Goal: Task Accomplishment & Management: Manage account settings

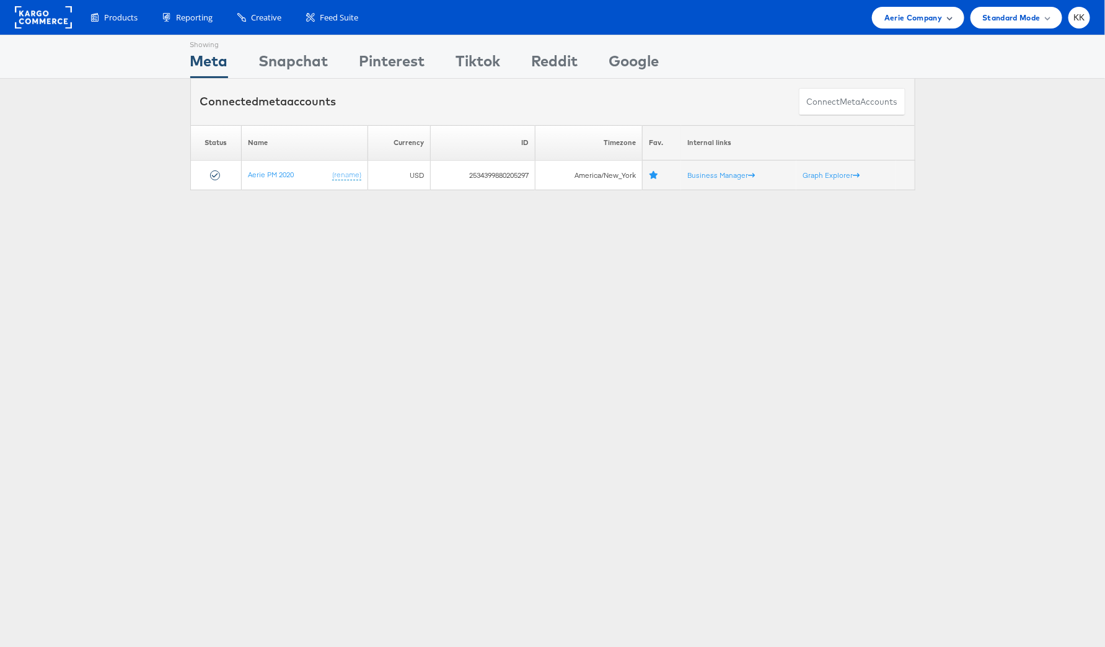
click at [921, 20] on div "Aerie Company" at bounding box center [918, 17] width 67 height 13
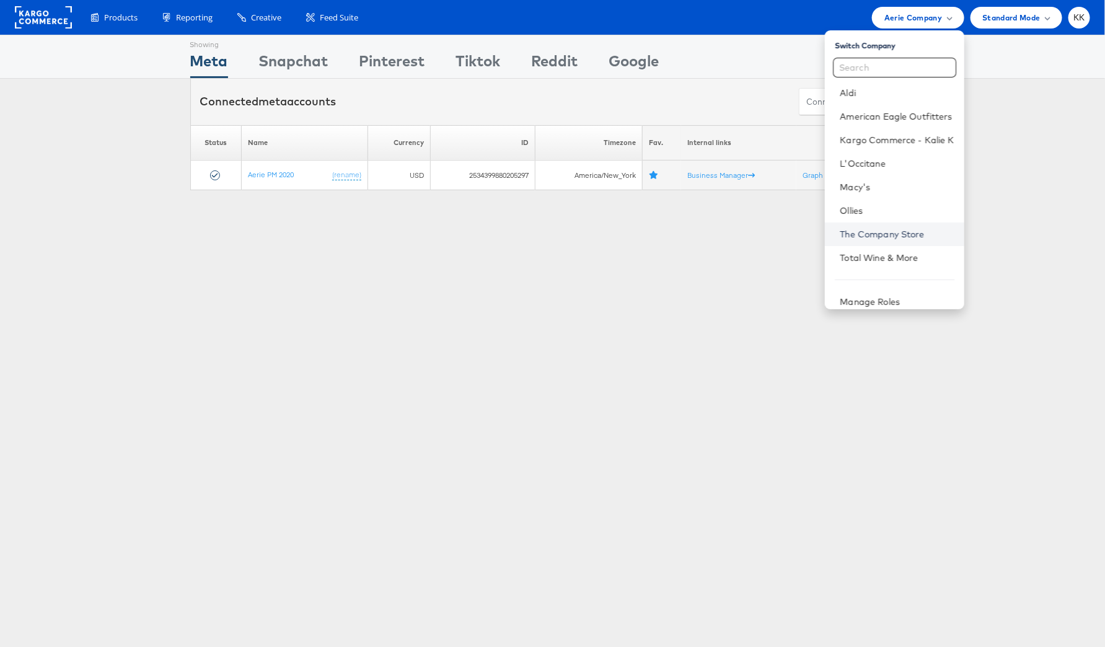
click at [891, 239] on link "The Company Store" at bounding box center [897, 234] width 114 height 12
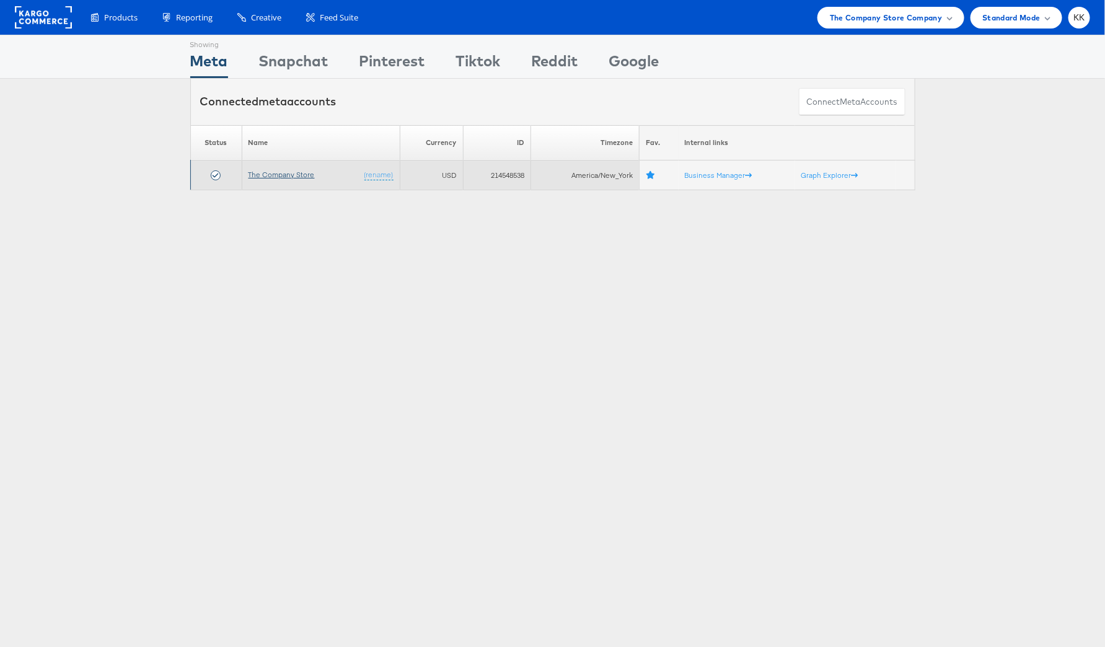
click at [282, 170] on link "The Company Store" at bounding box center [282, 174] width 66 height 9
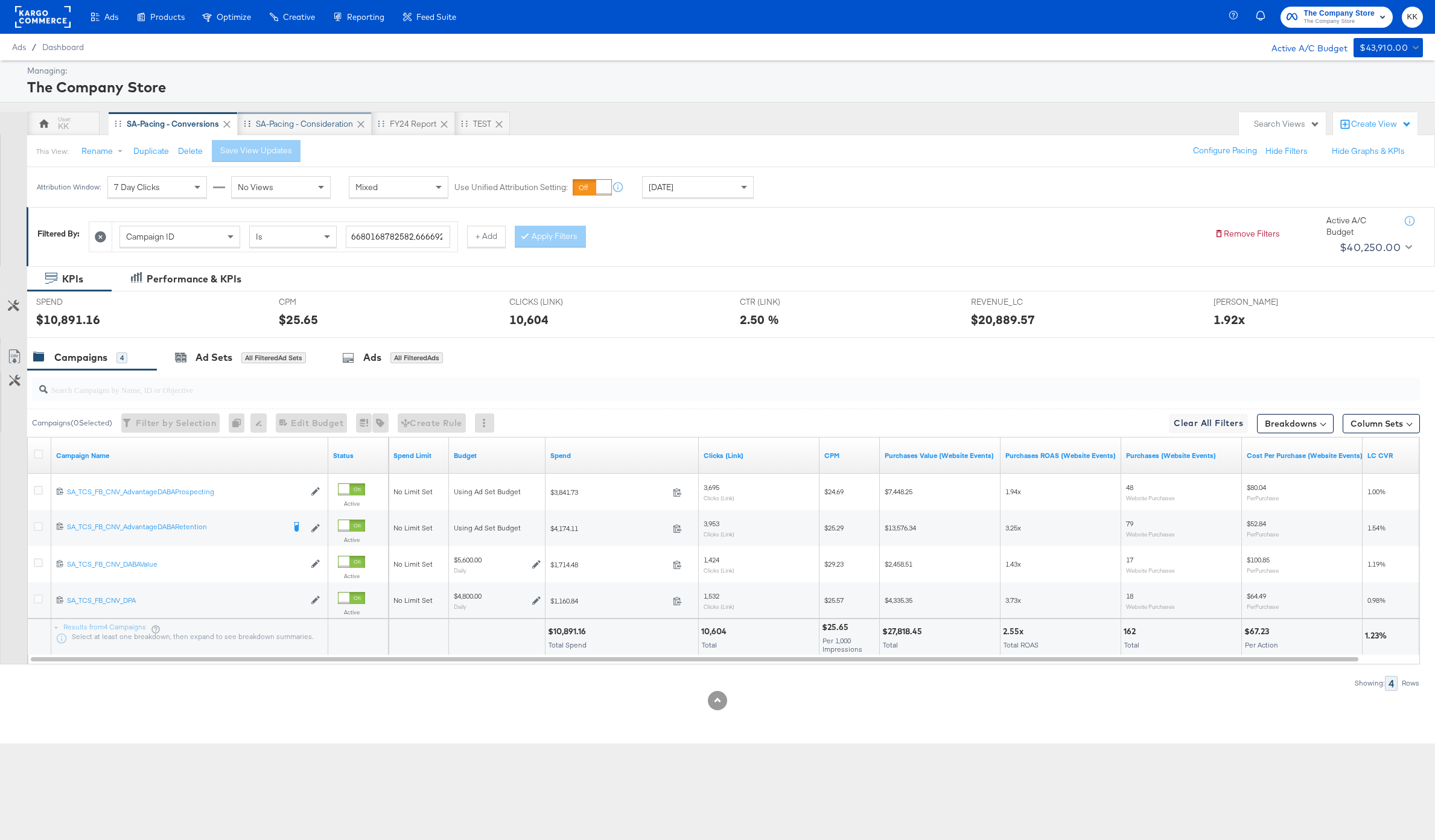
click at [286, 122] on div "SA-Pacing - Consideration" at bounding box center [305, 125] width 97 height 12
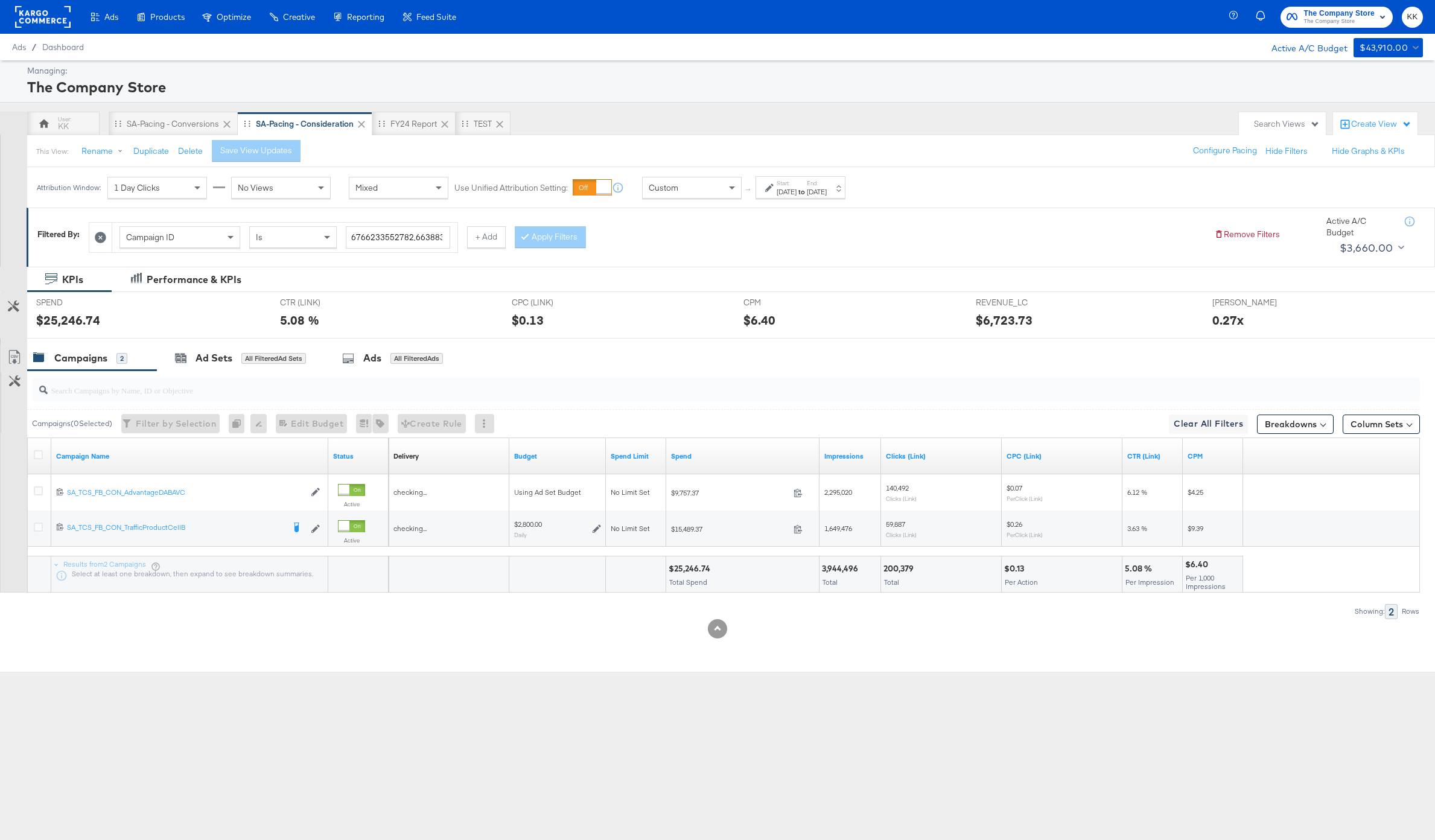
click at [827, 192] on div "Aug 21st 2025" at bounding box center [817, 192] width 19 height 10
click at [774, 274] on input "August 21st 2025" at bounding box center [791, 283] width 127 height 21
click at [739, 414] on td "24" at bounding box center [741, 411] width 20 height 17
type input "August 24th 2025"
click at [860, 336] on button "Apply" at bounding box center [870, 341] width 38 height 21
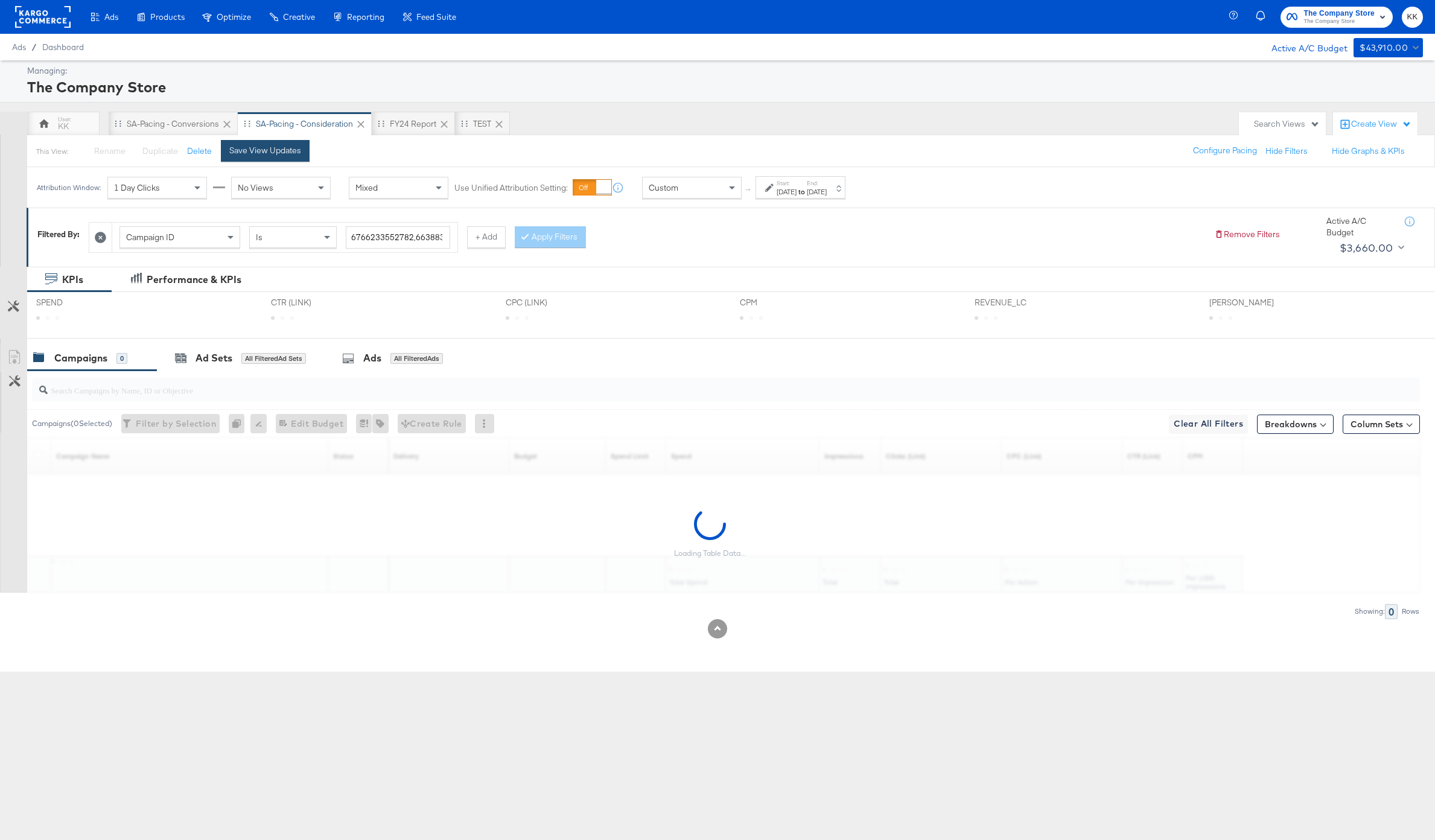
click at [267, 147] on div "Save View Updates" at bounding box center [266, 151] width 72 height 12
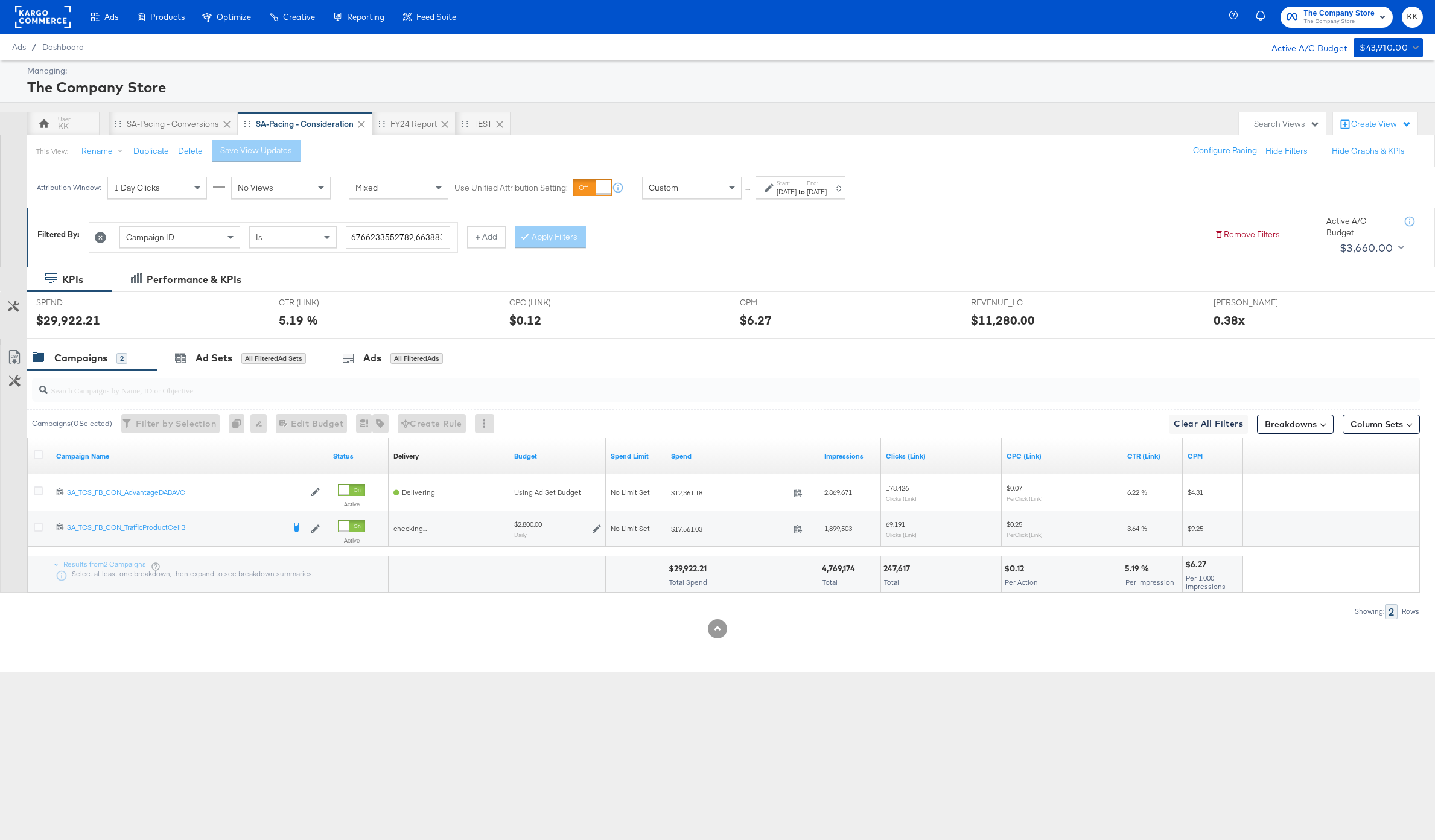
click at [704, 564] on div "$29,922.21" at bounding box center [689, 568] width 42 height 12
click at [696, 566] on div "$29,922.21" at bounding box center [689, 568] width 42 height 12
copy div "29,922.21"
click at [161, 119] on div "SA-Pacing - Conversions" at bounding box center [172, 125] width 92 height 12
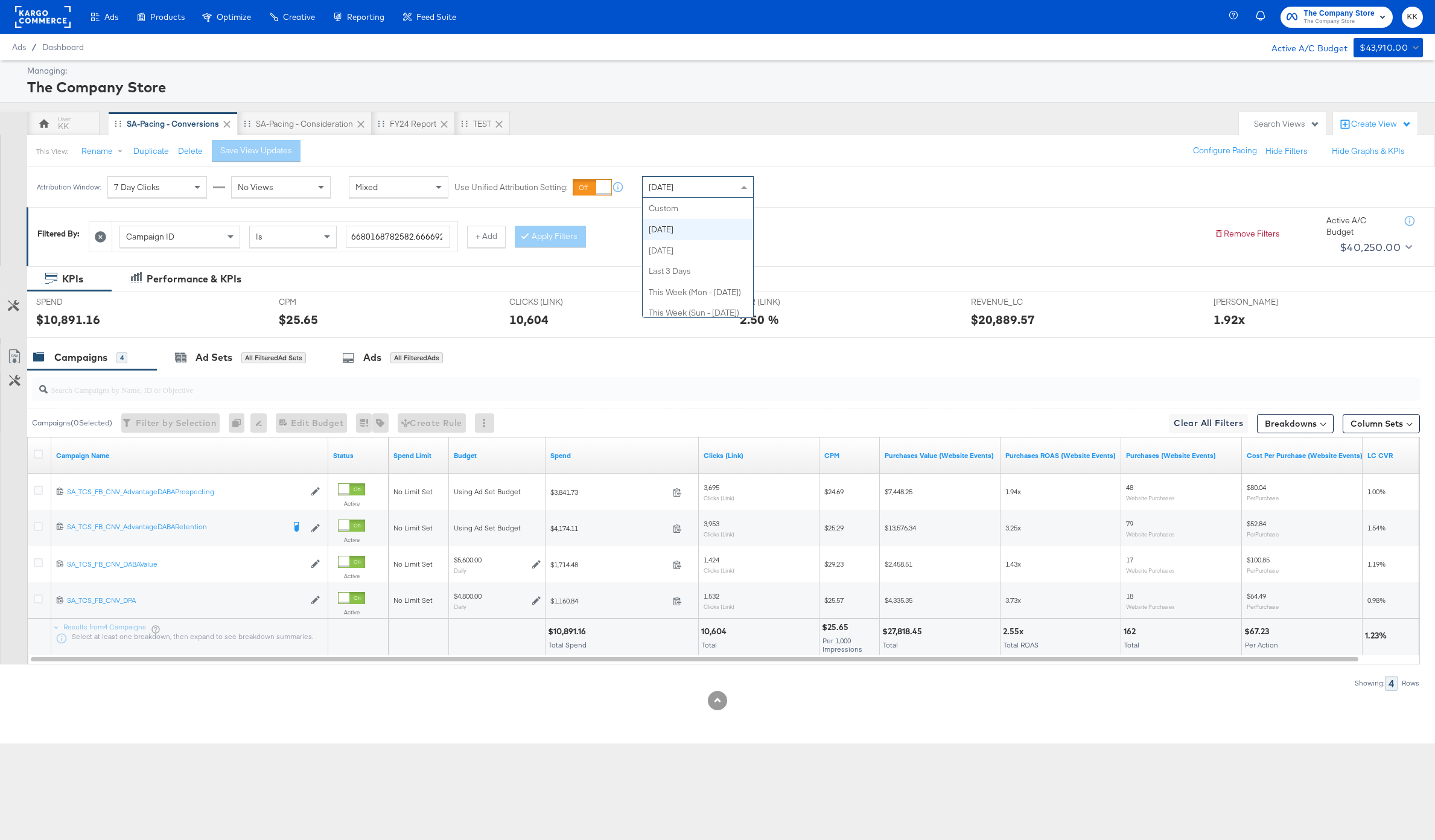
click at [695, 196] on div "[DATE]" at bounding box center [697, 187] width 110 height 20
click at [788, 202] on div "Attribution Window: 7 Day Clicks No Views Mixed Use Unified Attribution Setting…" at bounding box center [444, 188] width 833 height 41
click at [788, 199] on div "Attribution Window: 7 Day Clicks No Views Mixed Use Unified Attribution Setting…" at bounding box center [444, 188] width 833 height 41
click at [788, 195] on div "Aug 25th 2025" at bounding box center [787, 192] width 19 height 10
click at [653, 283] on input "August 25th 2025" at bounding box center [658, 283] width 130 height 21
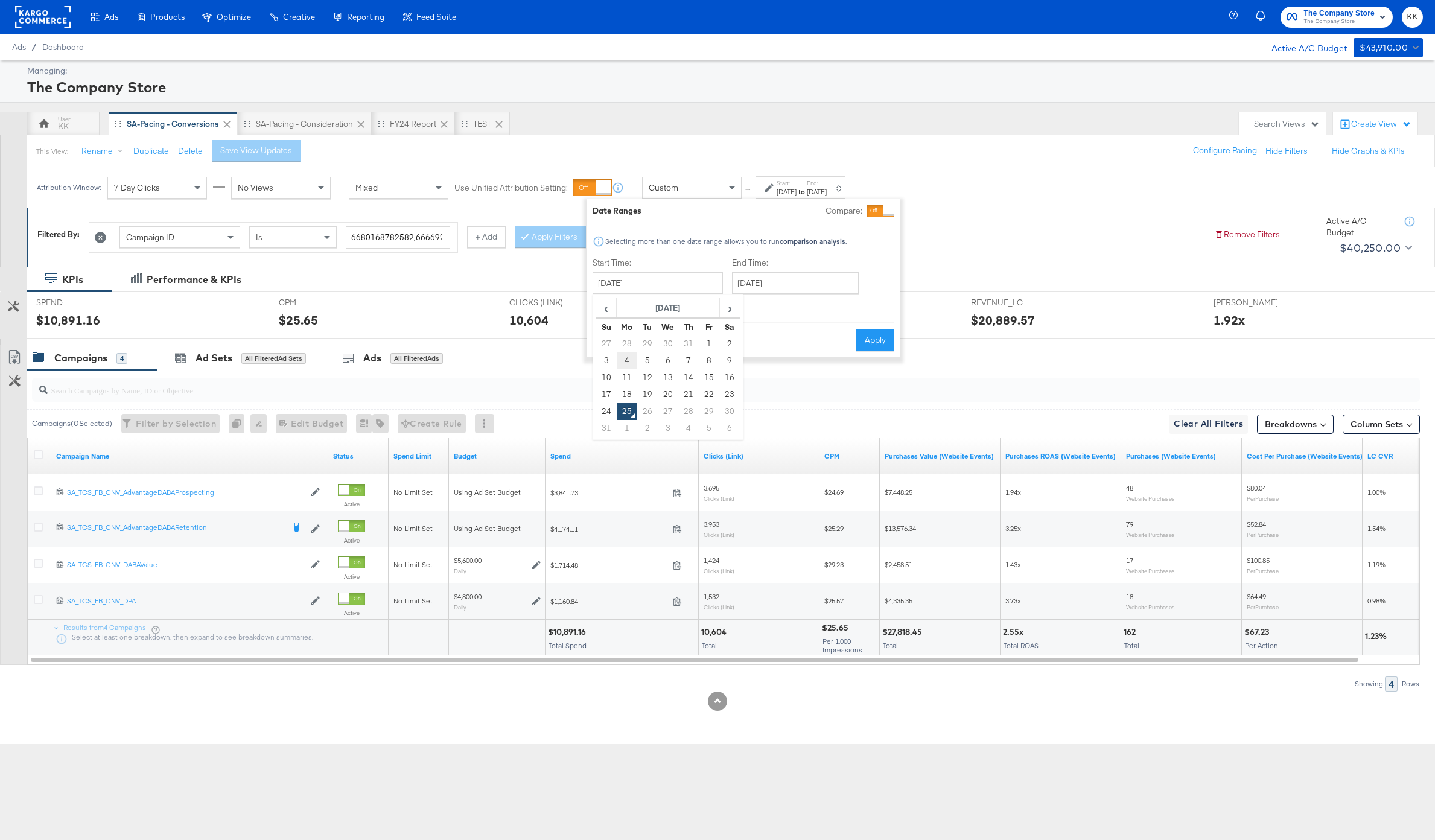
click at [629, 356] on td "4" at bounding box center [627, 360] width 20 height 17
type input "August 4th 2025"
click at [773, 277] on input "August 25th 2025" at bounding box center [791, 283] width 127 height 21
click at [736, 411] on td "24" at bounding box center [741, 411] width 20 height 17
type input "August 24th 2025"
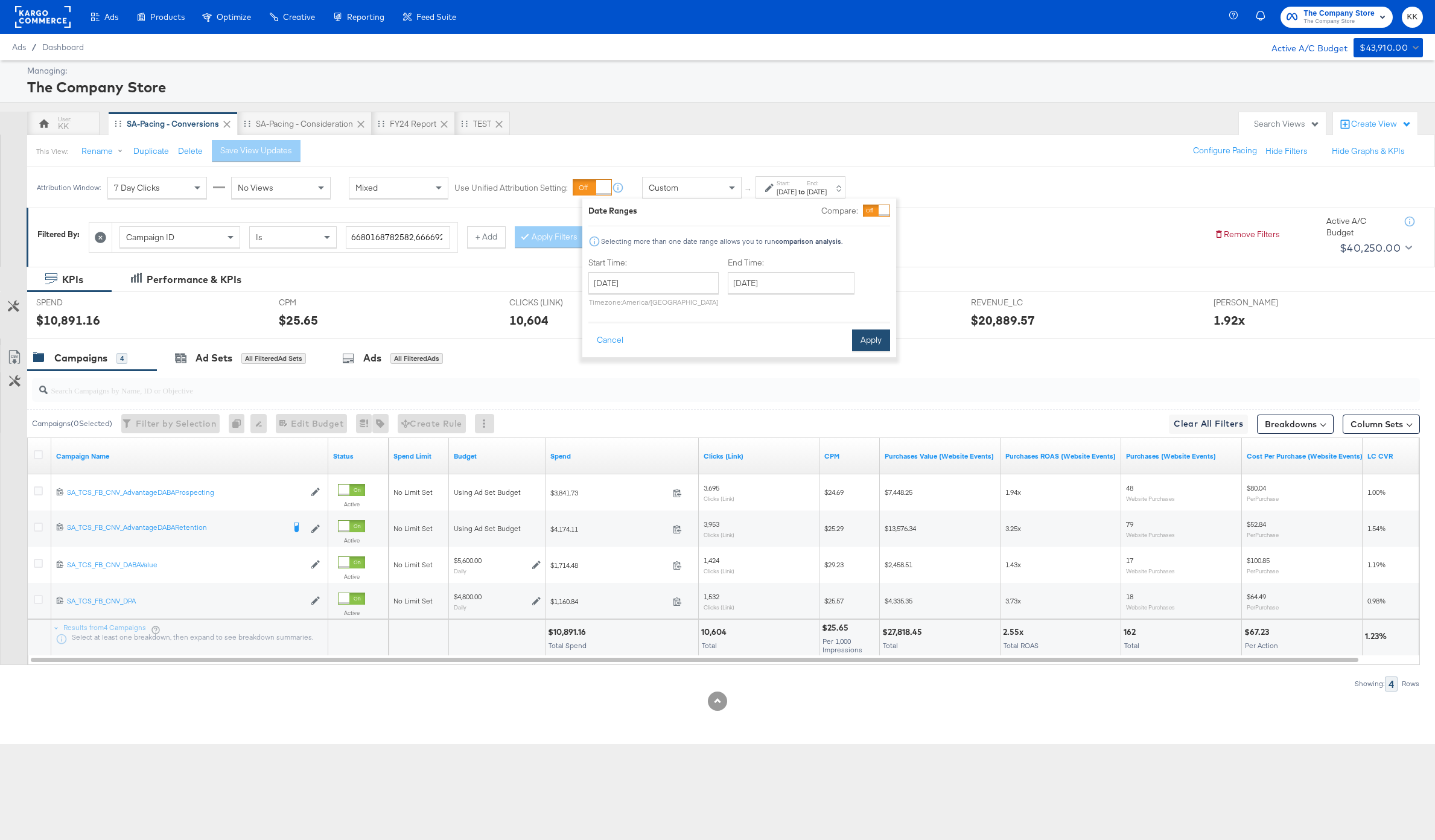
click at [867, 345] on button "Apply" at bounding box center [870, 341] width 38 height 21
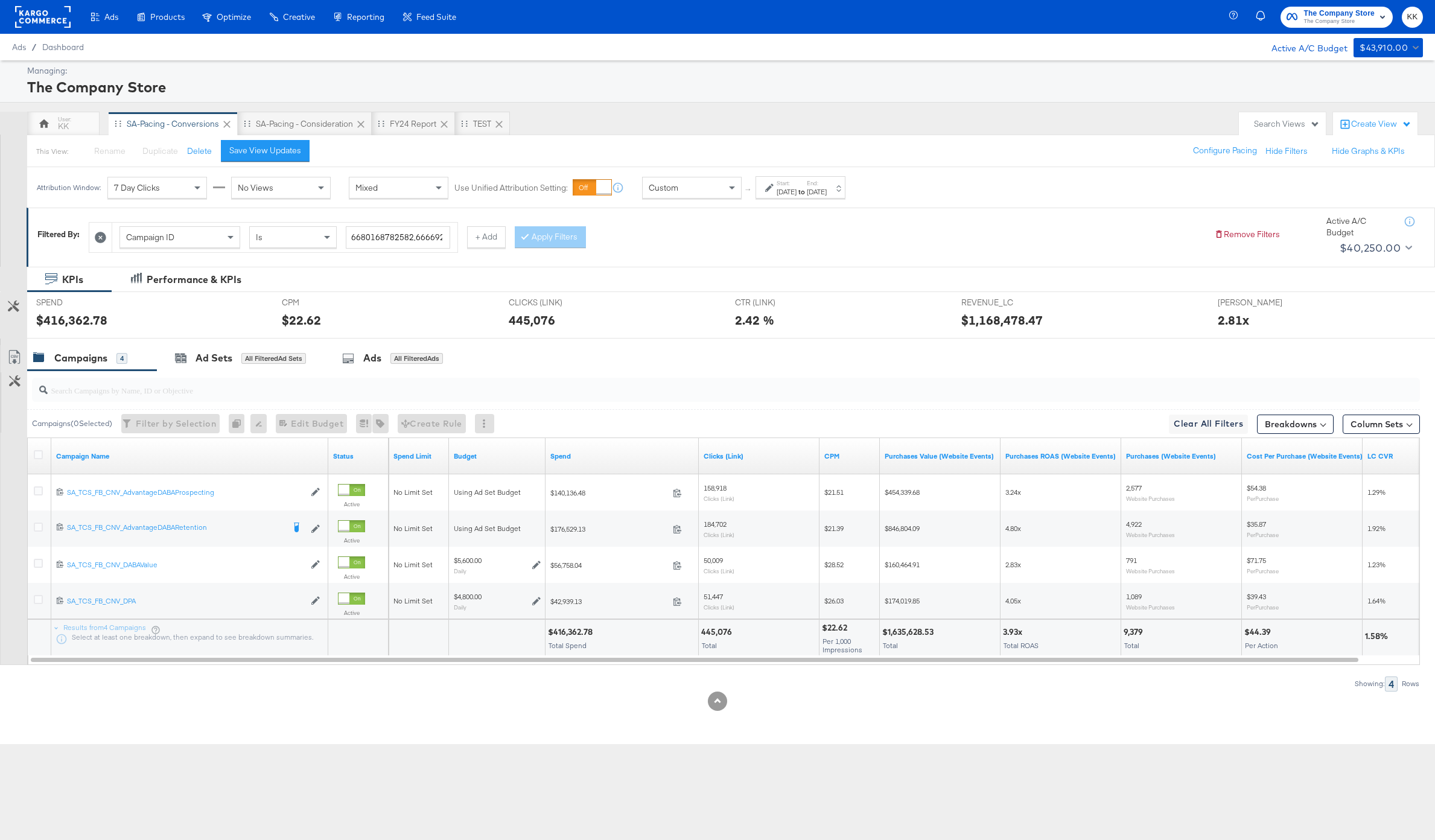
click at [570, 633] on div "$416,362.78" at bounding box center [572, 633] width 49 height 12
copy div "416,362.78"
click at [67, 121] on div "KK" at bounding box center [63, 127] width 11 height 12
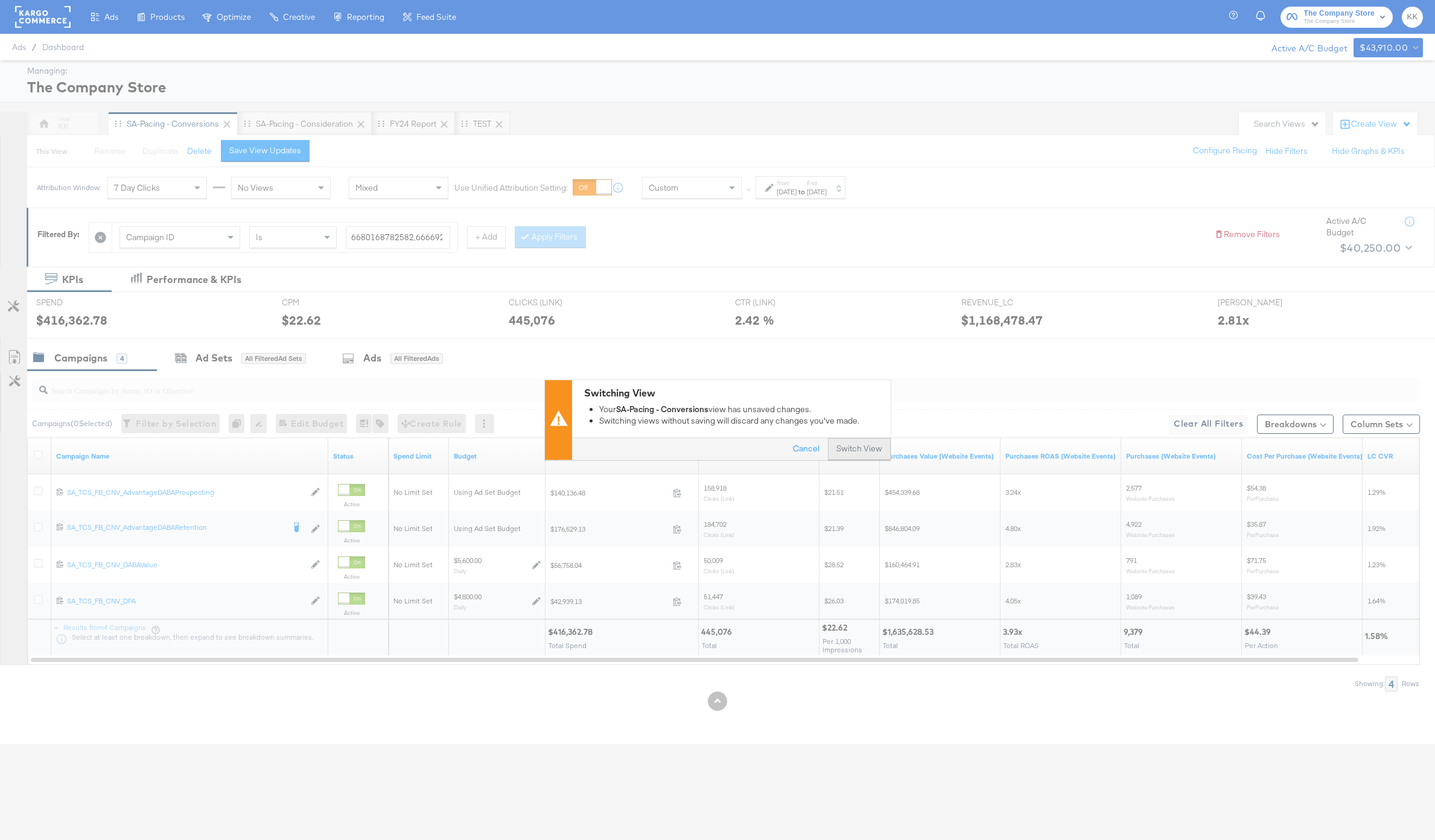
click at [869, 445] on button "Switch View" at bounding box center [860, 450] width 62 height 21
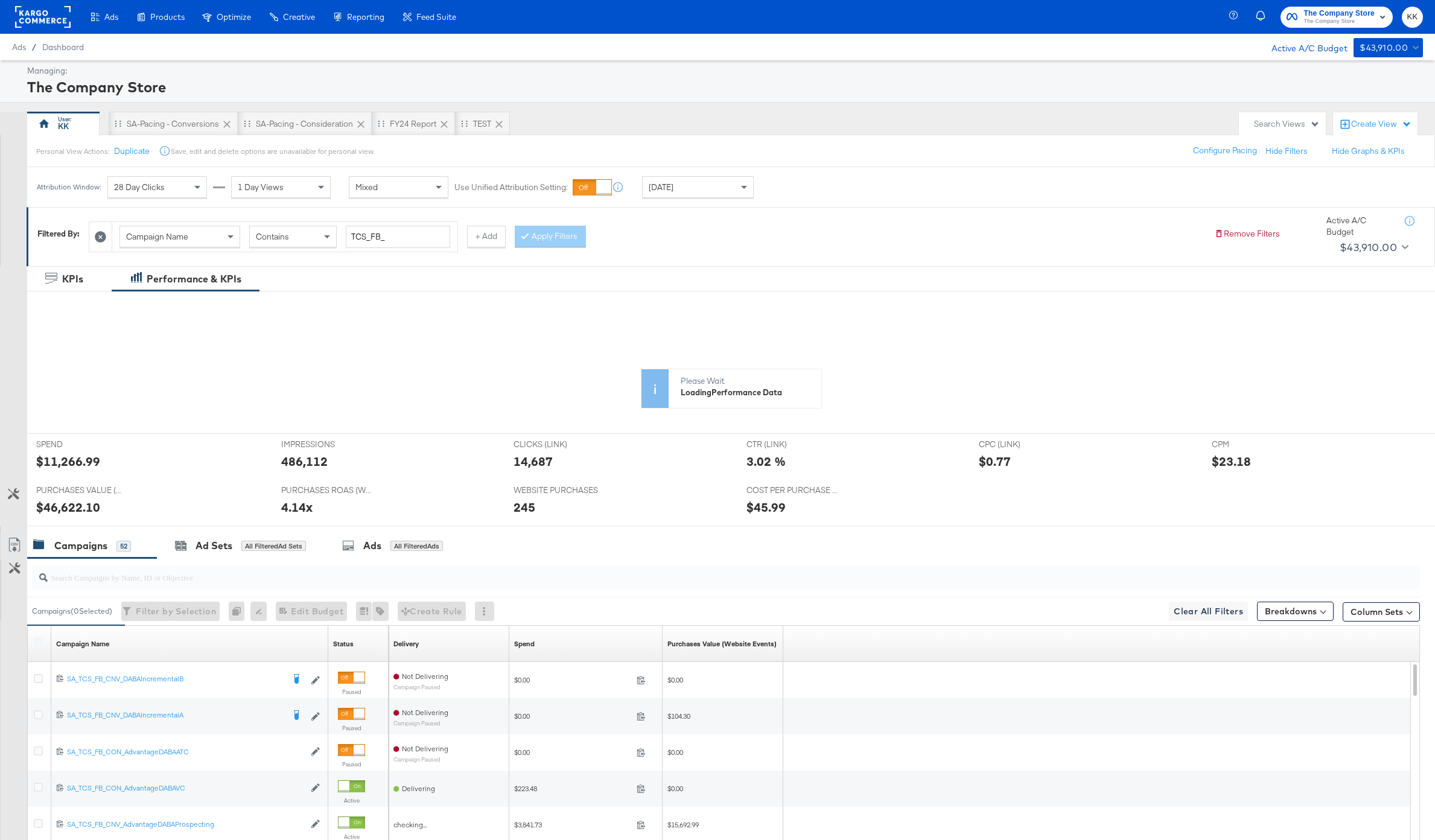
click at [716, 182] on div "[DATE]" at bounding box center [697, 187] width 110 height 20
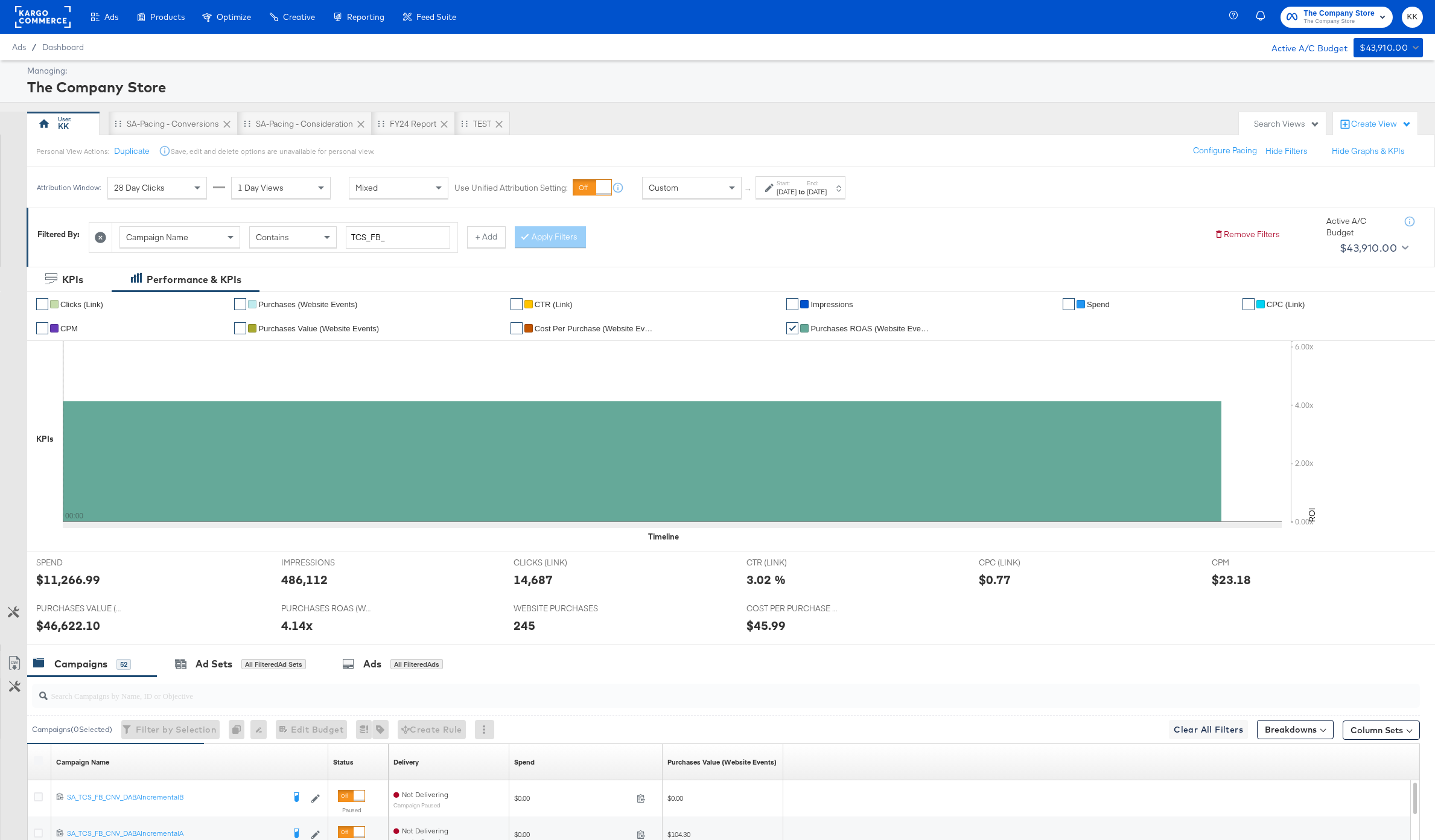
click at [784, 192] on div "Aug 25th 2025" at bounding box center [787, 192] width 19 height 10
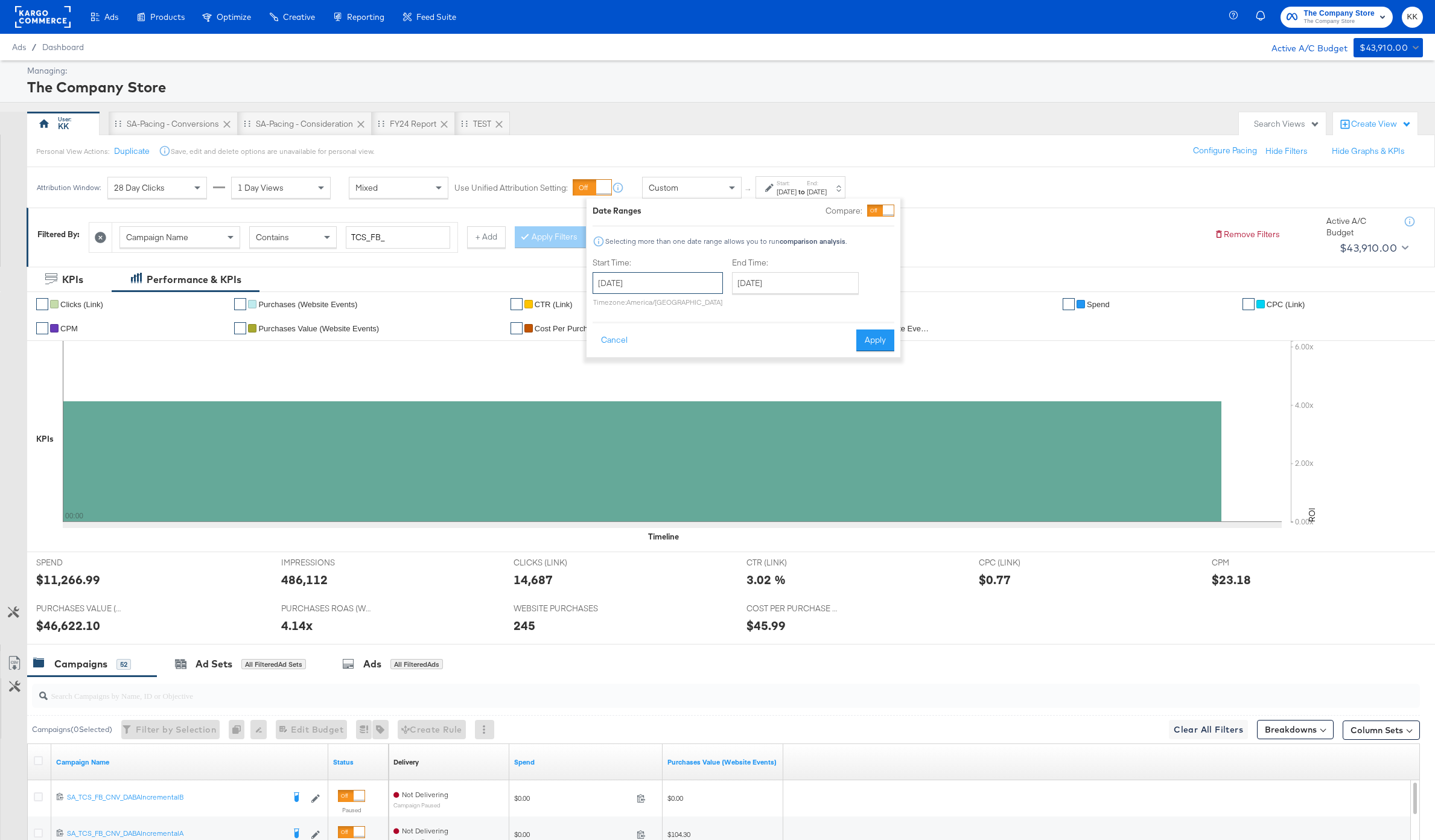
click at [682, 275] on input "August 25th 2025" at bounding box center [658, 283] width 130 height 21
click at [631, 355] on td "4" at bounding box center [627, 360] width 20 height 17
type input "August 4th 2025"
click at [757, 296] on div "End Time: August 25th 2025 ‹ August 2025 › Su Mo Tu We Th Fr Sa 27 28 29 30 31 …" at bounding box center [793, 284] width 131 height 55
click at [770, 280] on input "August 25th 2025" at bounding box center [791, 283] width 127 height 21
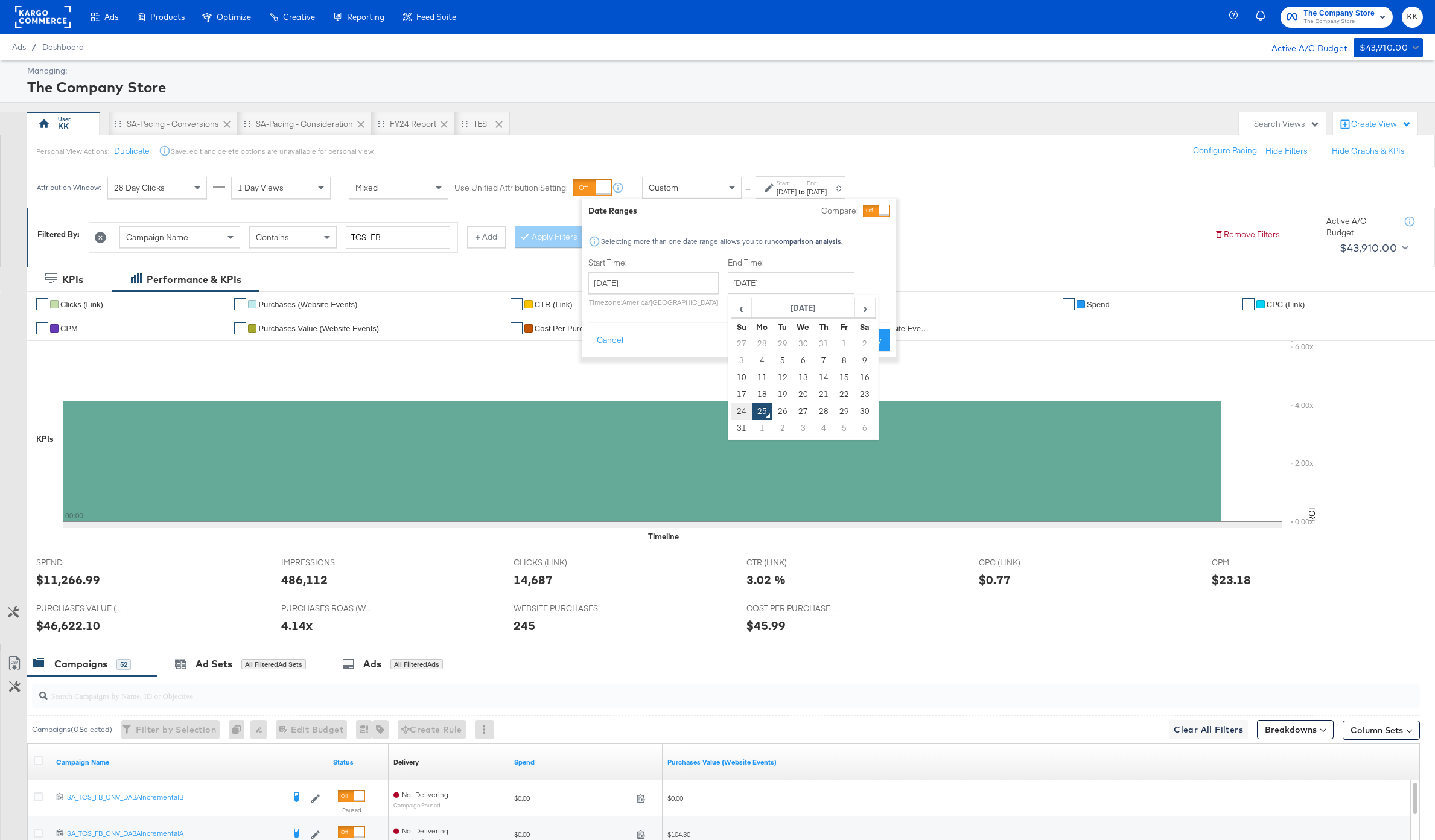
click at [735, 411] on td "24" at bounding box center [741, 411] width 20 height 17
type input "August 24th 2025"
click at [876, 342] on button "Apply" at bounding box center [870, 341] width 38 height 21
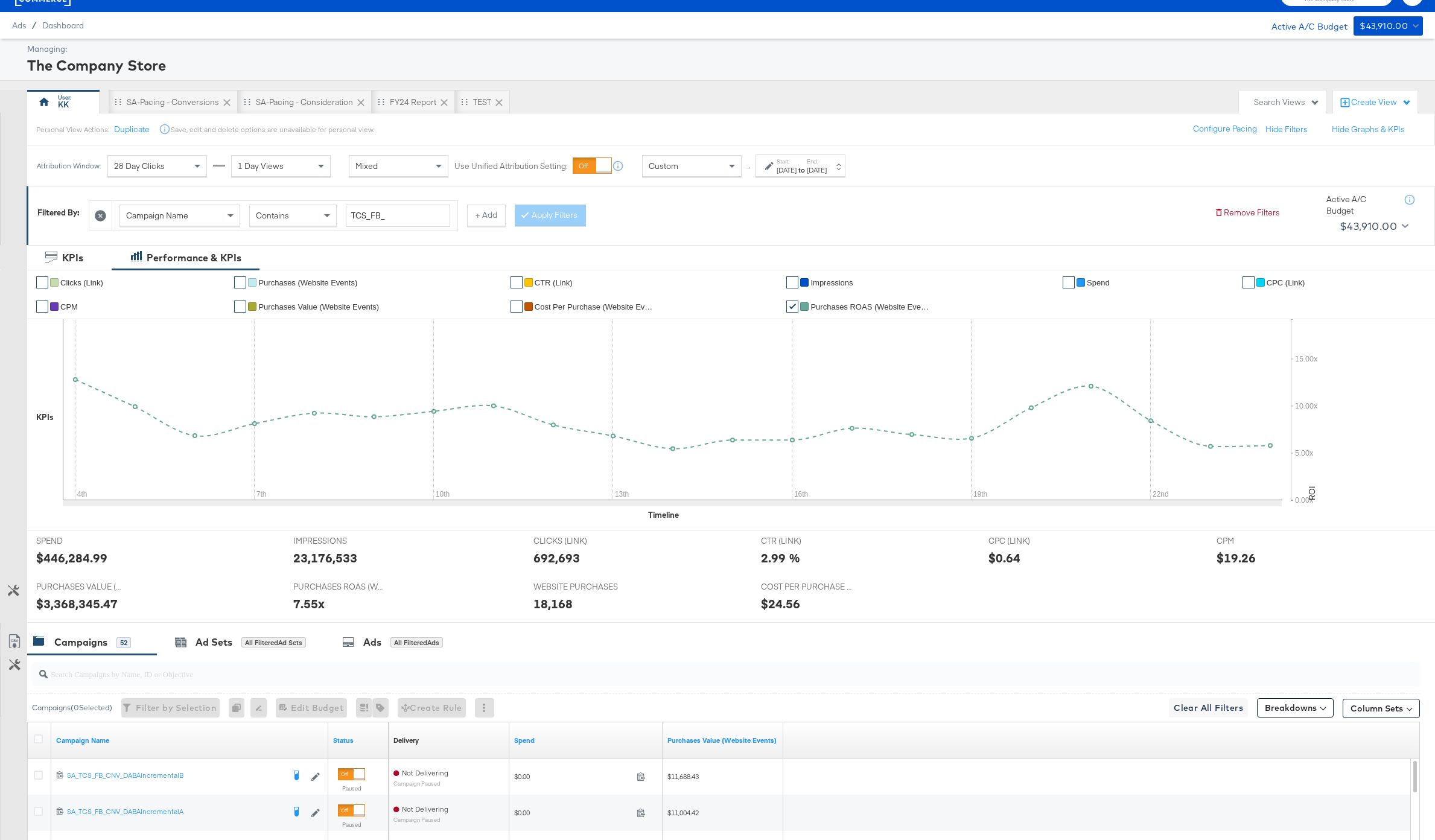
scroll to position [19, 0]
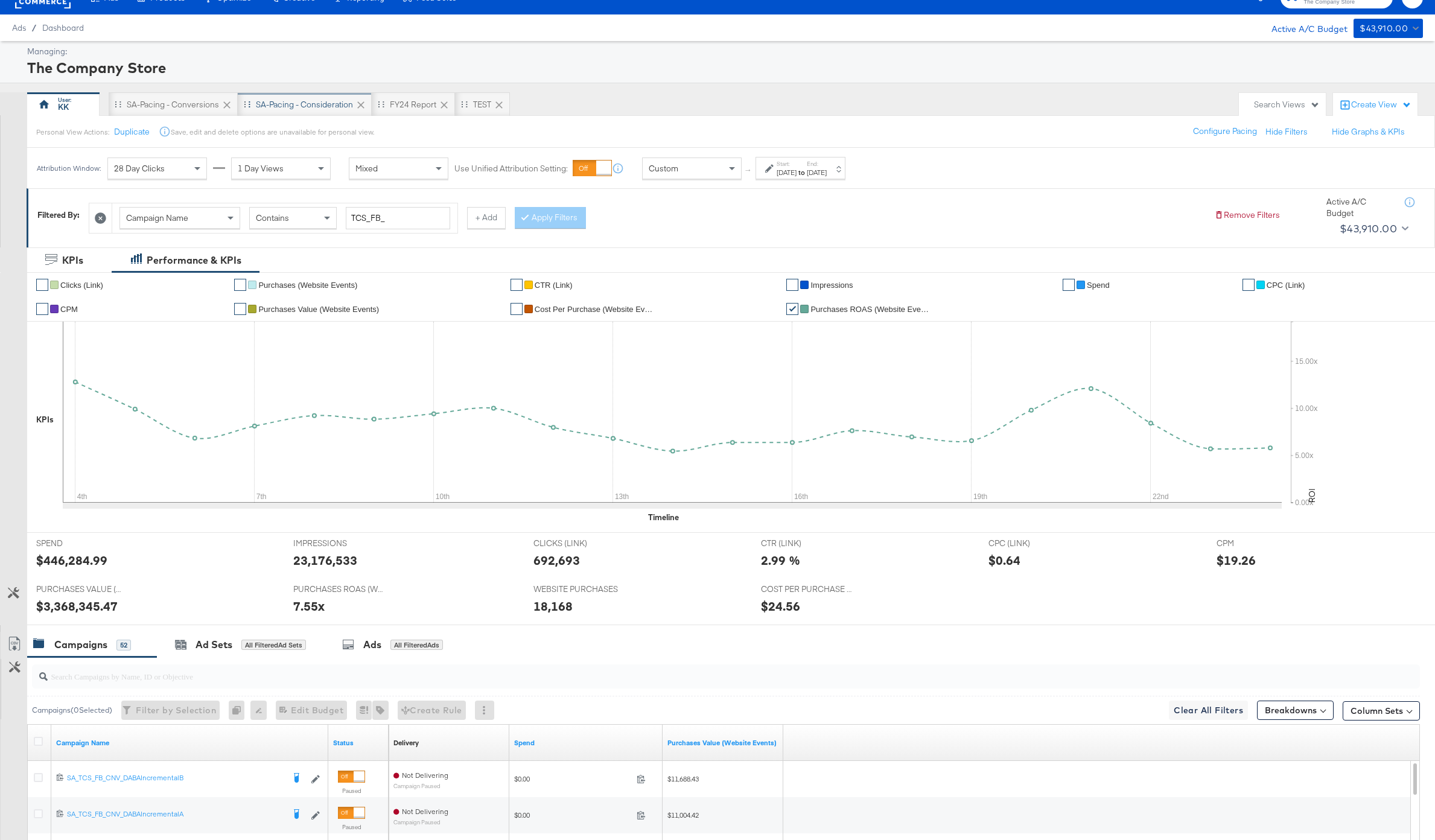
click at [320, 110] on div "SA-Pacing - Consideration" at bounding box center [305, 104] width 134 height 24
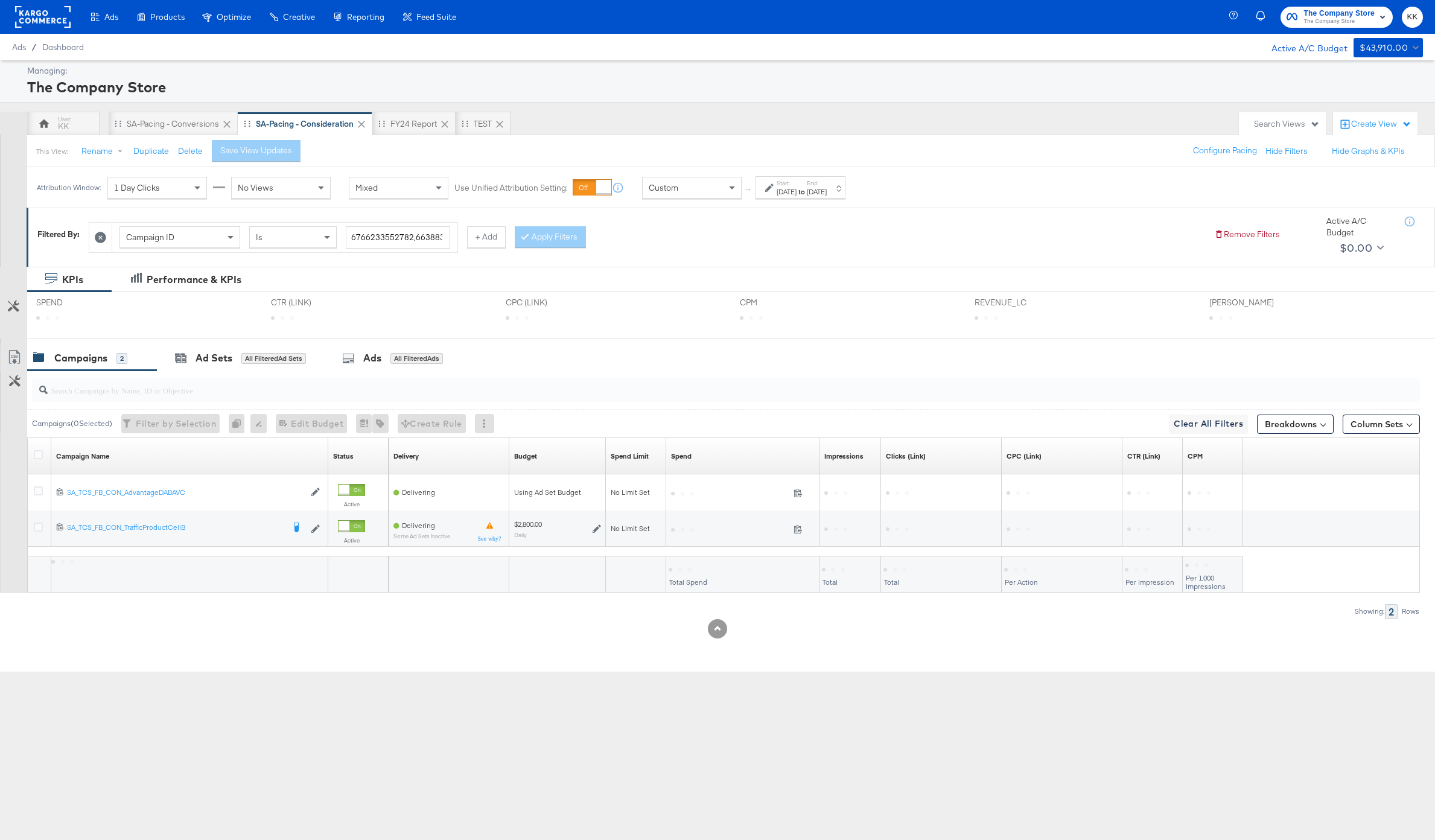
click at [680, 187] on div "Custom" at bounding box center [691, 187] width 98 height 20
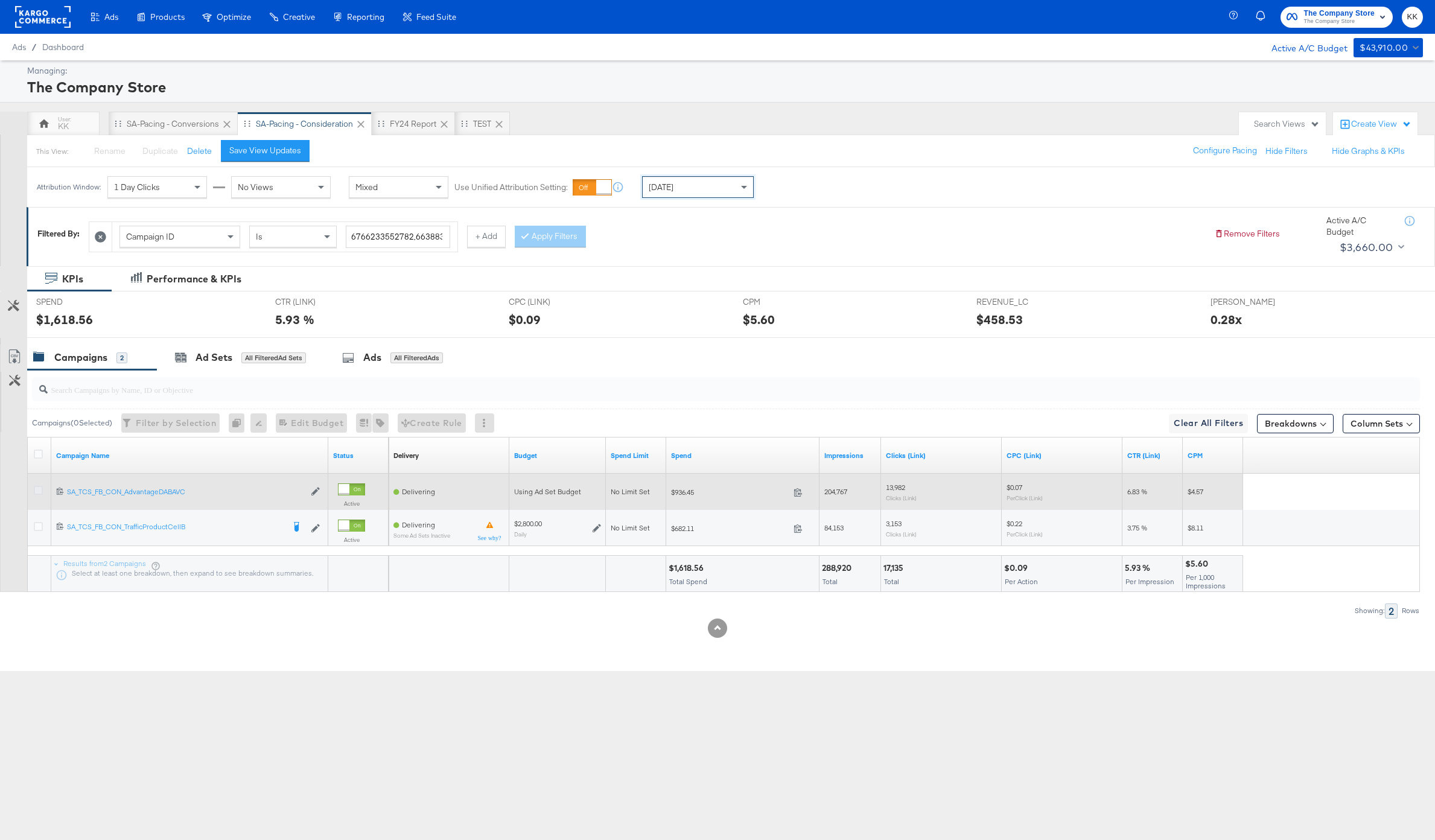
click at [37, 491] on icon at bounding box center [38, 490] width 9 height 9
click at [0, 0] on input "checkbox" at bounding box center [0, 0] width 0 height 0
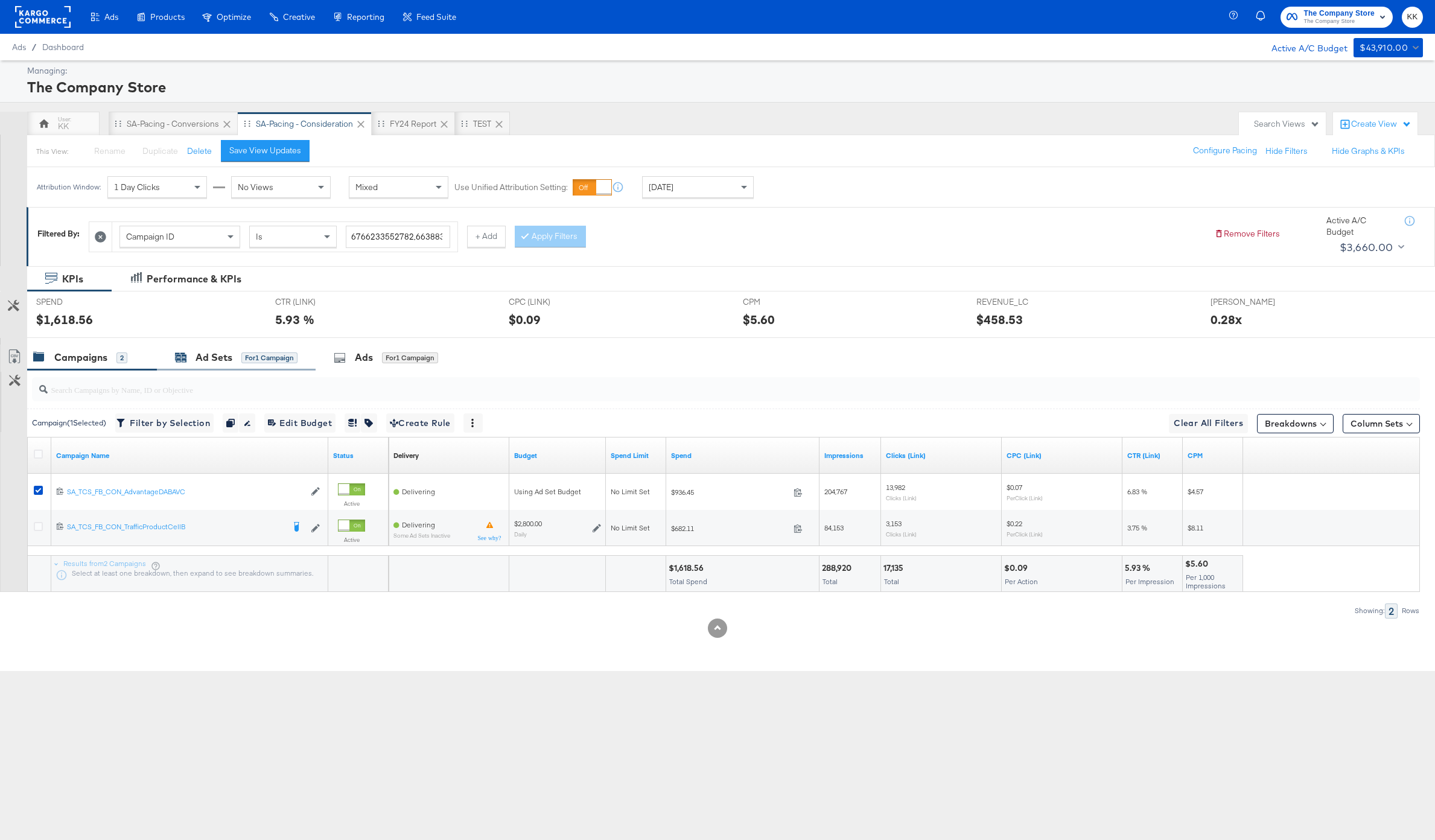
click at [210, 361] on div "Ad Sets" at bounding box center [214, 357] width 37 height 14
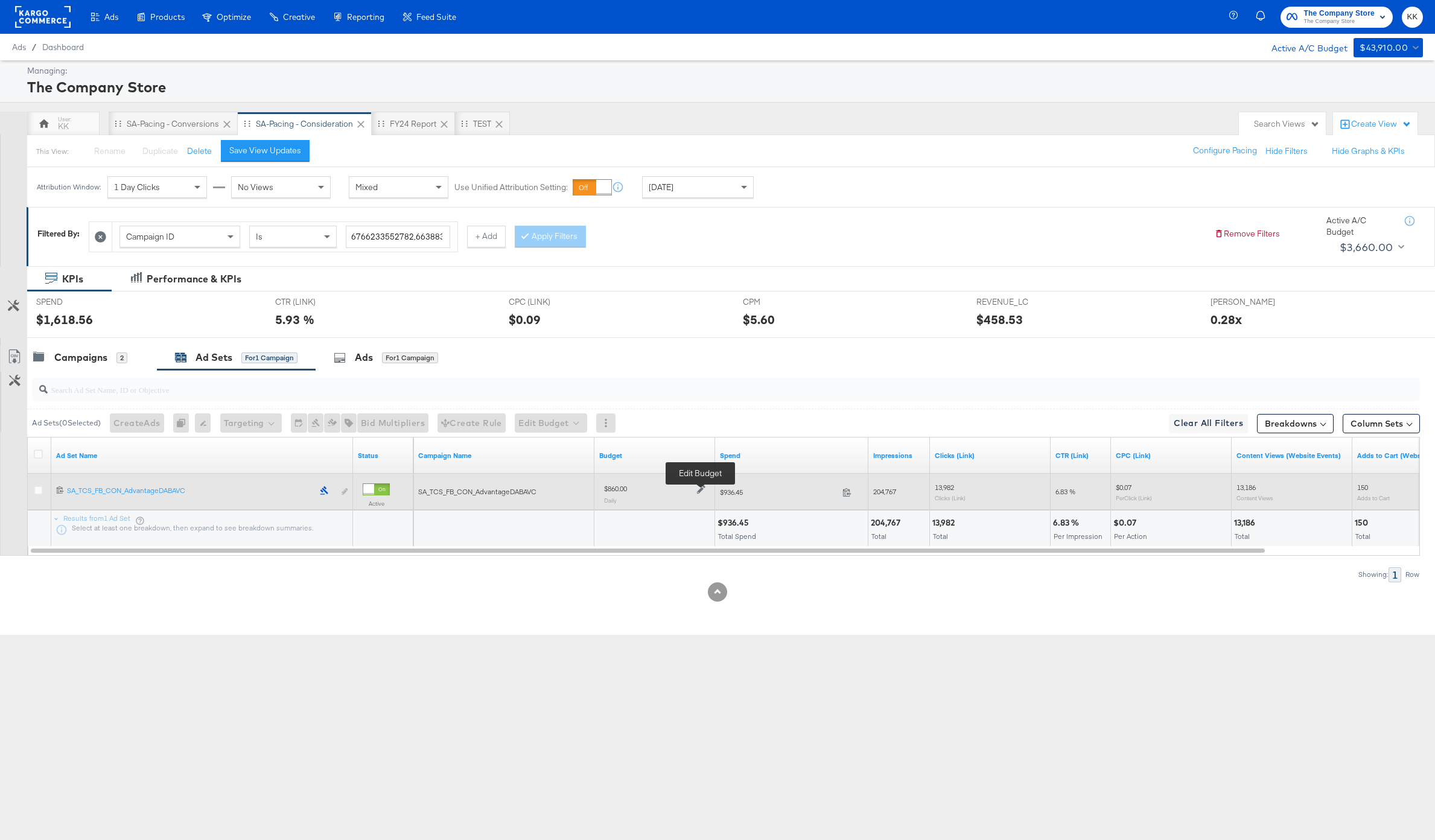
click at [704, 486] on icon at bounding box center [701, 490] width 9 height 9
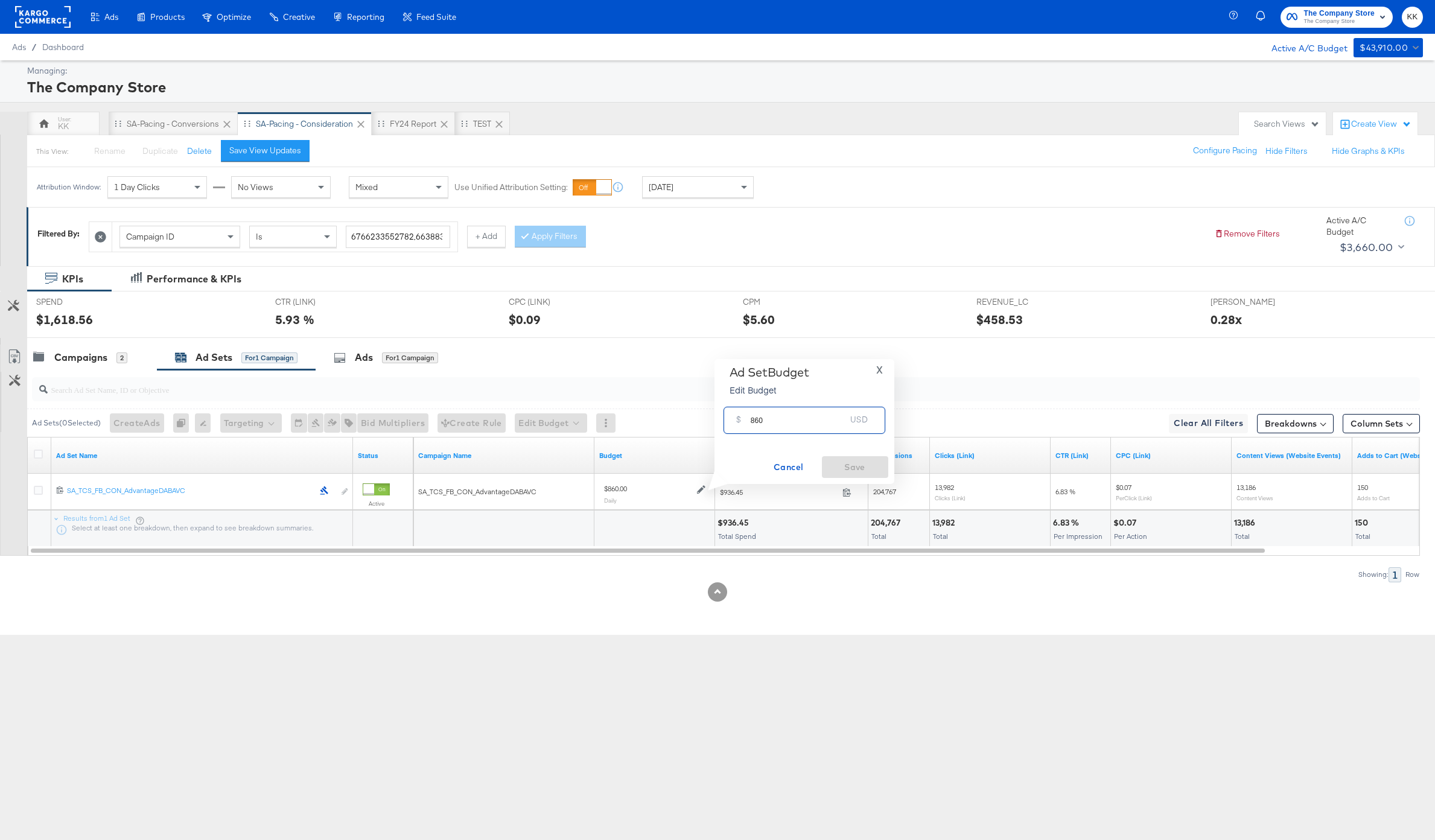
drag, startPoint x: 755, startPoint y: 419, endPoint x: 755, endPoint y: 460, distance: 41.0
click at [755, 419] on input "860" at bounding box center [798, 416] width 95 height 26
type input "660"
click at [846, 461] on span "Save" at bounding box center [855, 466] width 56 height 15
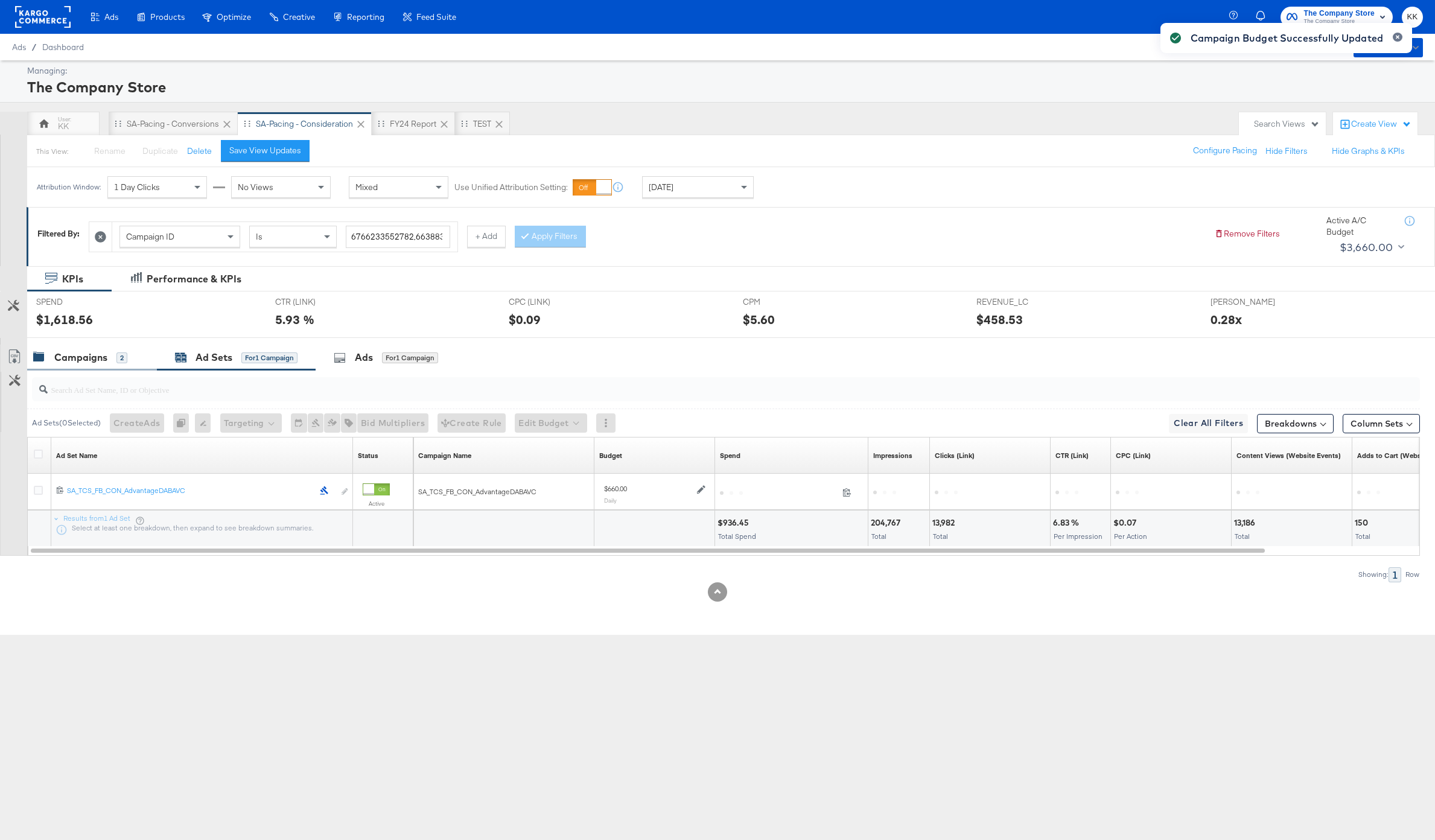
click at [99, 366] on div "Campaigns 2" at bounding box center [92, 357] width 129 height 26
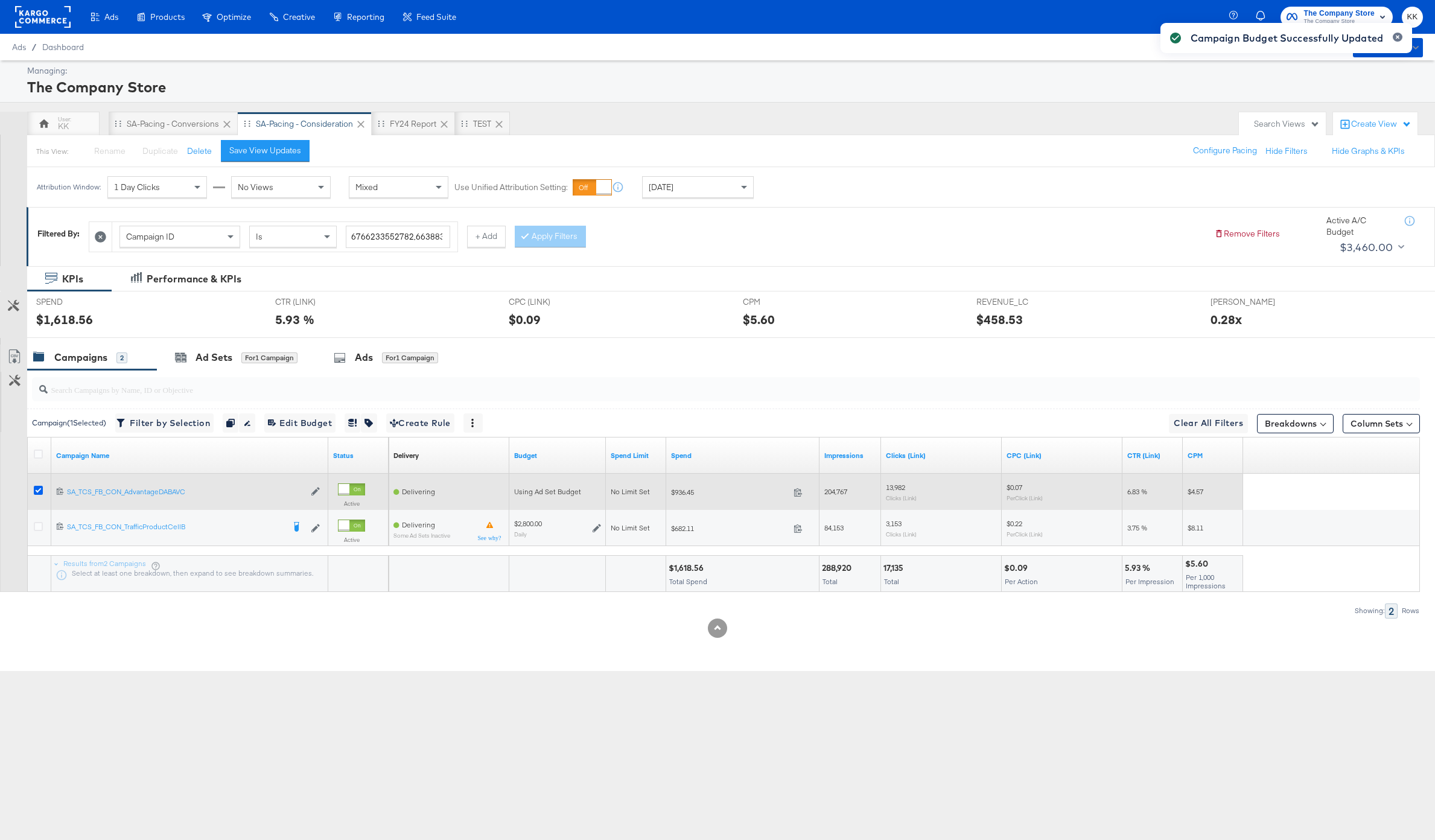
click at [37, 490] on icon at bounding box center [38, 490] width 9 height 9
click at [0, 0] on input "checkbox" at bounding box center [0, 0] width 0 height 0
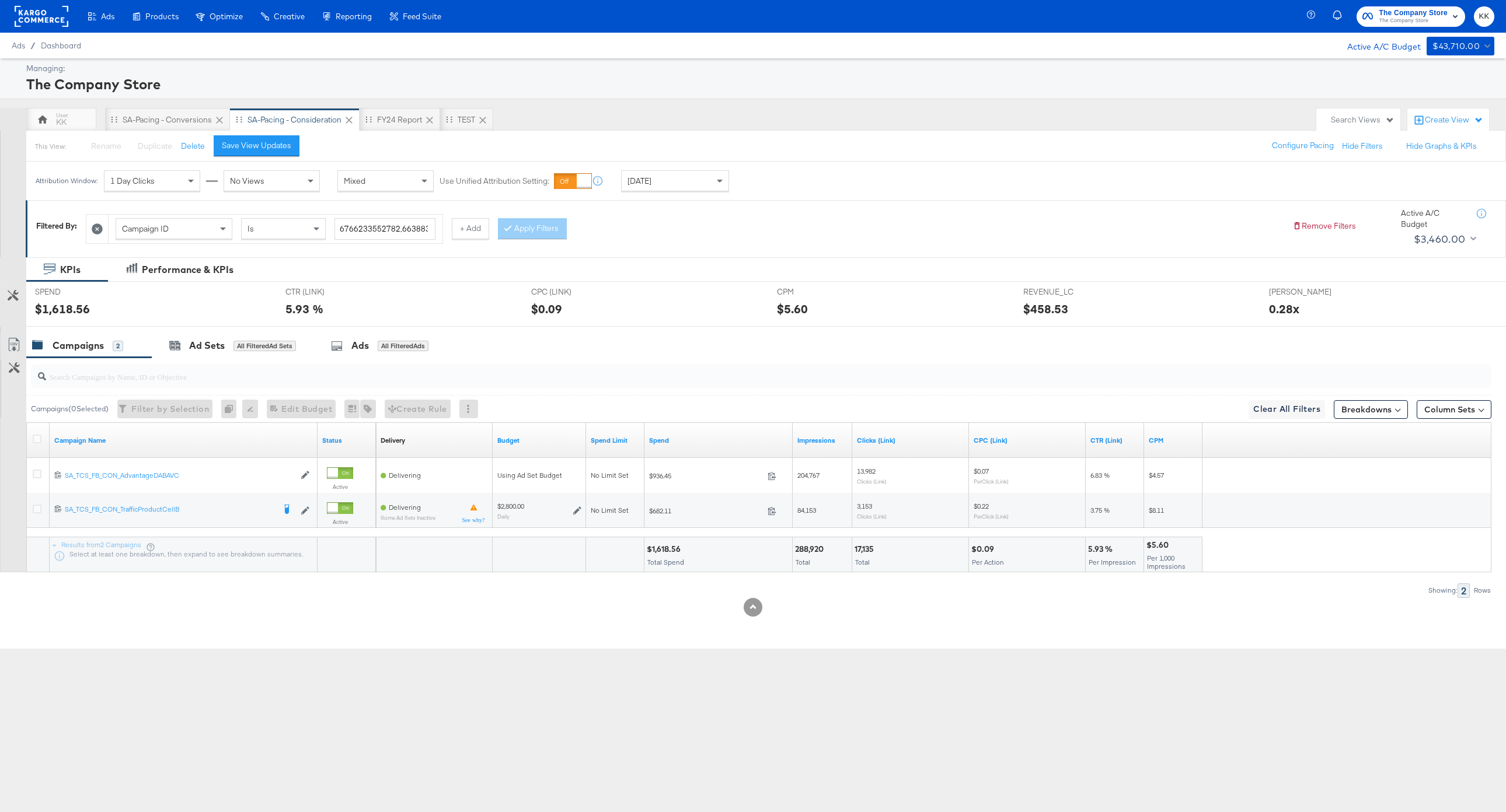
click at [50, 21] on rect at bounding box center [40, 16] width 54 height 21
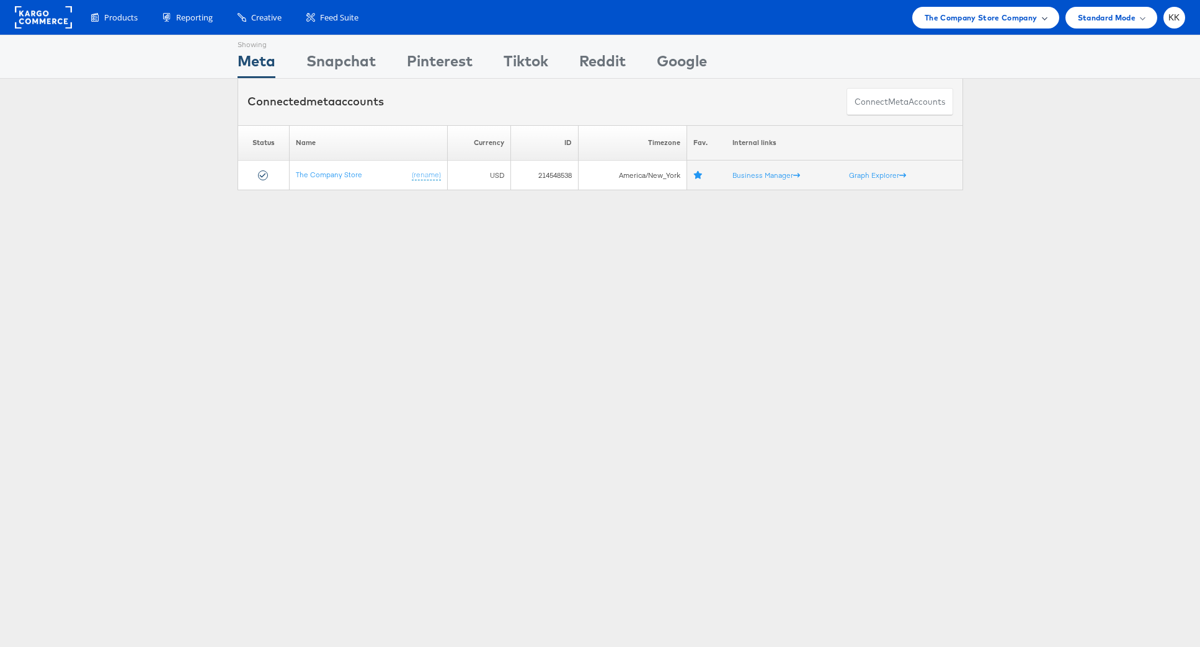
click at [1017, 14] on span "The Company Store Company" at bounding box center [980, 17] width 113 height 13
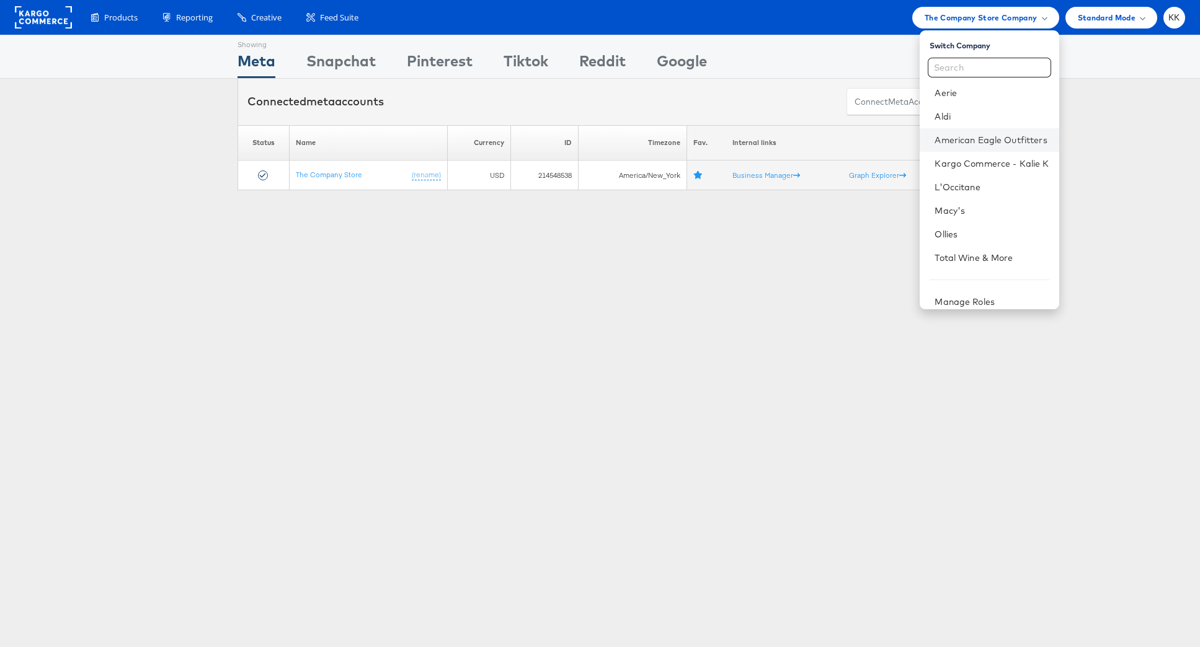
click at [989, 133] on li "American Eagle Outfitters" at bounding box center [988, 140] width 139 height 24
click at [954, 148] on li "American Eagle Outfitters" at bounding box center [988, 140] width 139 height 24
click at [972, 142] on link "American Eagle Outfitters" at bounding box center [991, 140] width 114 height 12
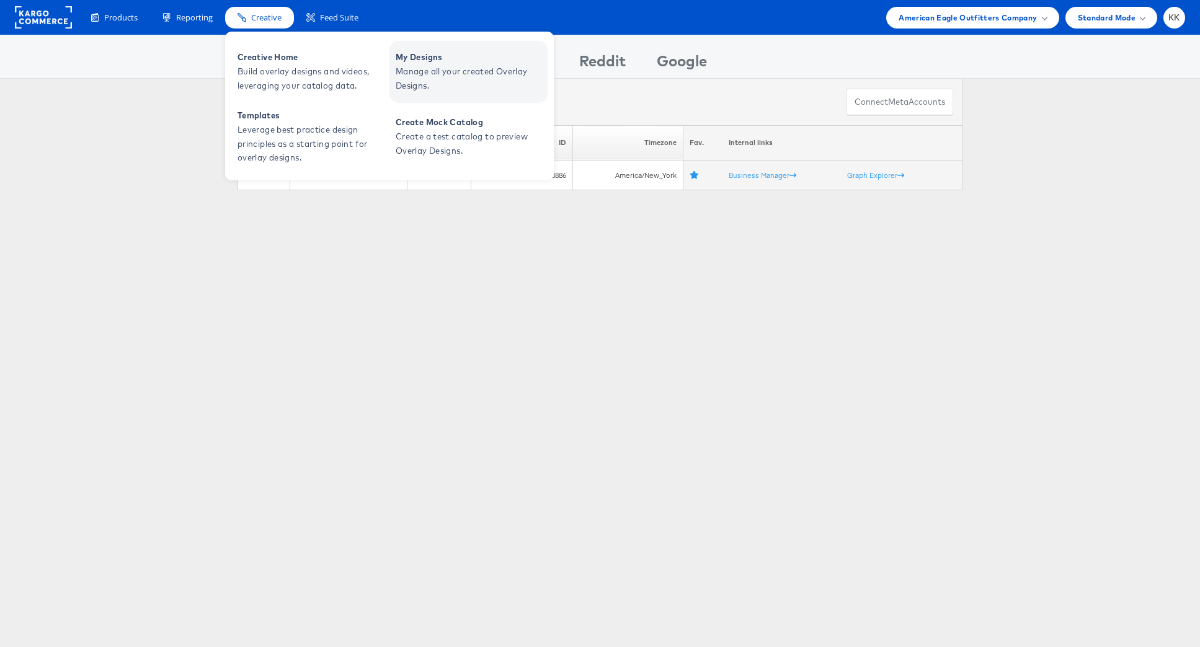
click at [438, 61] on span "My Designs" at bounding box center [470, 57] width 149 height 14
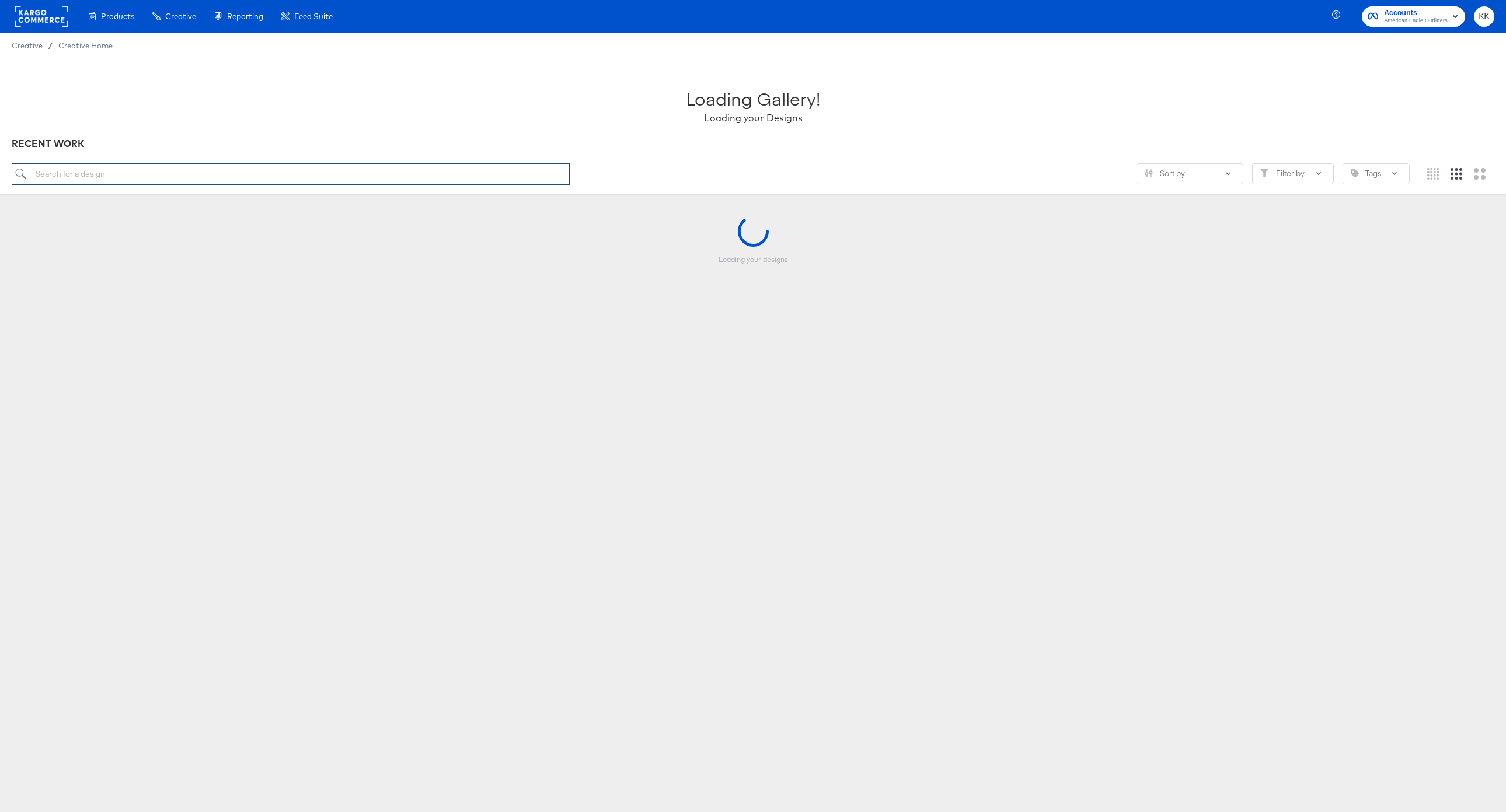
click at [80, 171] on input "search" at bounding box center [290, 174] width 558 height 22
type input "a"
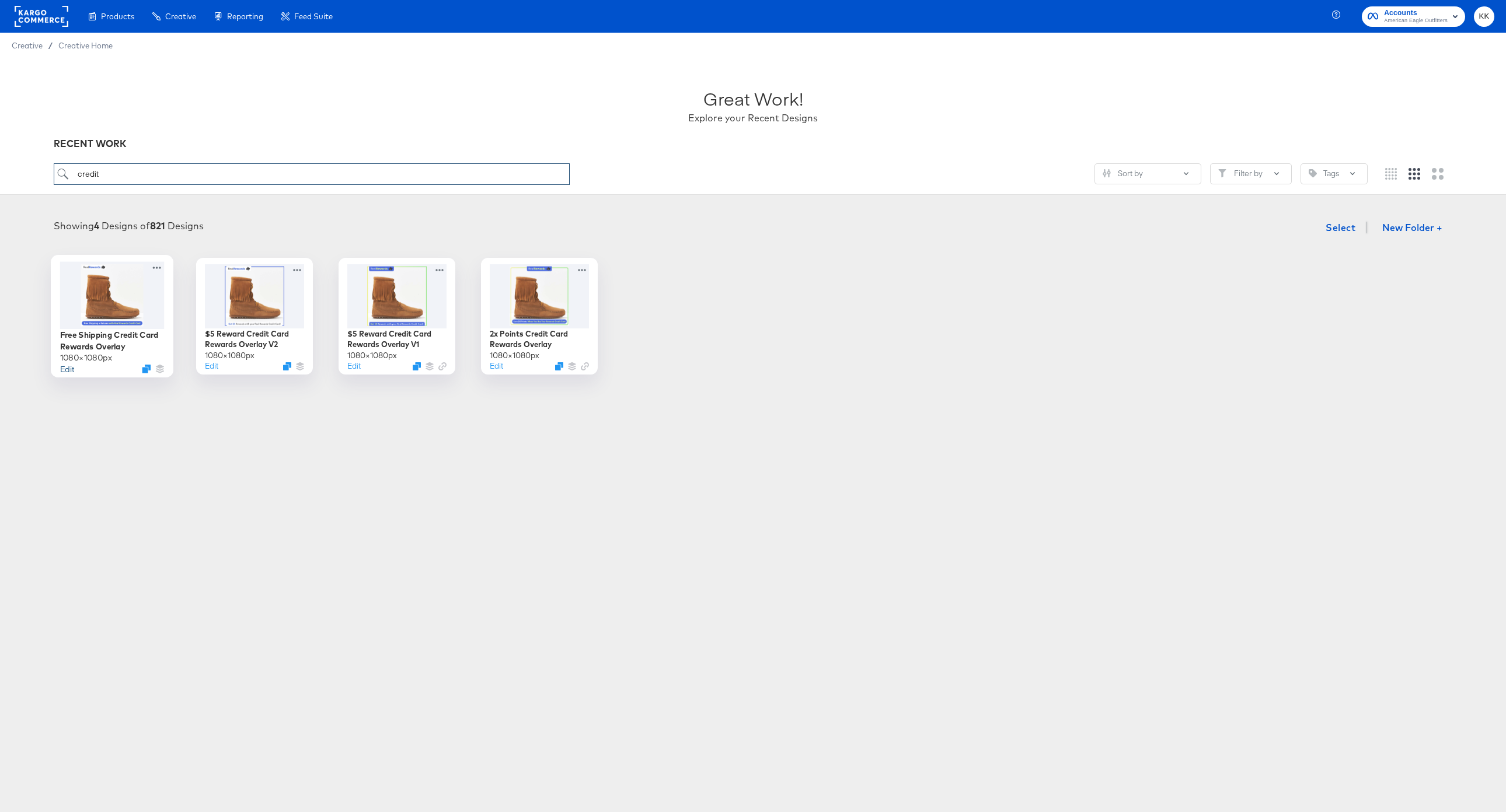
type input "credit"
click at [69, 369] on button "Edit" at bounding box center [67, 369] width 14 height 11
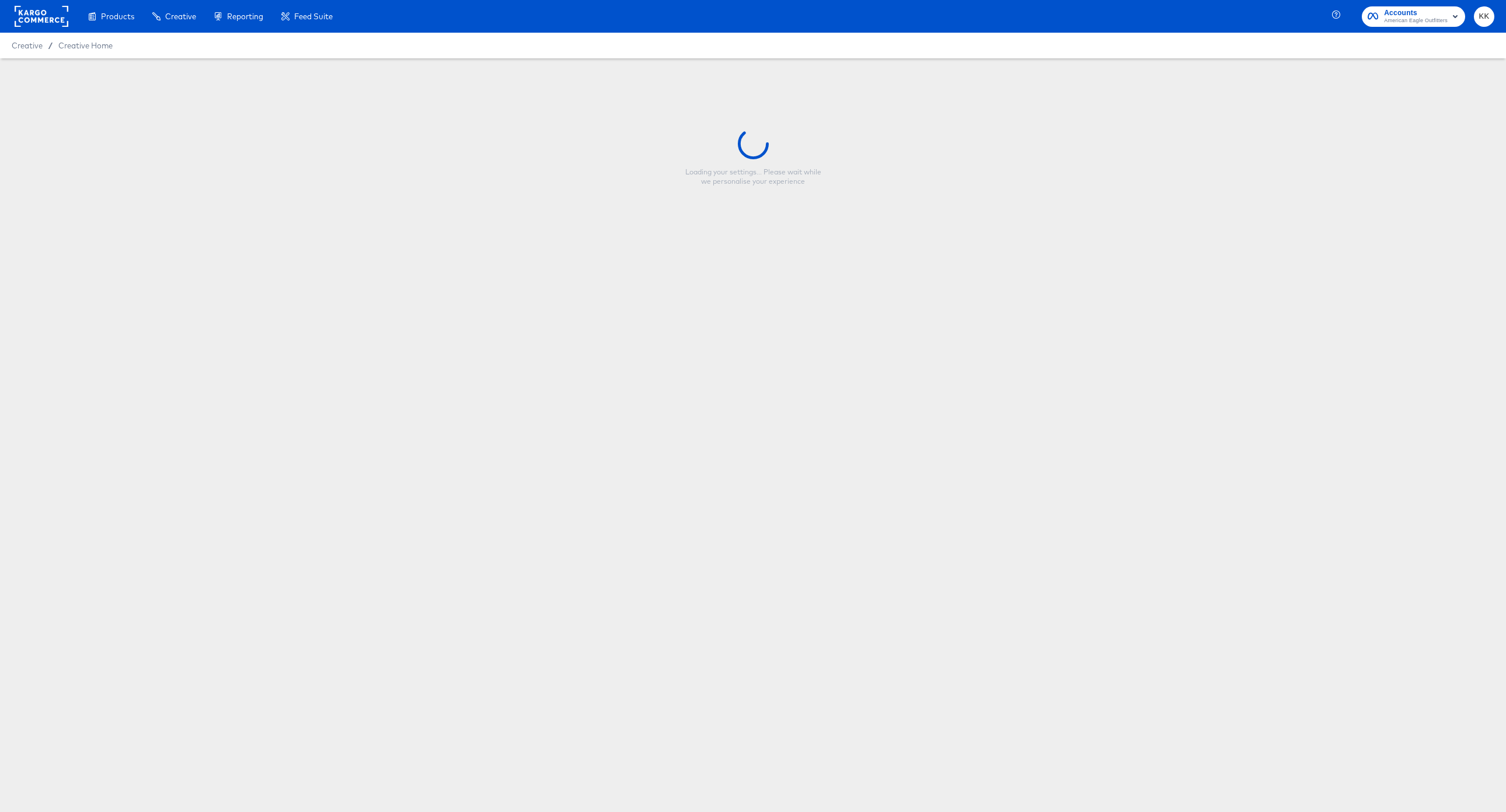
type input "Free Shipping Credit Card Rewards Overlay"
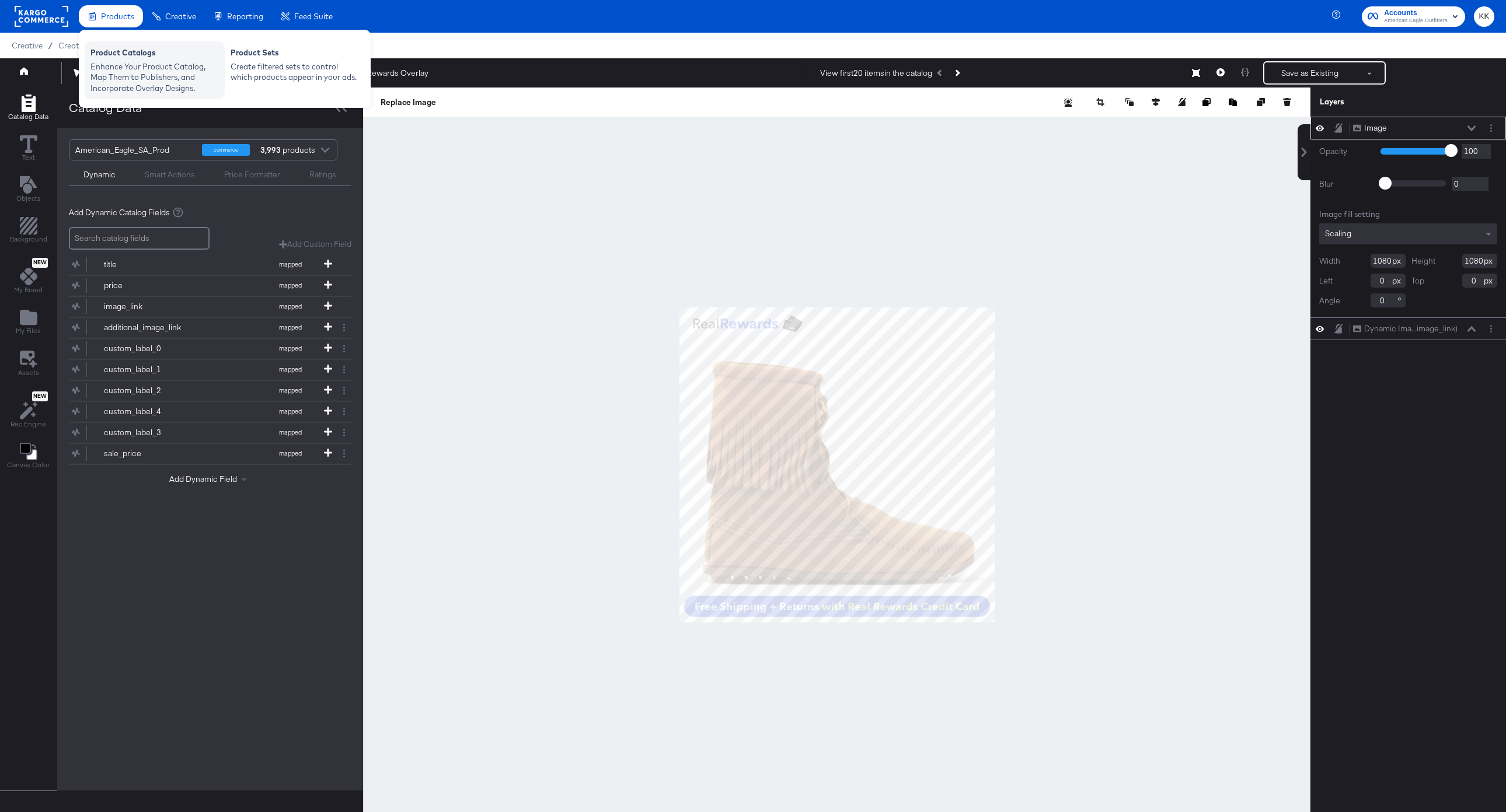
click at [114, 57] on div "Product Catalogs" at bounding box center [154, 54] width 128 height 14
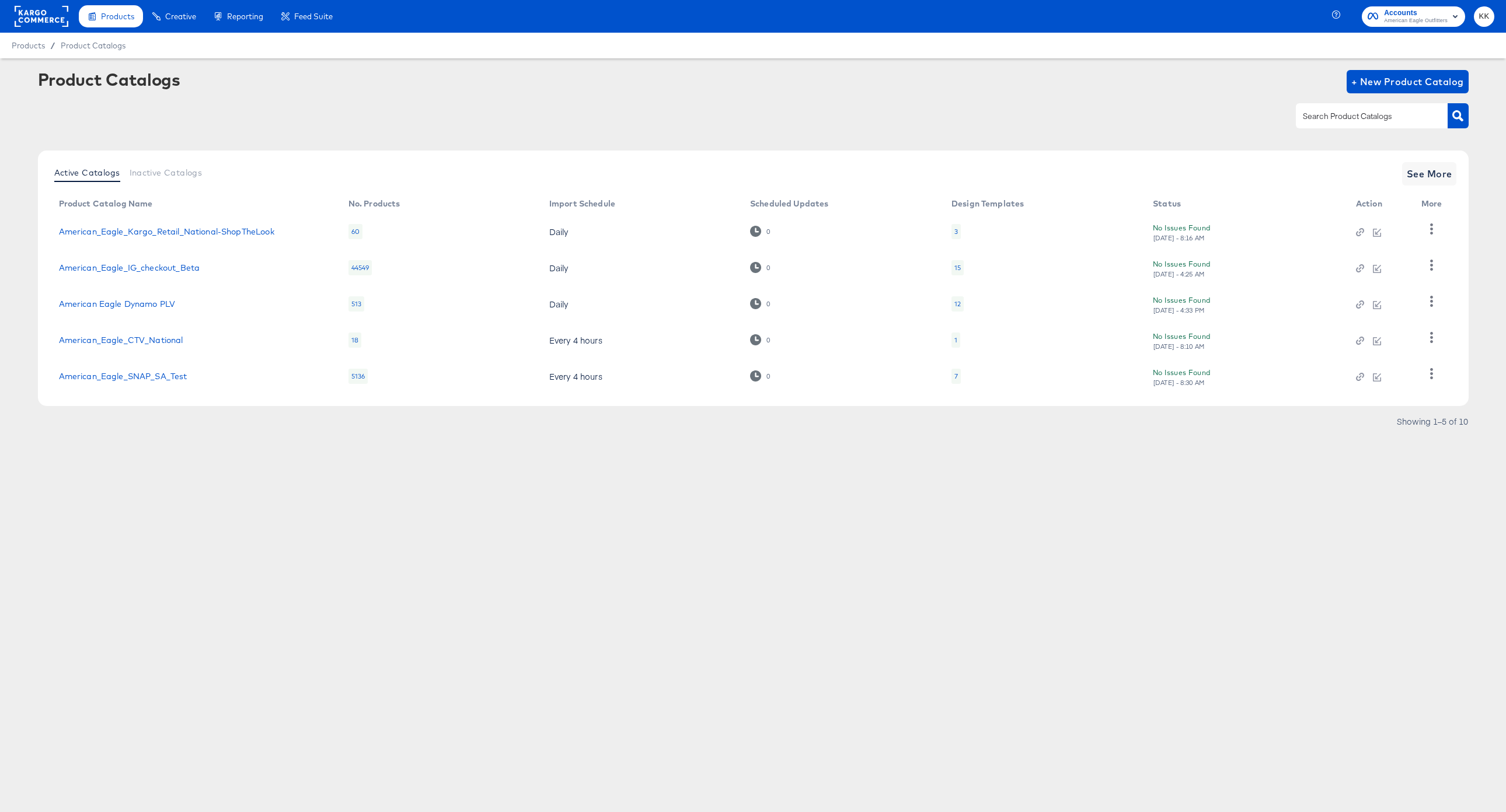
click at [957, 266] on div "15" at bounding box center [957, 268] width 7 height 9
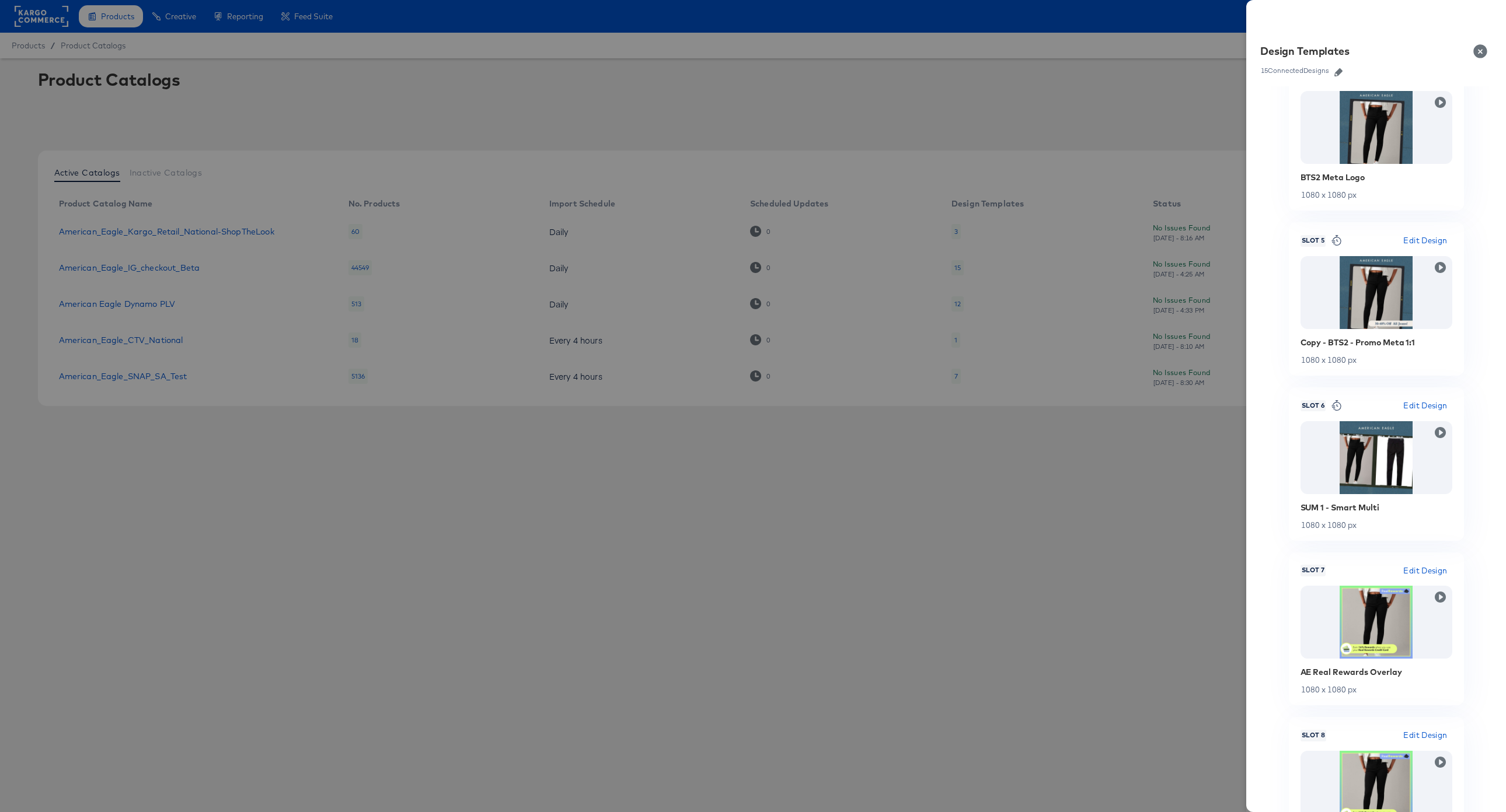
scroll to position [867, 0]
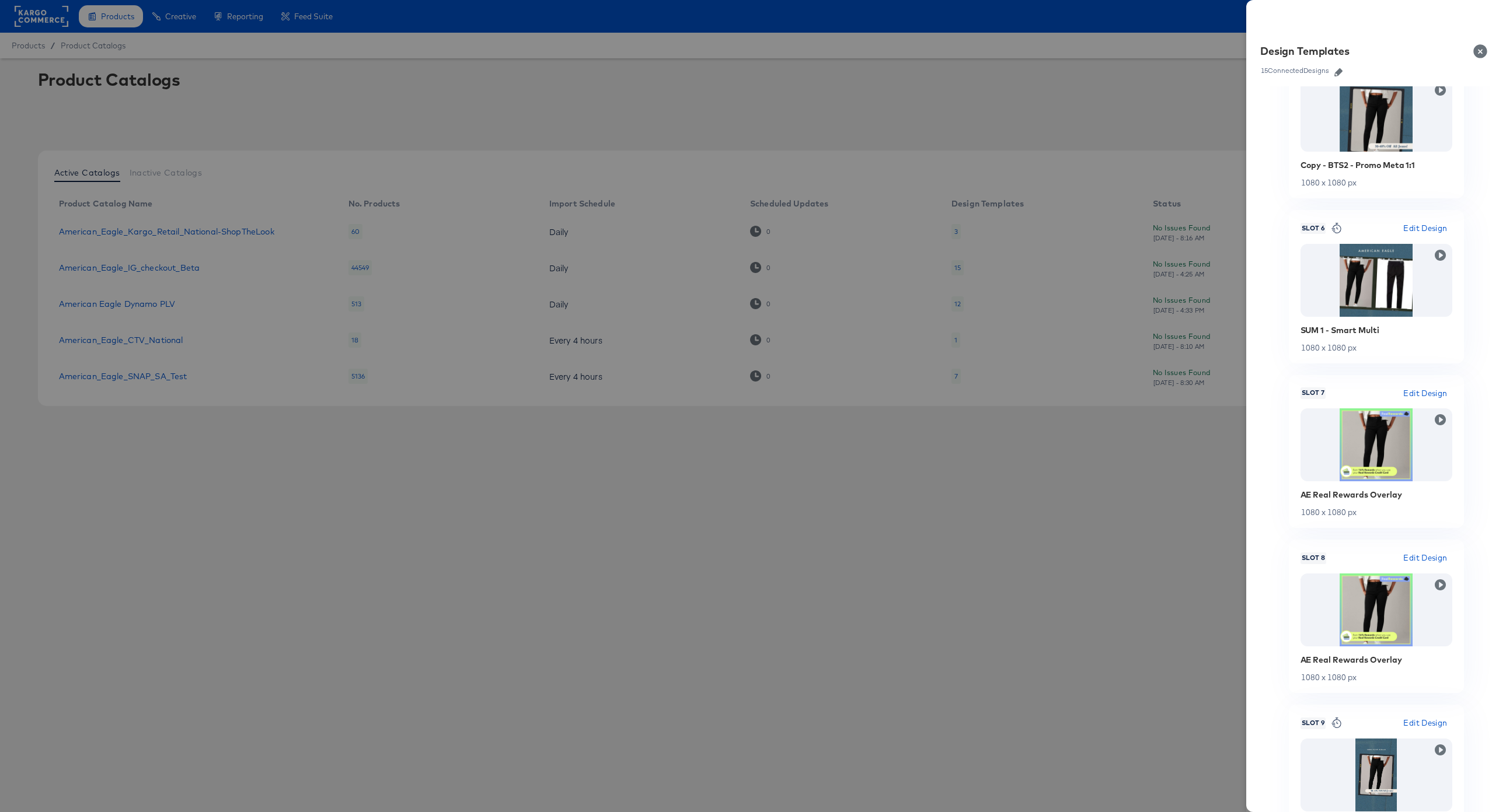
click at [1366, 498] on div "AE Real Rewards Overlay" at bounding box center [1375, 495] width 152 height 9
click at [327, 101] on div at bounding box center [753, 406] width 1506 height 812
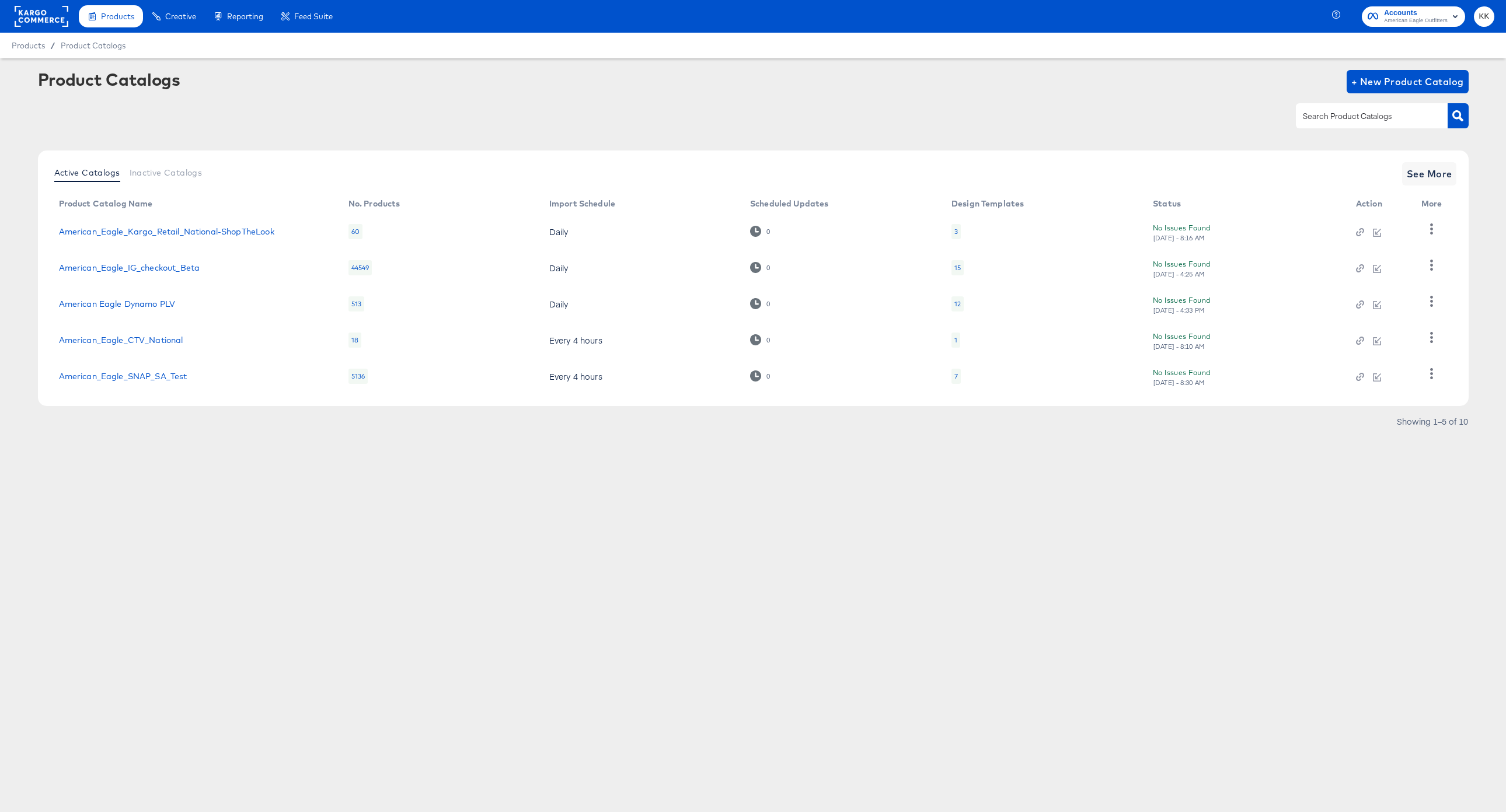
click at [172, 262] on td "American_Eagle_IG_checkout_Beta" at bounding box center [195, 267] width 290 height 36
click at [177, 263] on link "American_Eagle_IG_checkout_Beta" at bounding box center [130, 268] width 141 height 9
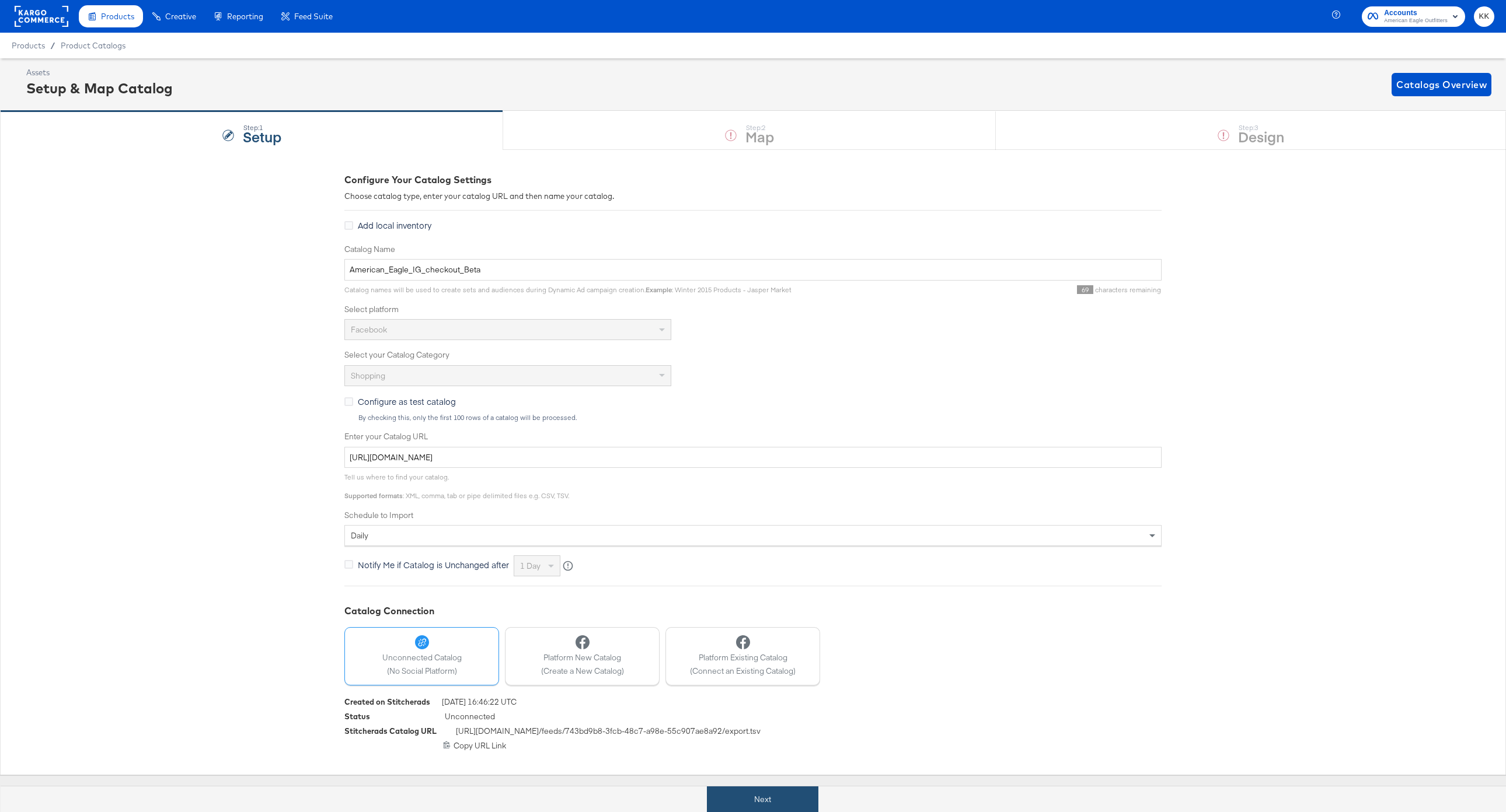
click at [769, 792] on button "Next" at bounding box center [762, 800] width 111 height 26
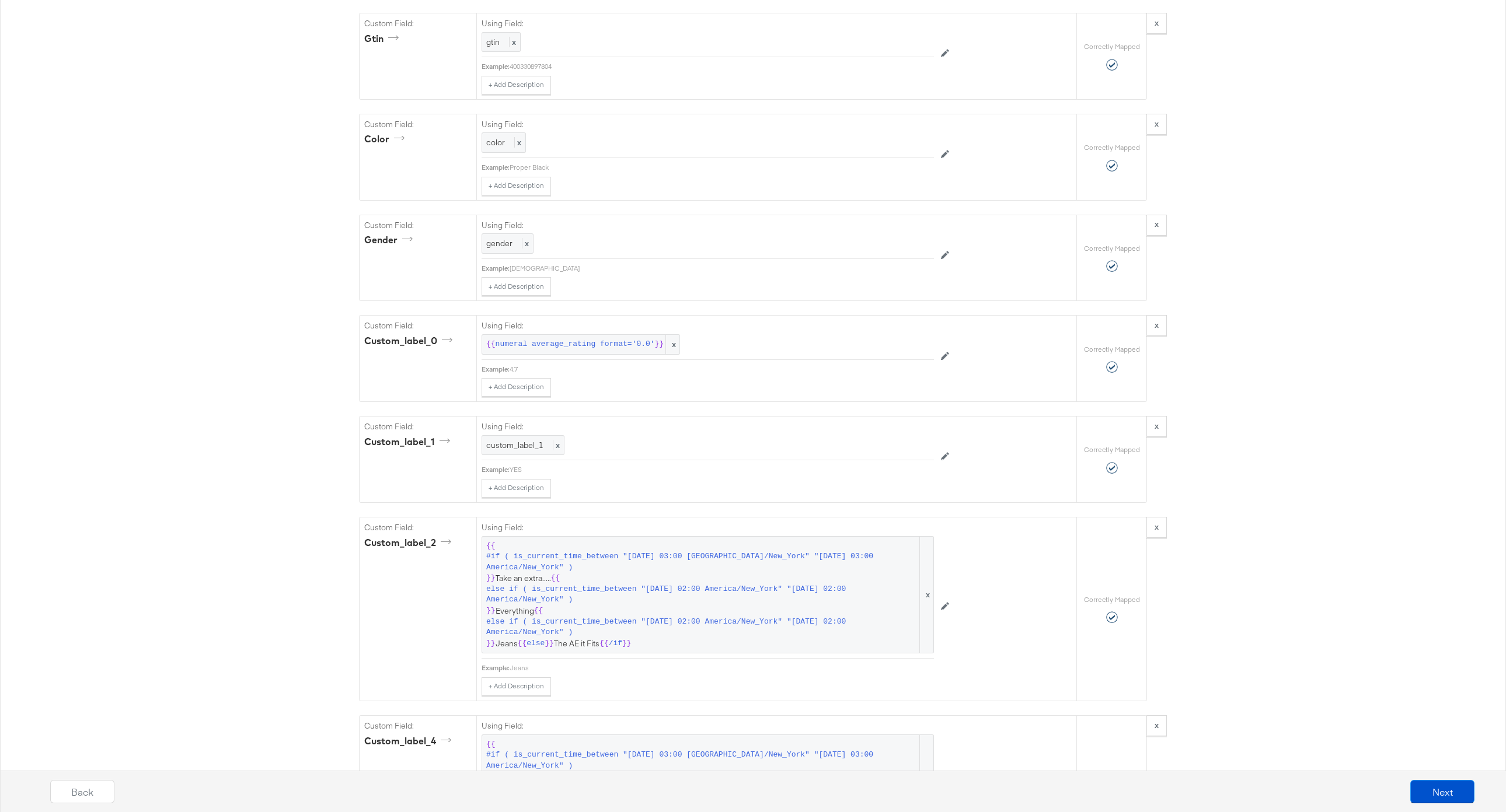
scroll to position [1667, 0]
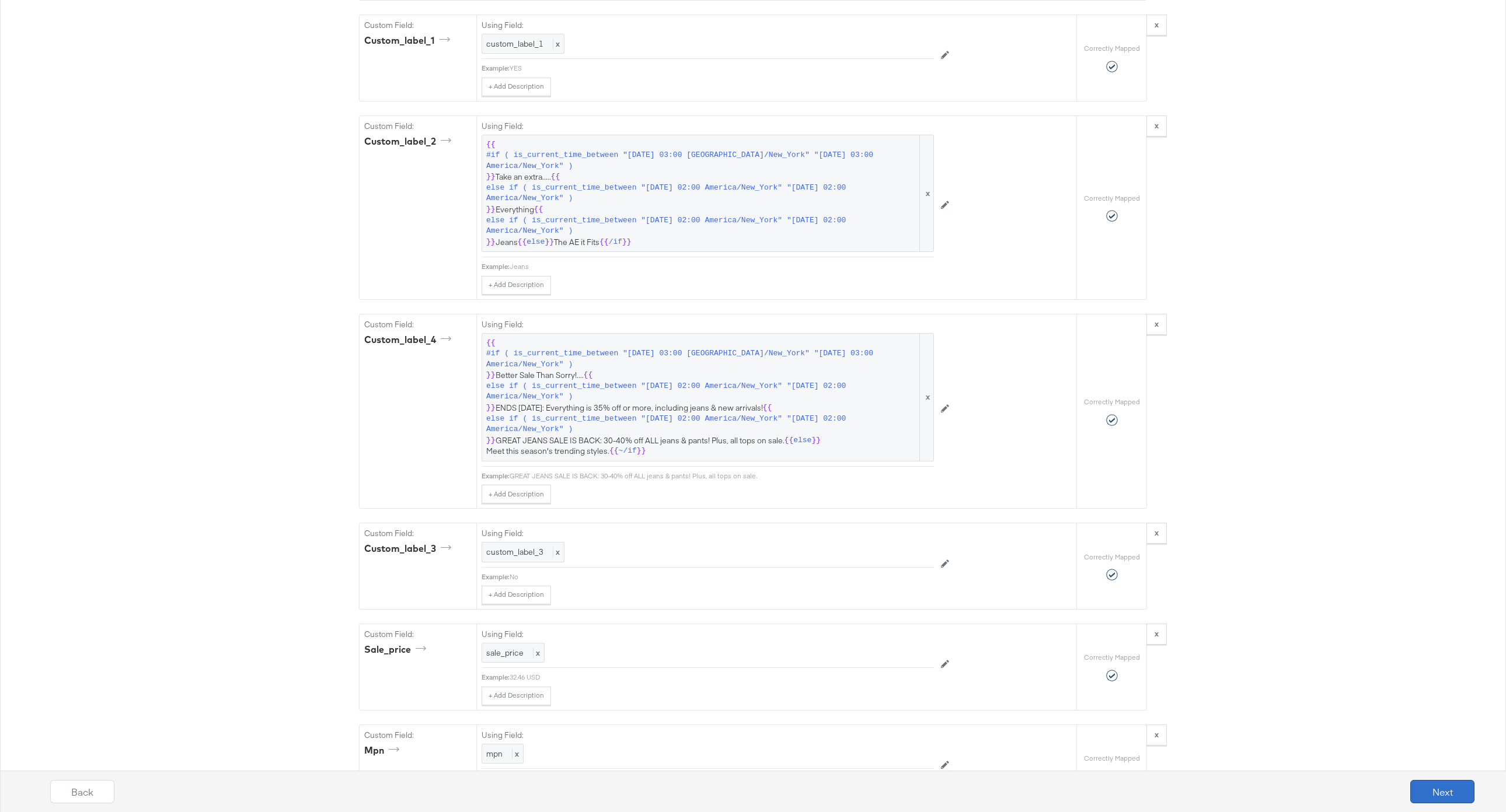
click at [1449, 799] on button "Next" at bounding box center [1442, 791] width 64 height 24
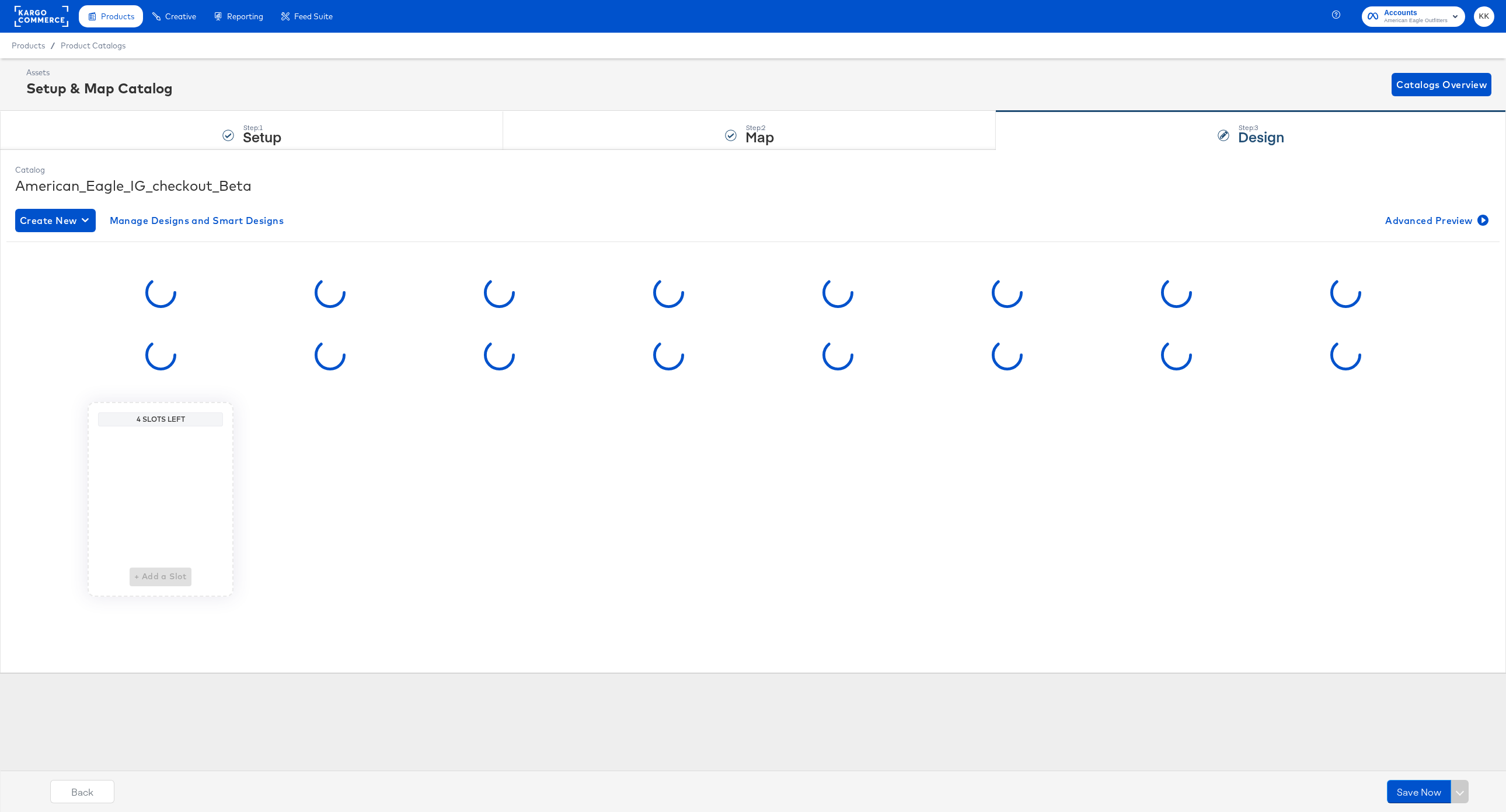
scroll to position [0, 0]
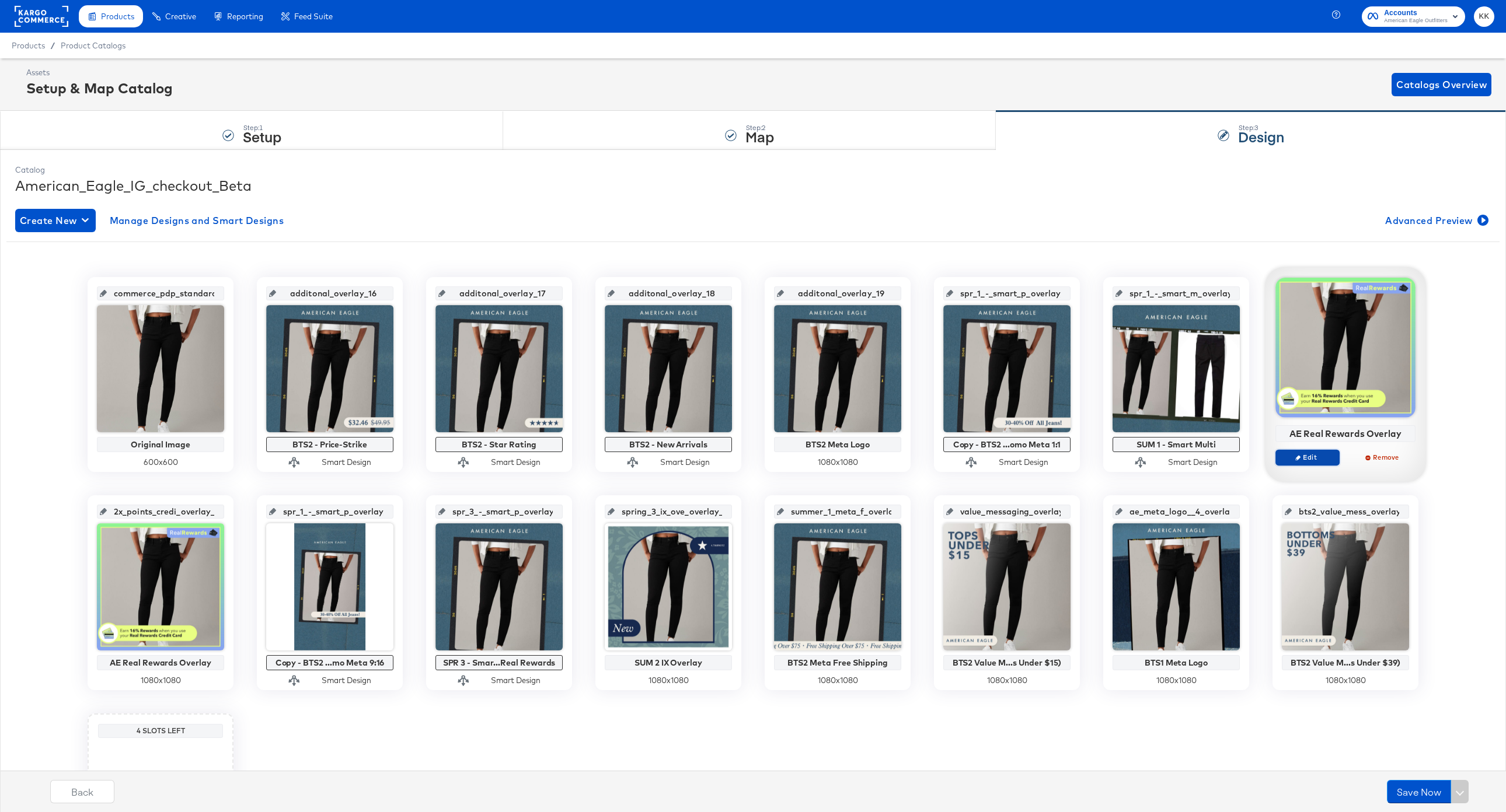
click at [1308, 452] on button "Edit" at bounding box center [1307, 456] width 64 height 16
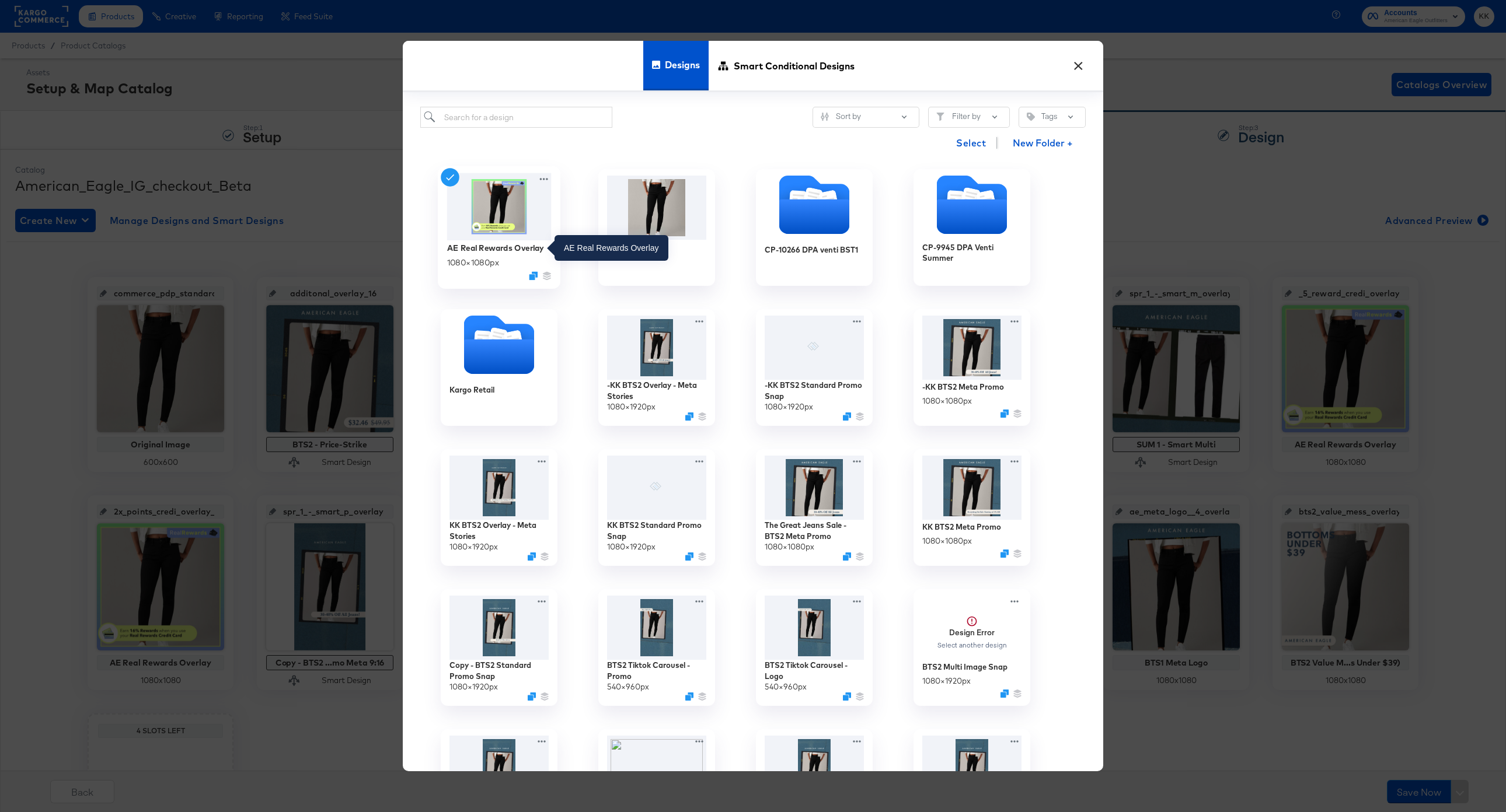
click at [485, 250] on div "AE Real Rewards Overlay" at bounding box center [495, 247] width 97 height 11
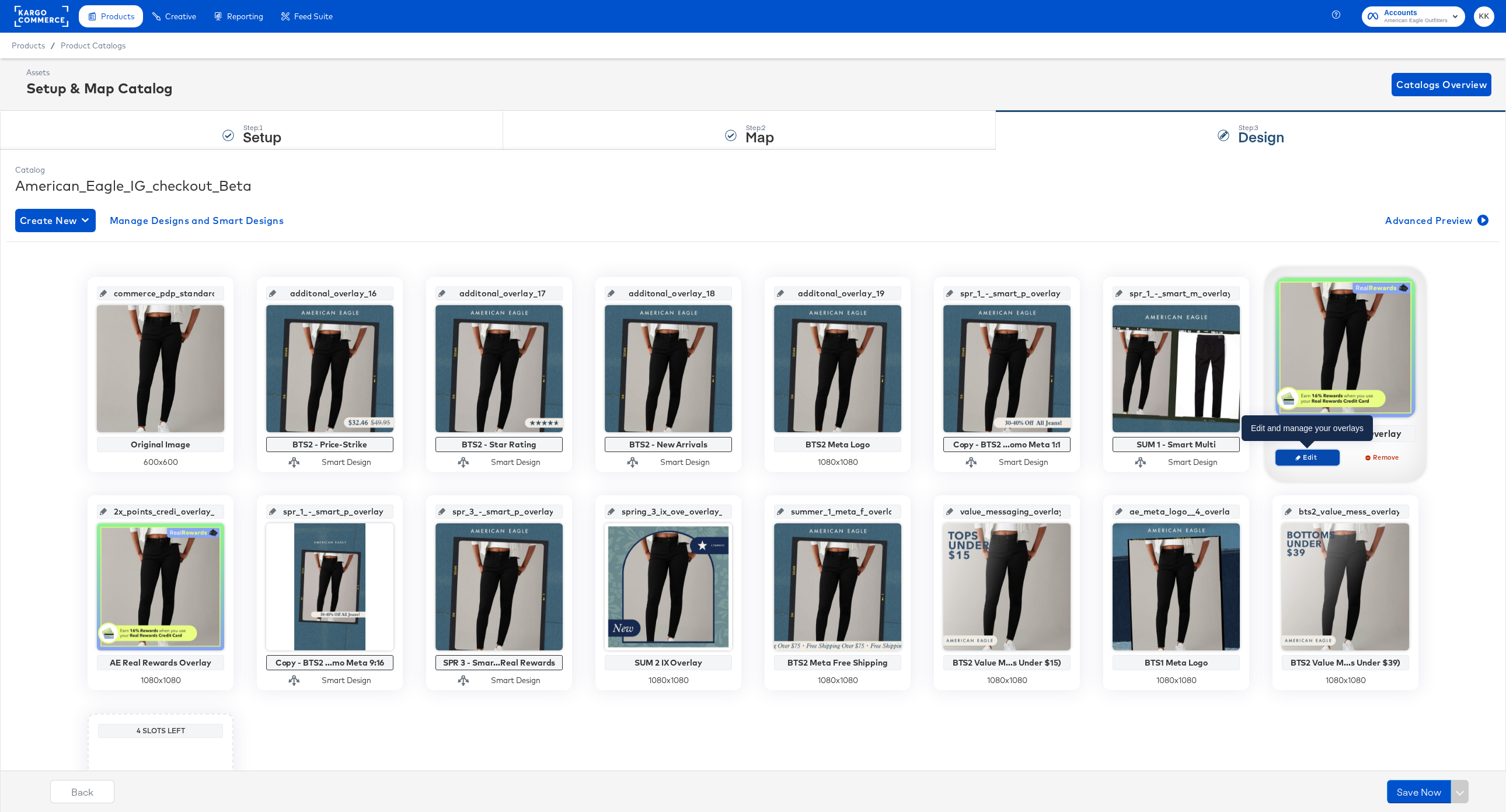
click at [1320, 460] on span "Edit" at bounding box center [1306, 456] width 54 height 8
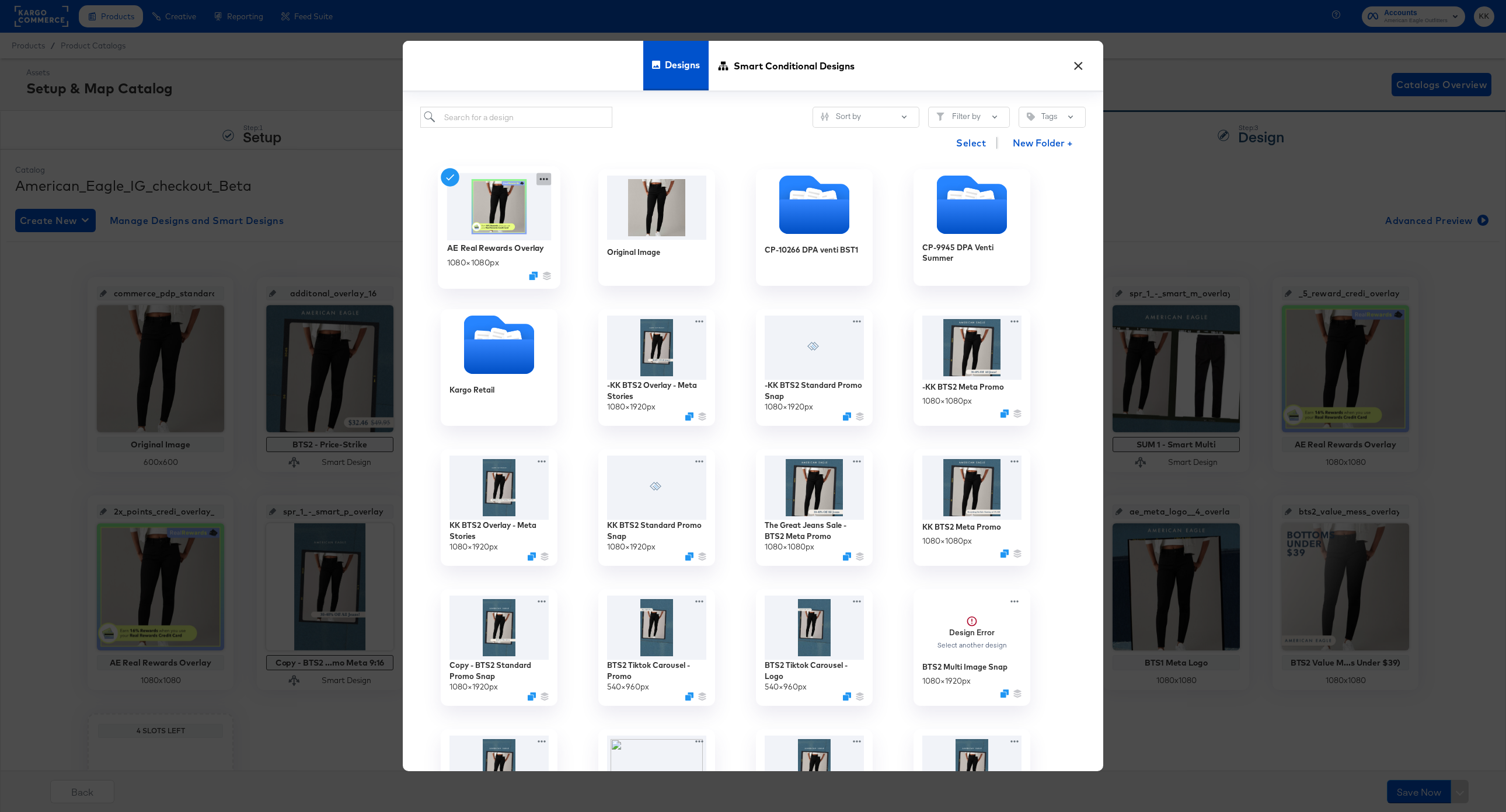
click at [545, 179] on icon at bounding box center [543, 179] width 14 height 12
click at [598, 247] on div "Edit Design Edit Design" at bounding box center [598, 247] width 0 height 0
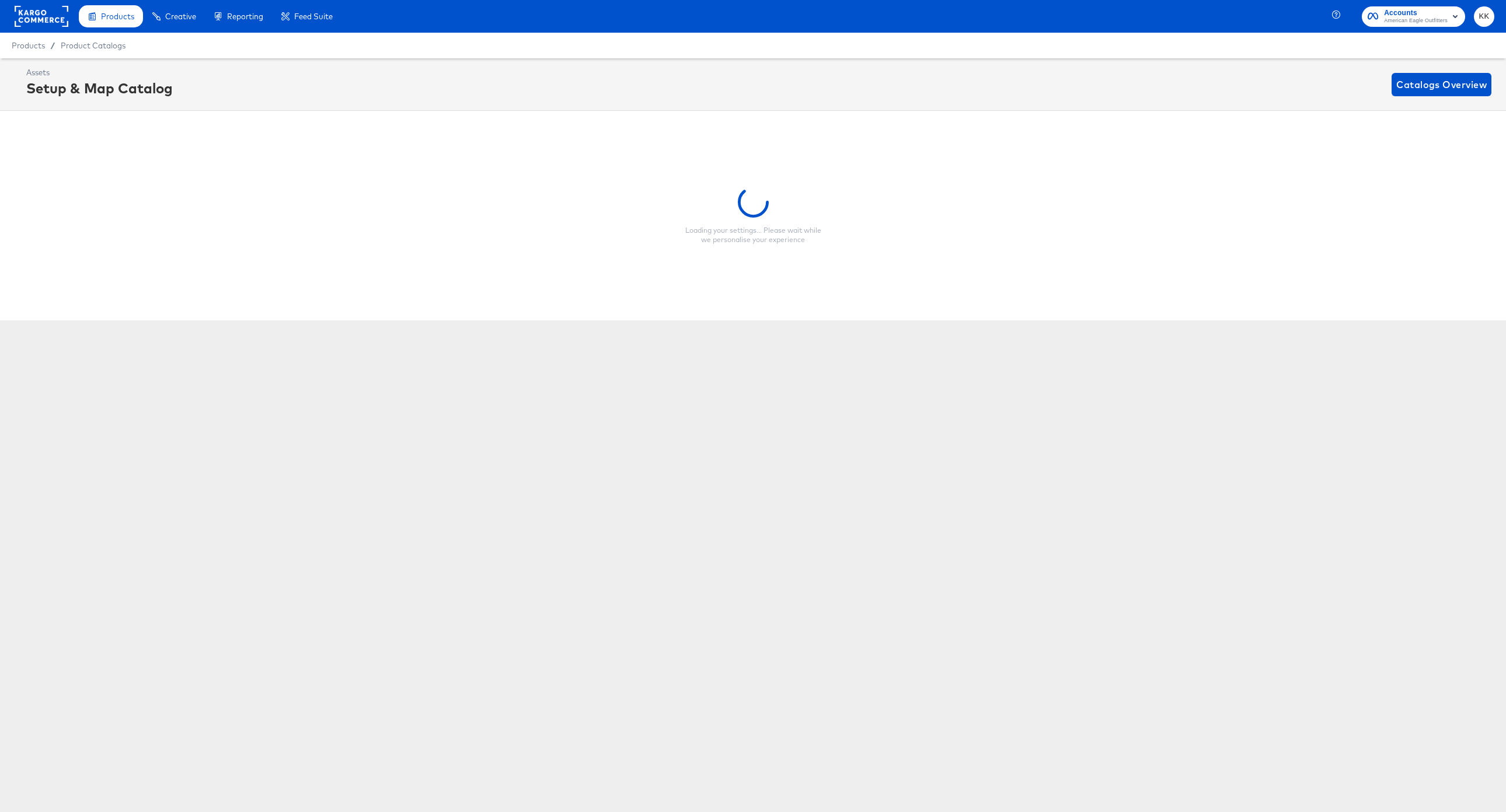
scroll to position [0, 3]
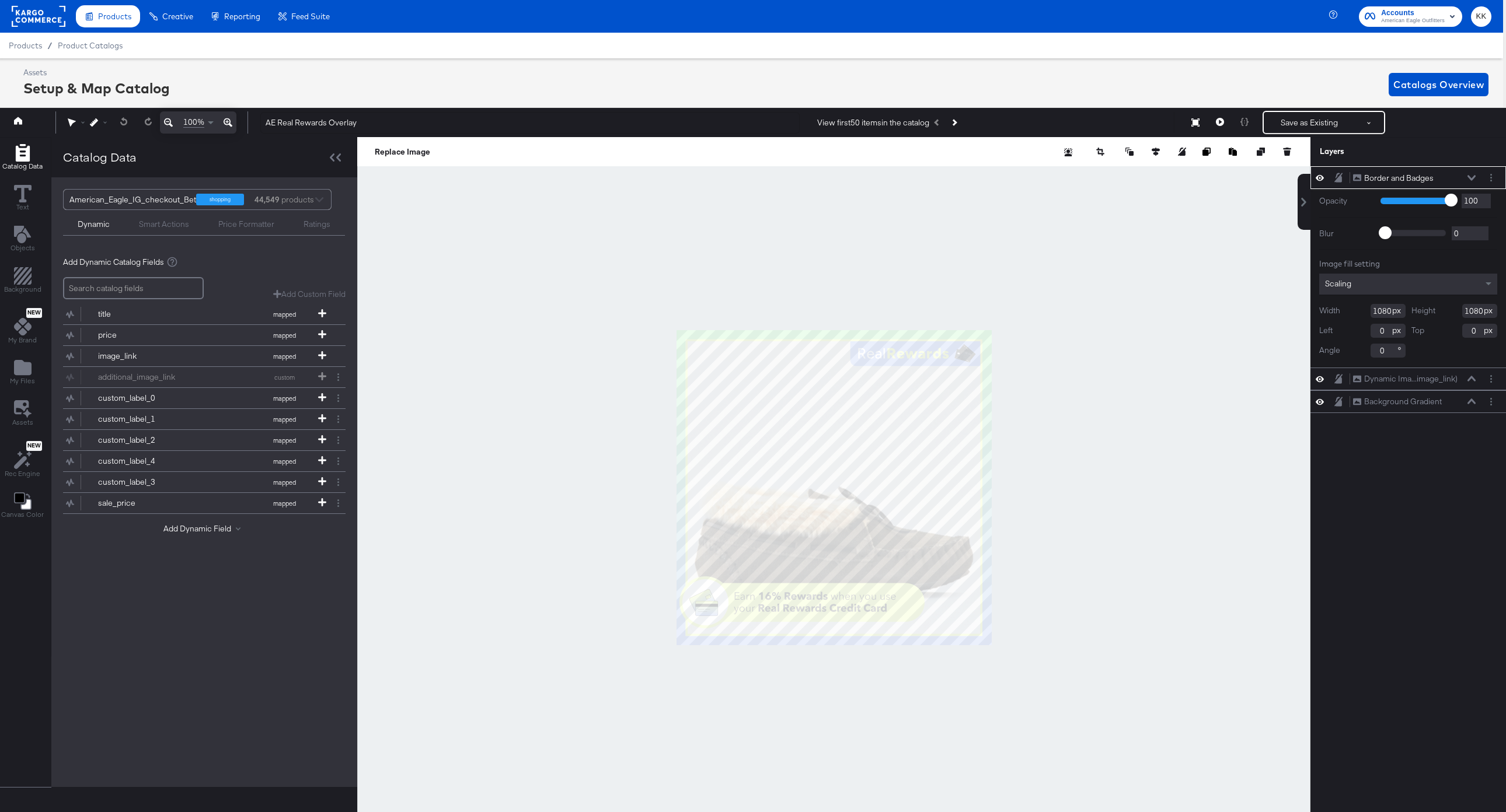
click at [228, 120] on icon at bounding box center [227, 122] width 8 height 14
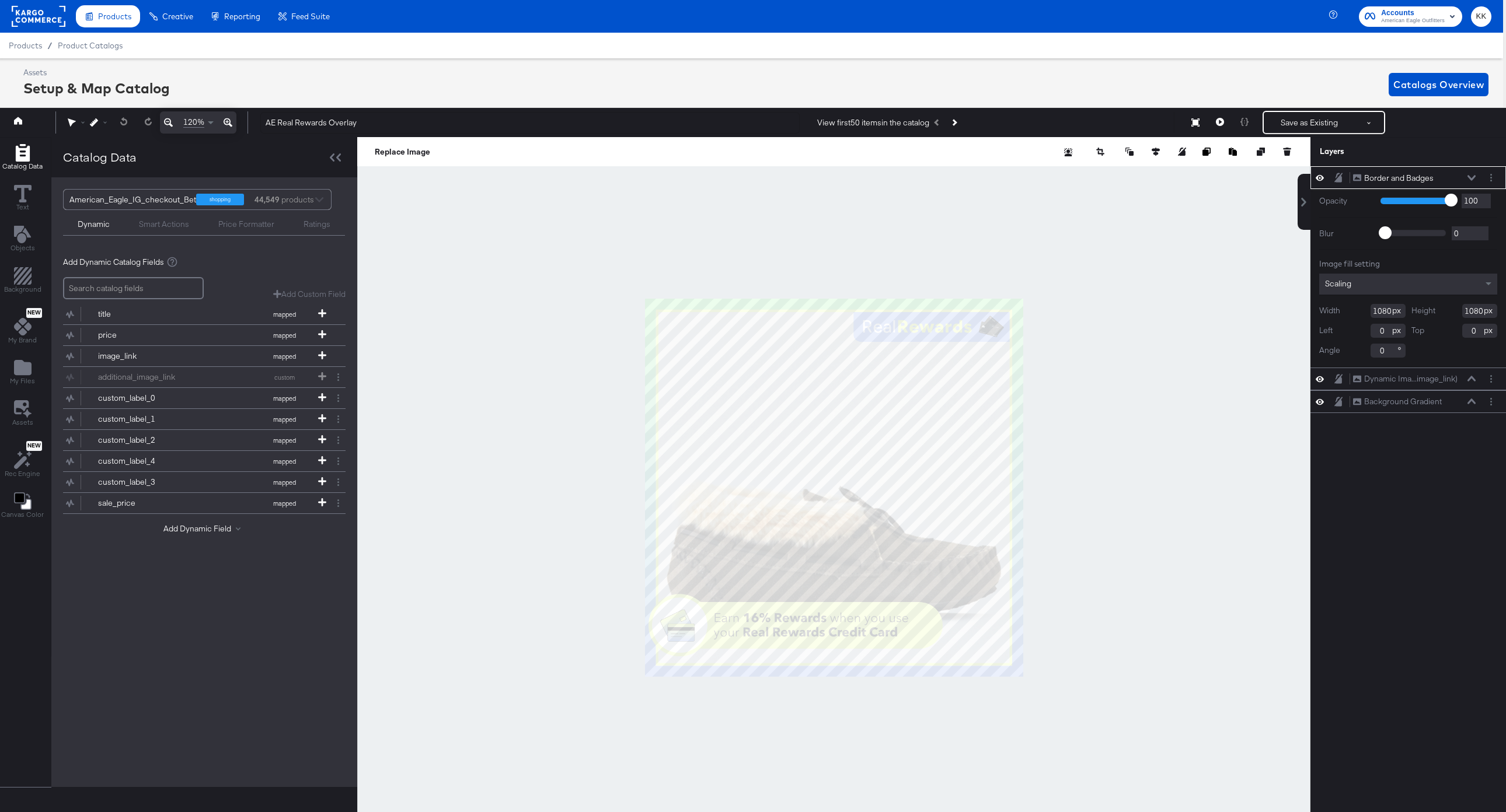
click at [228, 120] on icon at bounding box center [227, 122] width 8 height 14
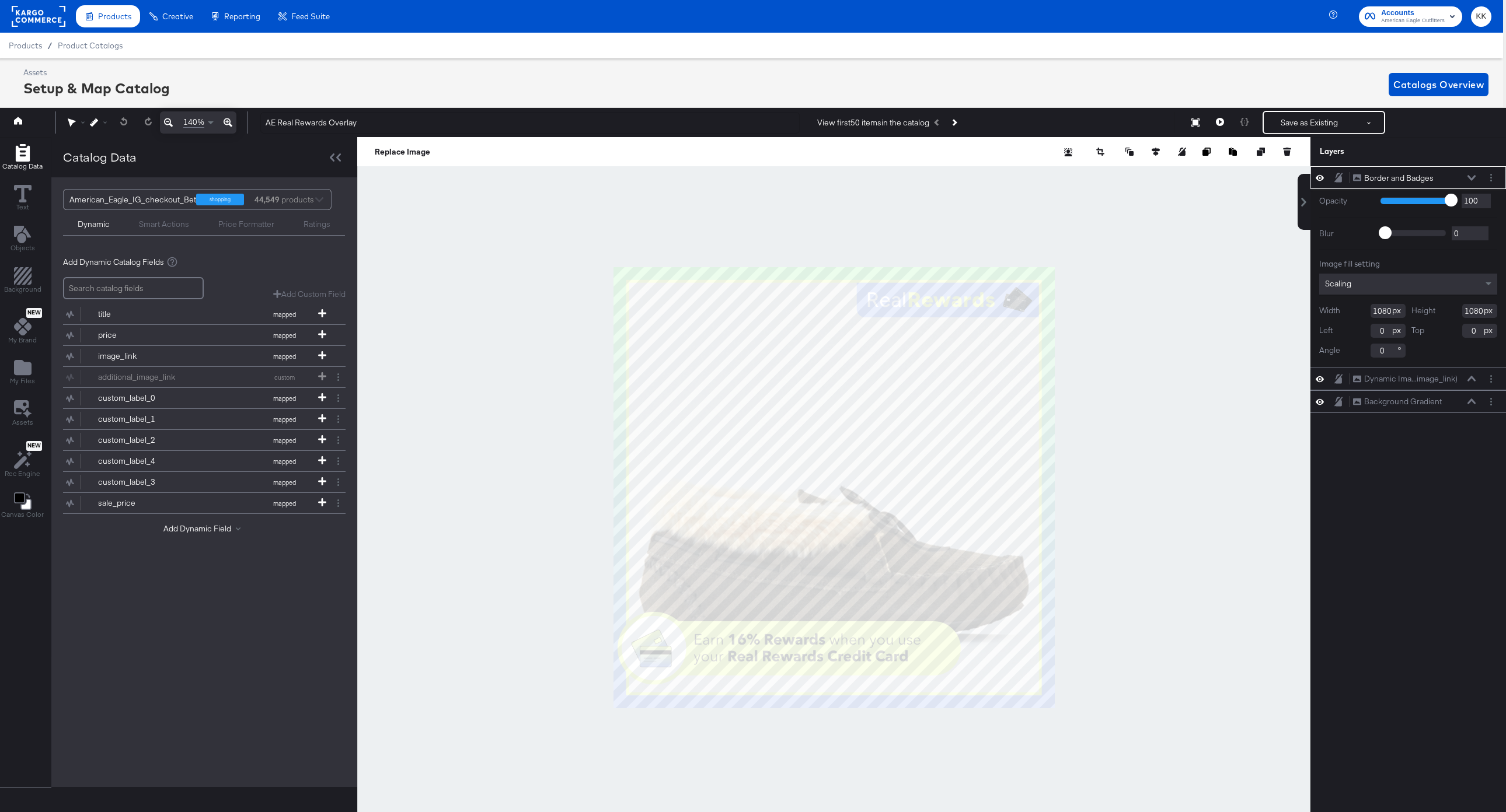
click at [444, 390] on div at bounding box center [833, 487] width 953 height 701
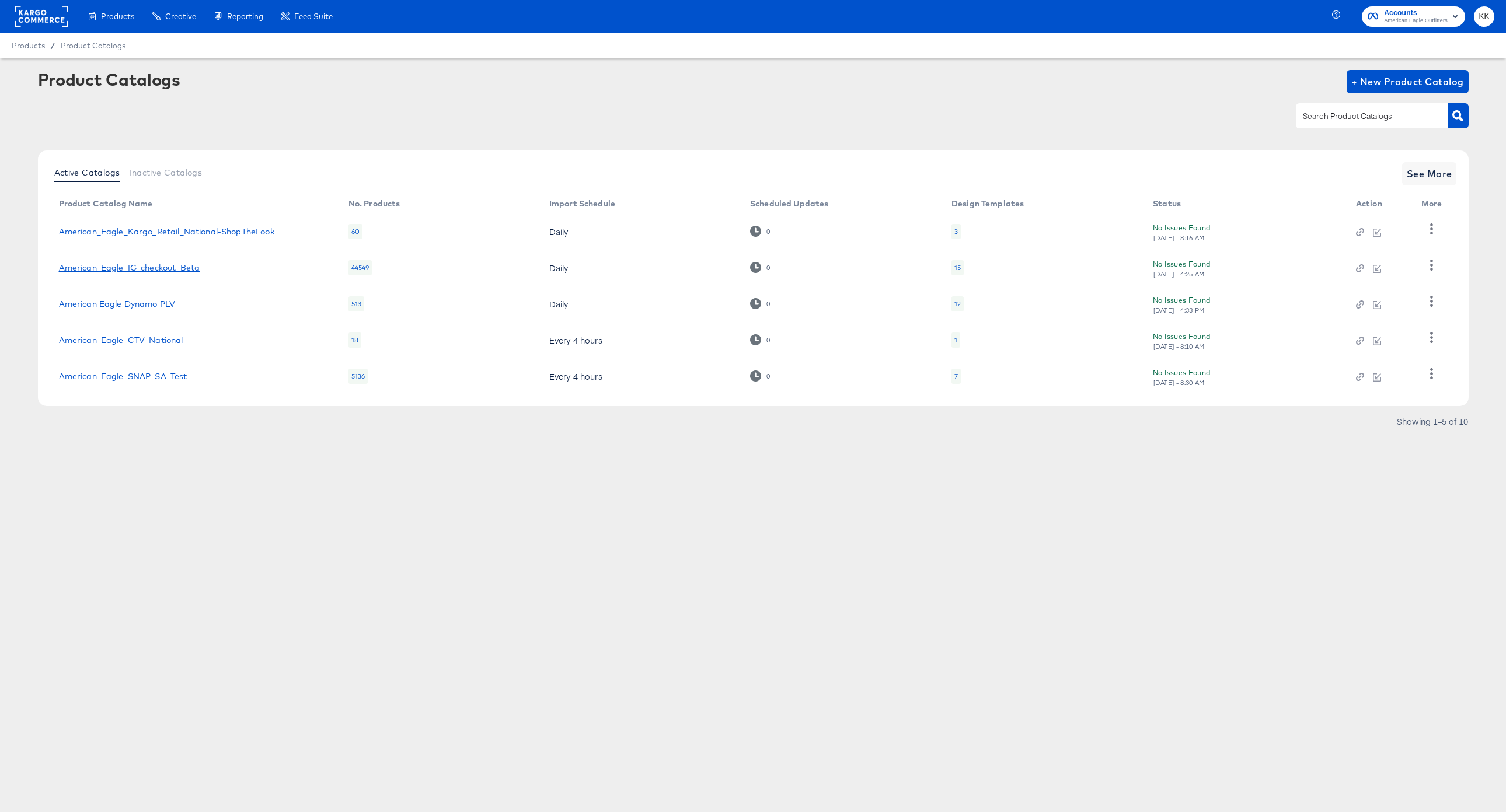
click at [154, 265] on link "American_Eagle_IG_checkout_Beta" at bounding box center [130, 268] width 141 height 9
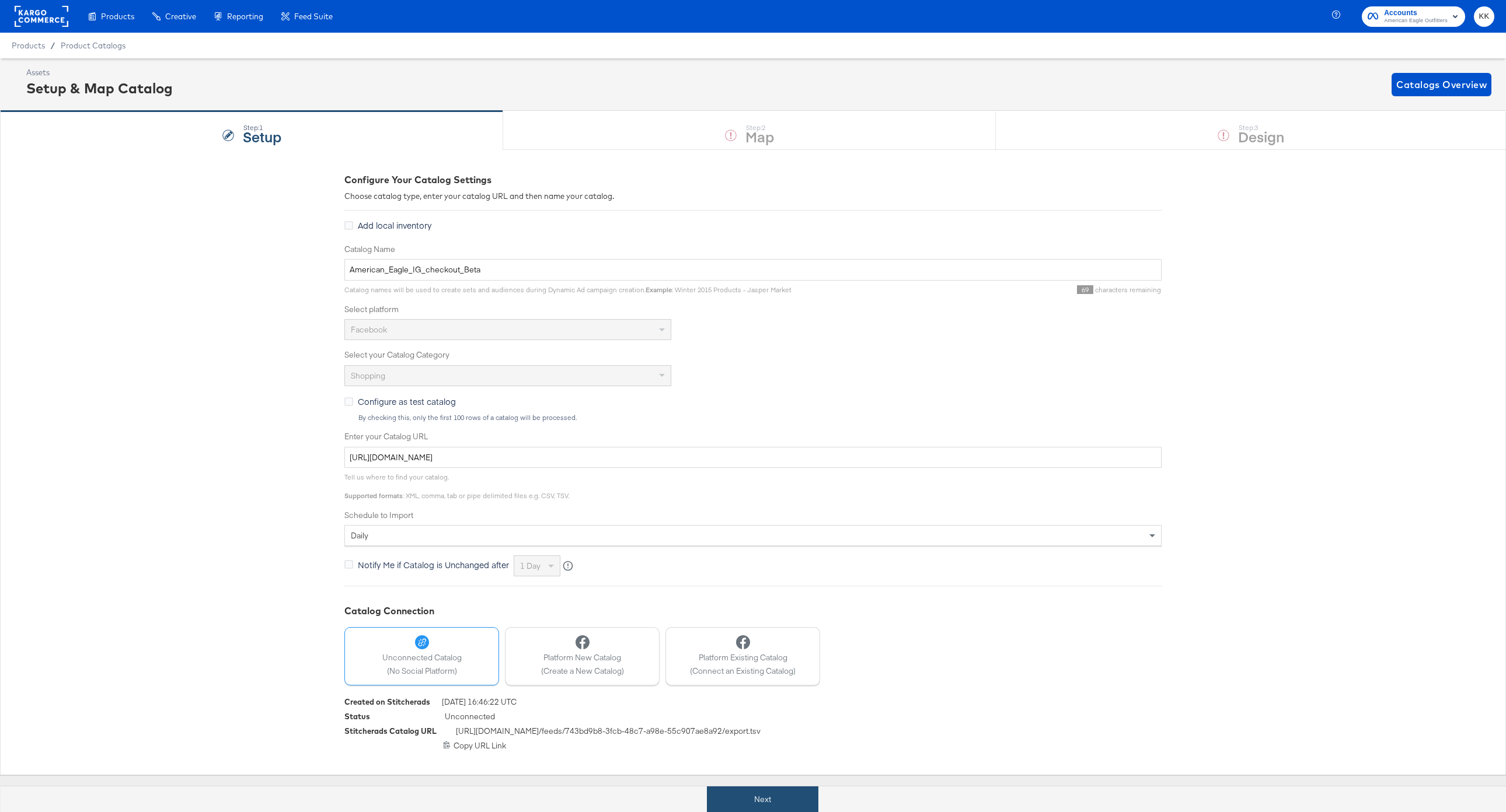
click at [745, 790] on button "Next" at bounding box center [762, 800] width 111 height 26
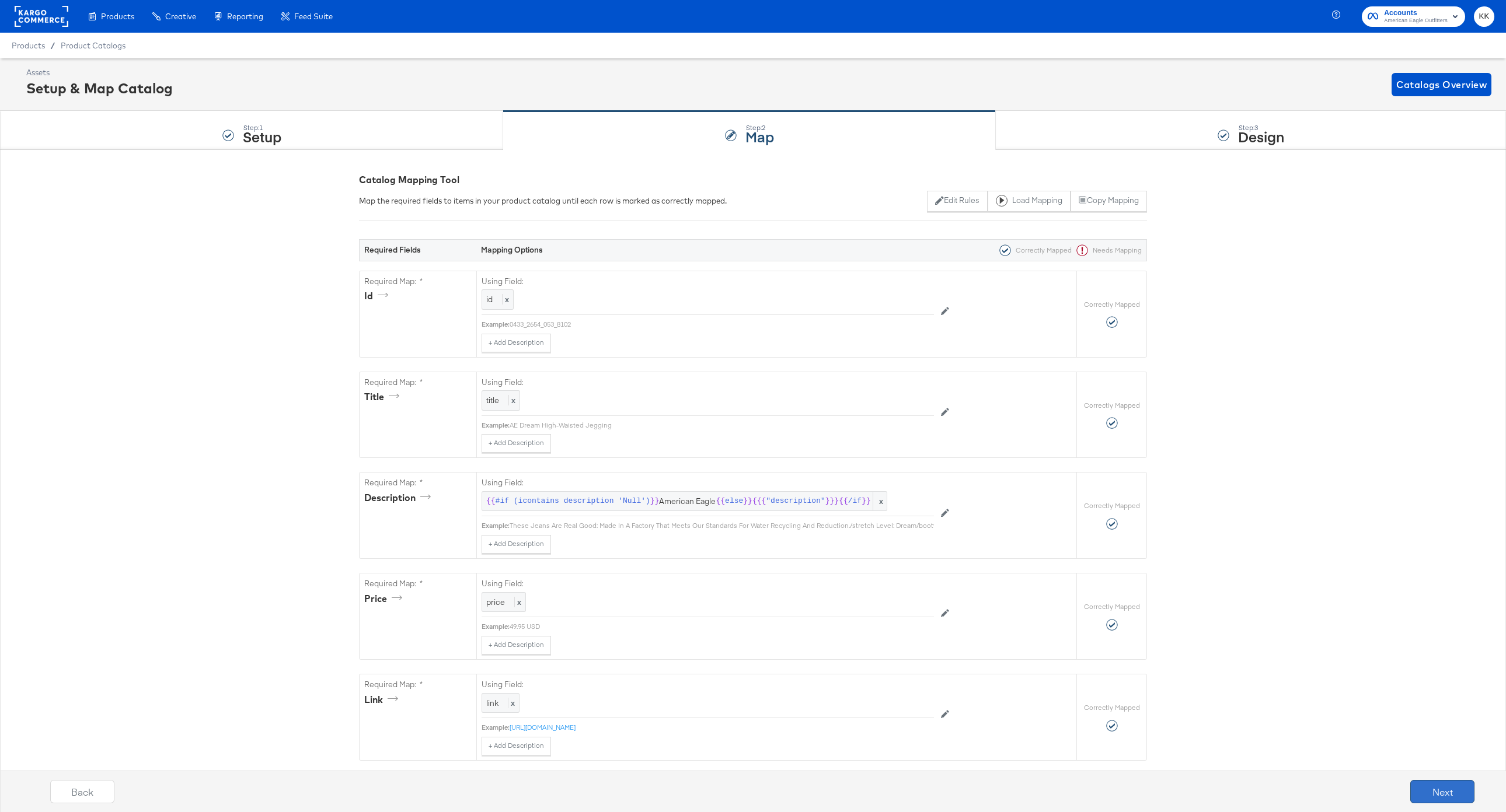
click at [1453, 802] on button "Next" at bounding box center [1442, 791] width 64 height 24
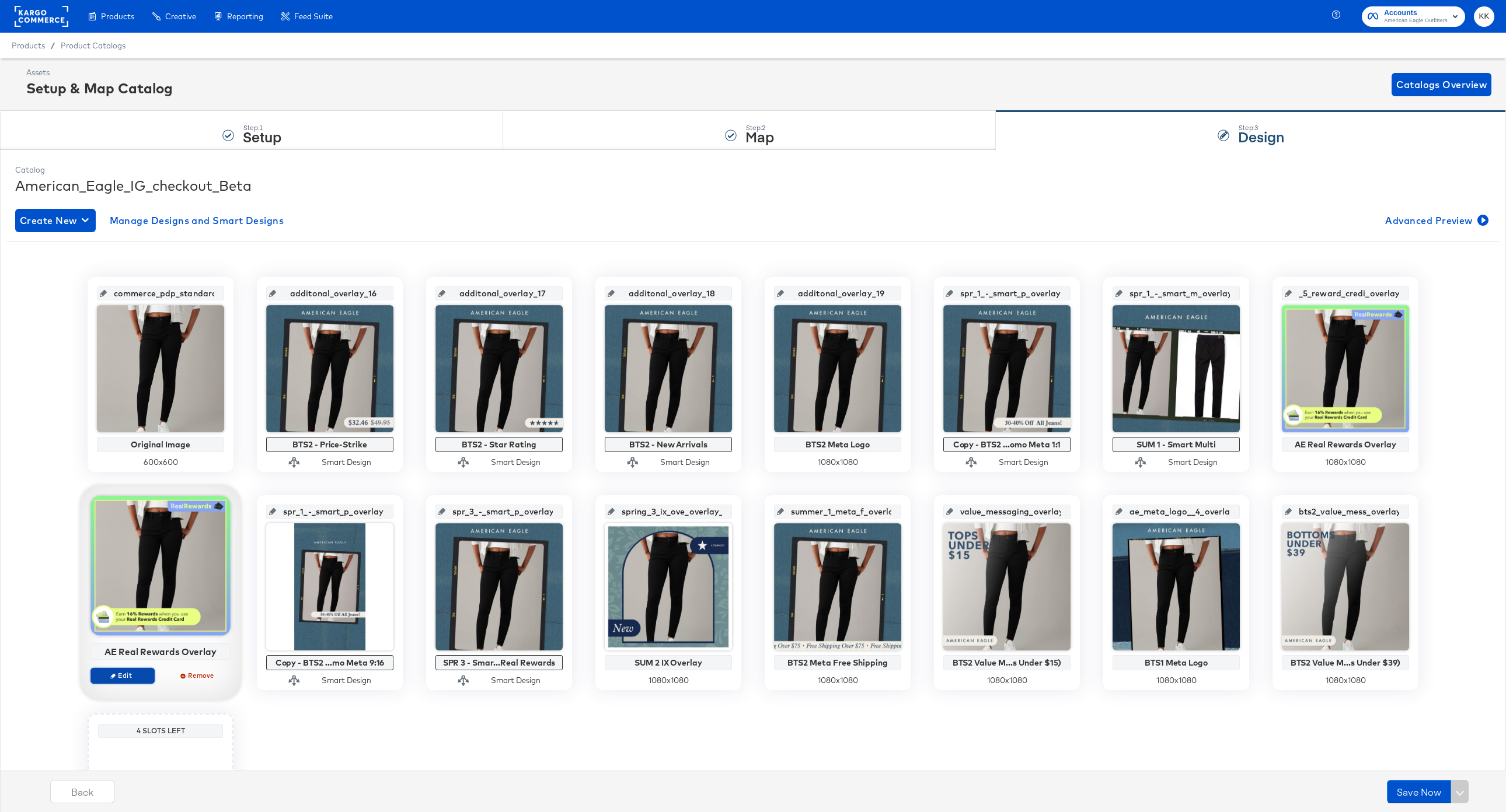
click at [120, 672] on span "Edit" at bounding box center [122, 675] width 54 height 8
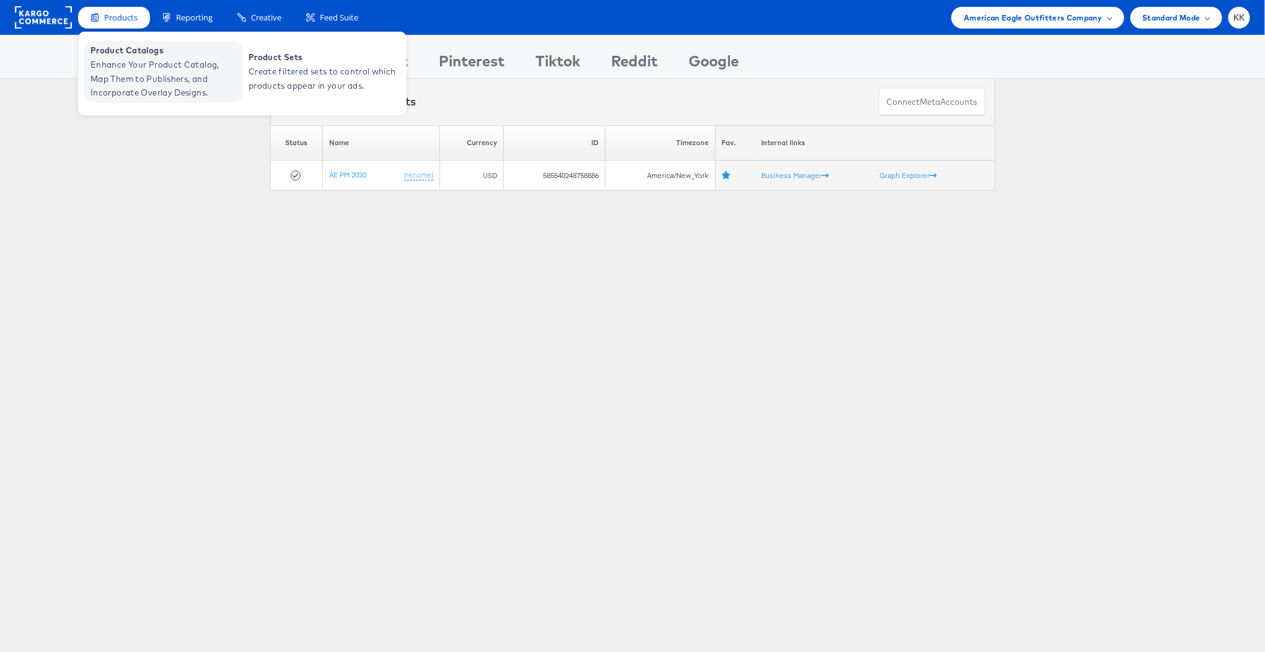
click at [126, 60] on span "Enhance Your Product Catalog, Map Them to Publishers, and Incorporate Overlay D…" at bounding box center [165, 79] width 149 height 42
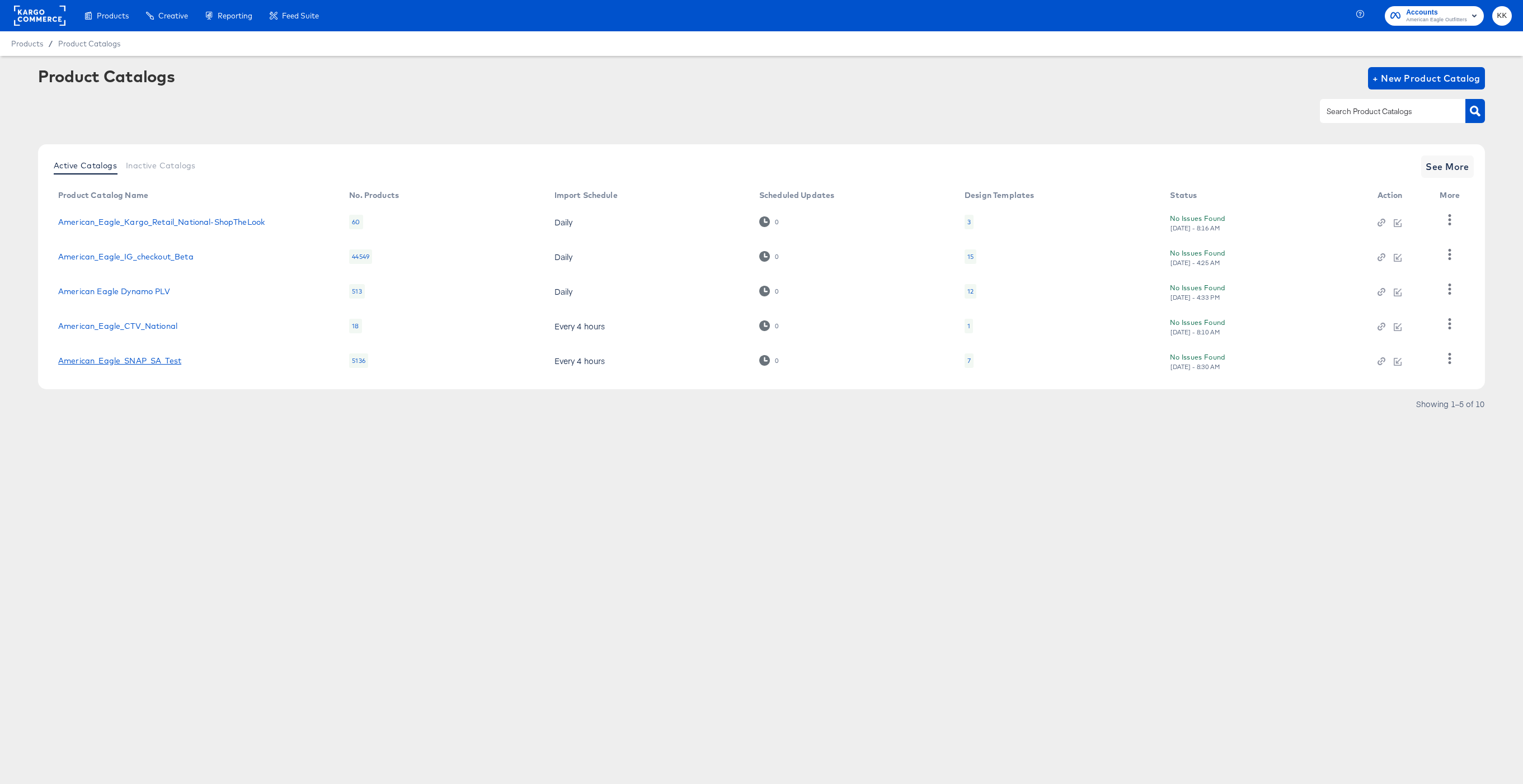
click at [143, 360] on link "American_Eagle_SNAP_SA_Test" at bounding box center [119, 361] width 123 height 9
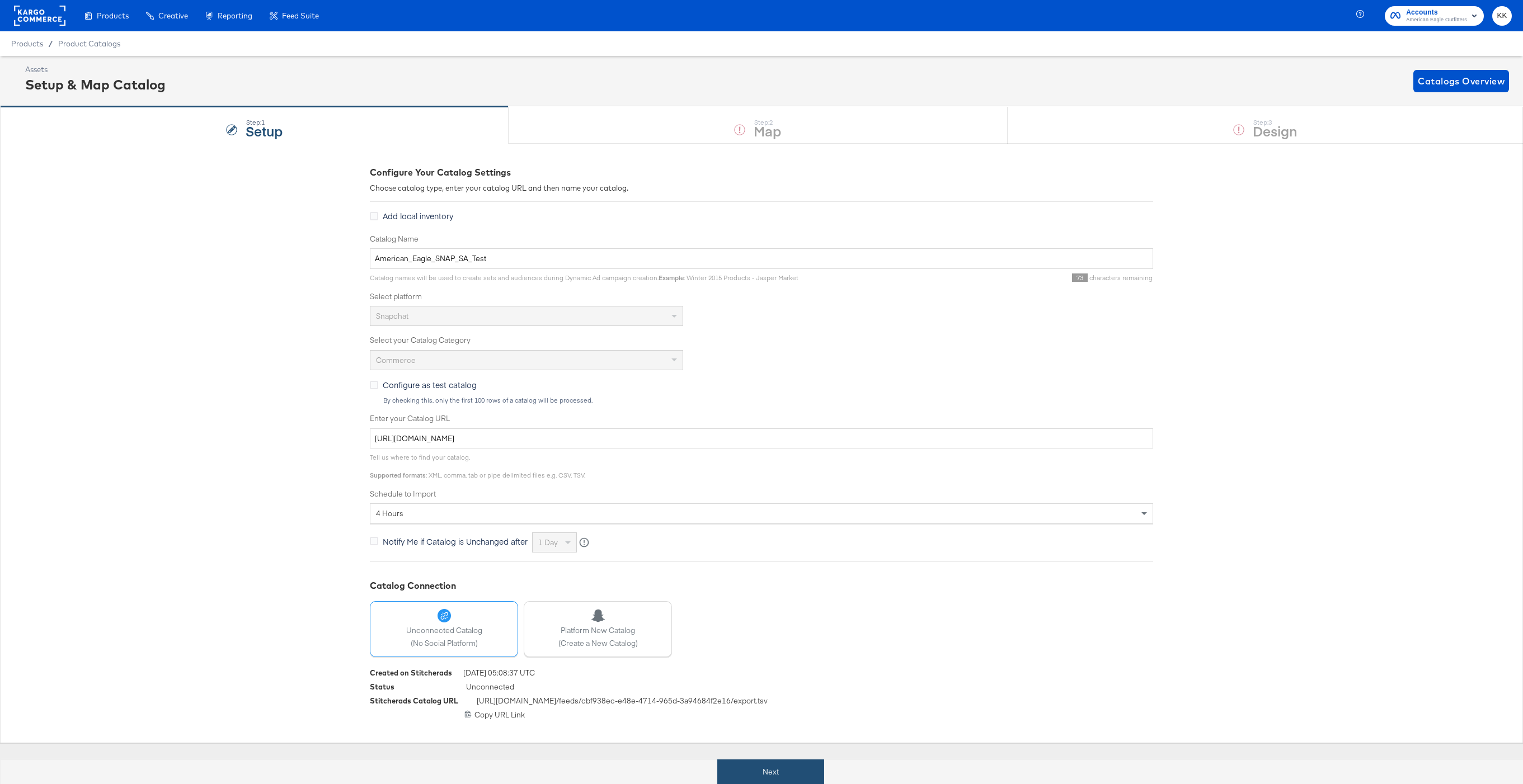
click at [754, 769] on button "Next" at bounding box center [771, 772] width 106 height 25
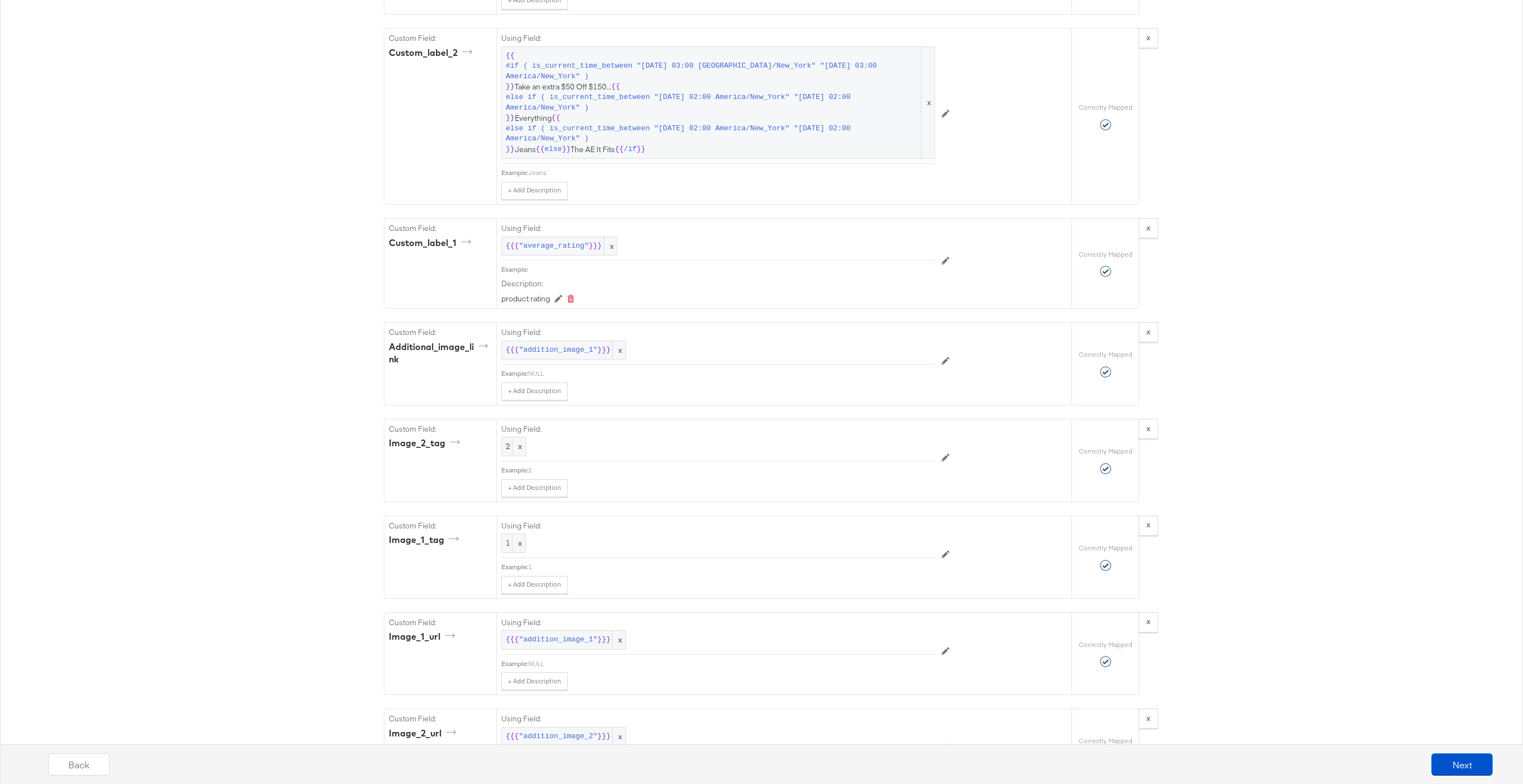
scroll to position [1570, 0]
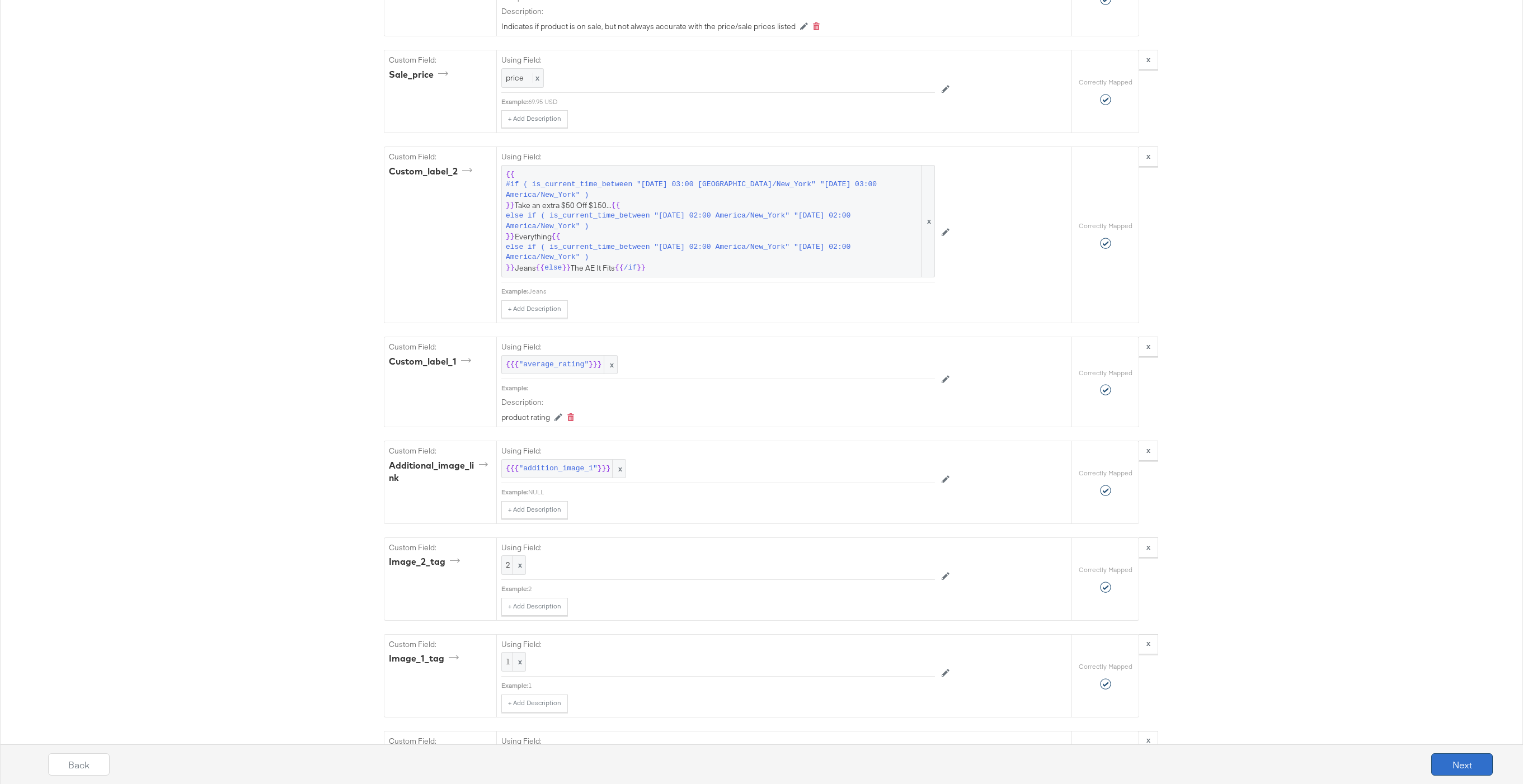
click at [1487, 761] on button "Next" at bounding box center [1462, 764] width 61 height 23
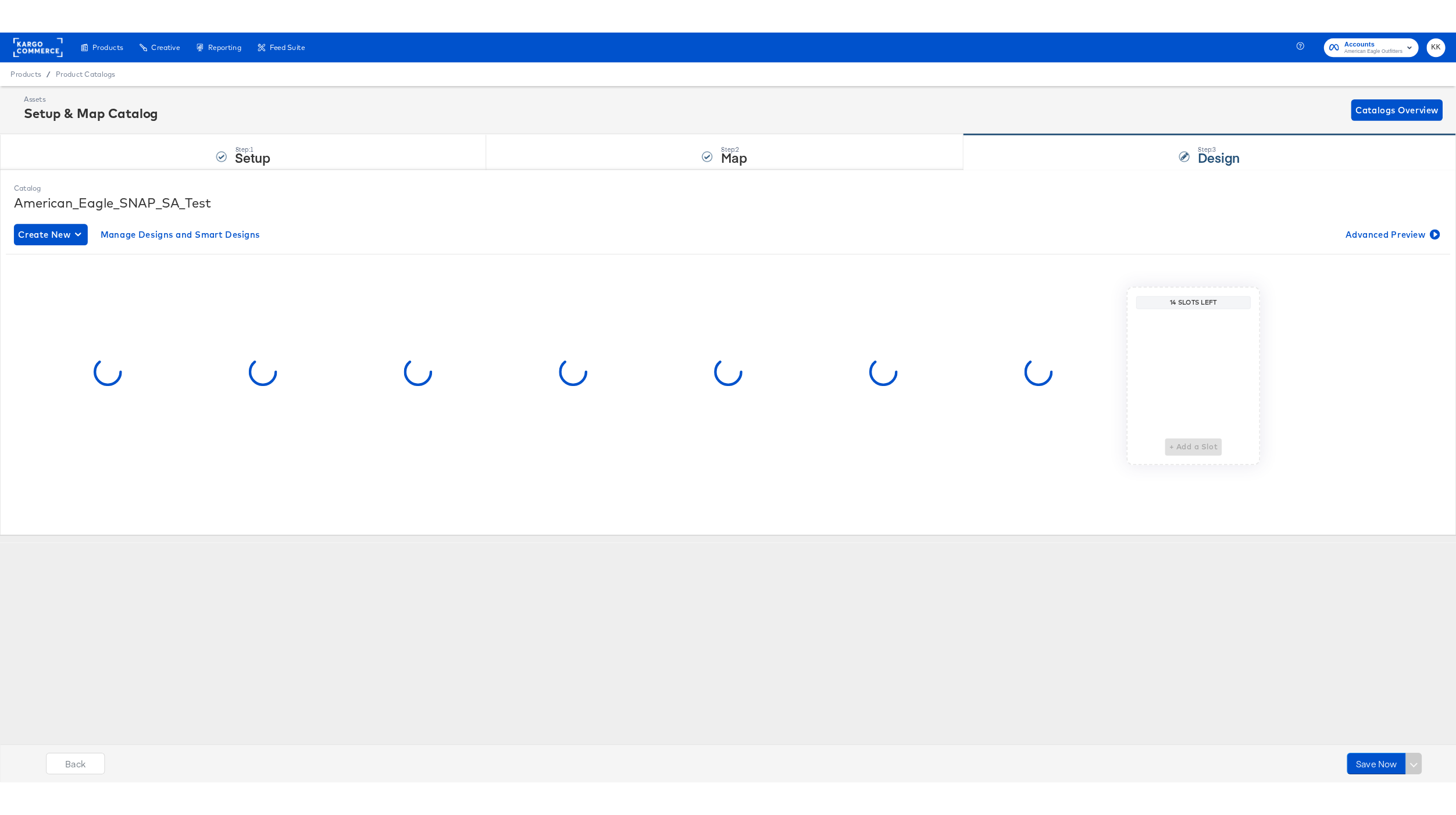
scroll to position [0, 0]
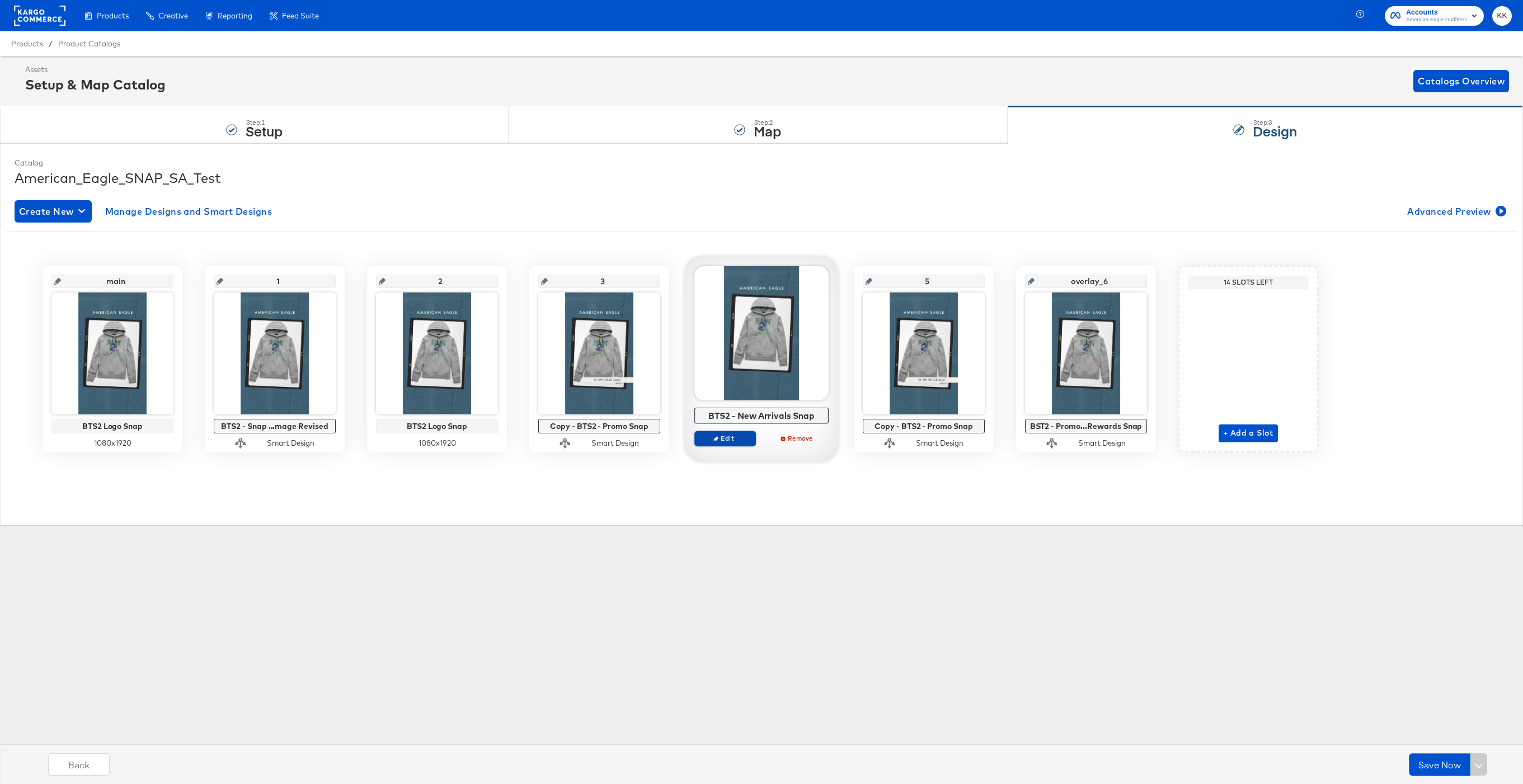
click at [731, 438] on span "Edit" at bounding box center [725, 438] width 51 height 8
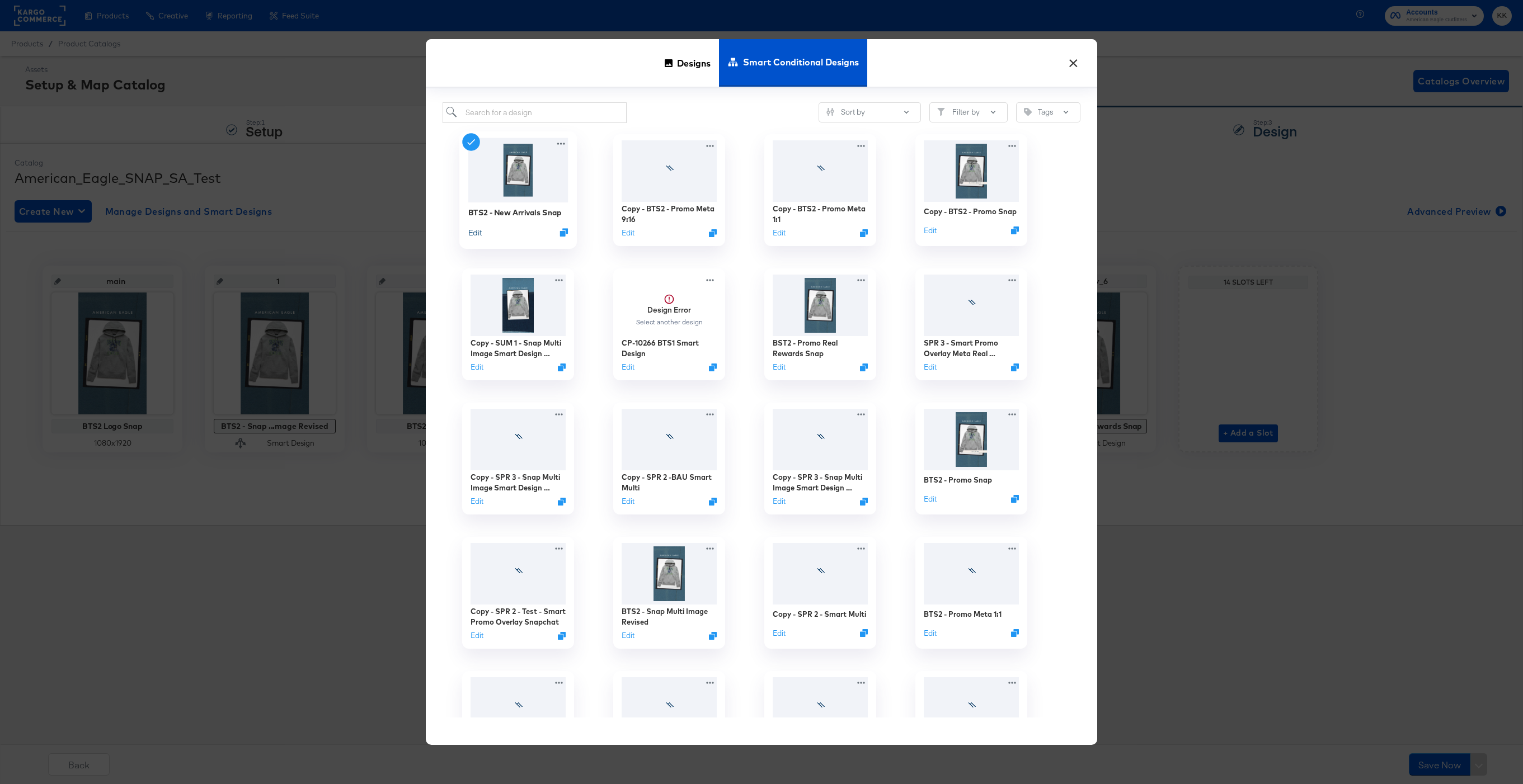
click at [478, 233] on button "Edit" at bounding box center [475, 233] width 14 height 11
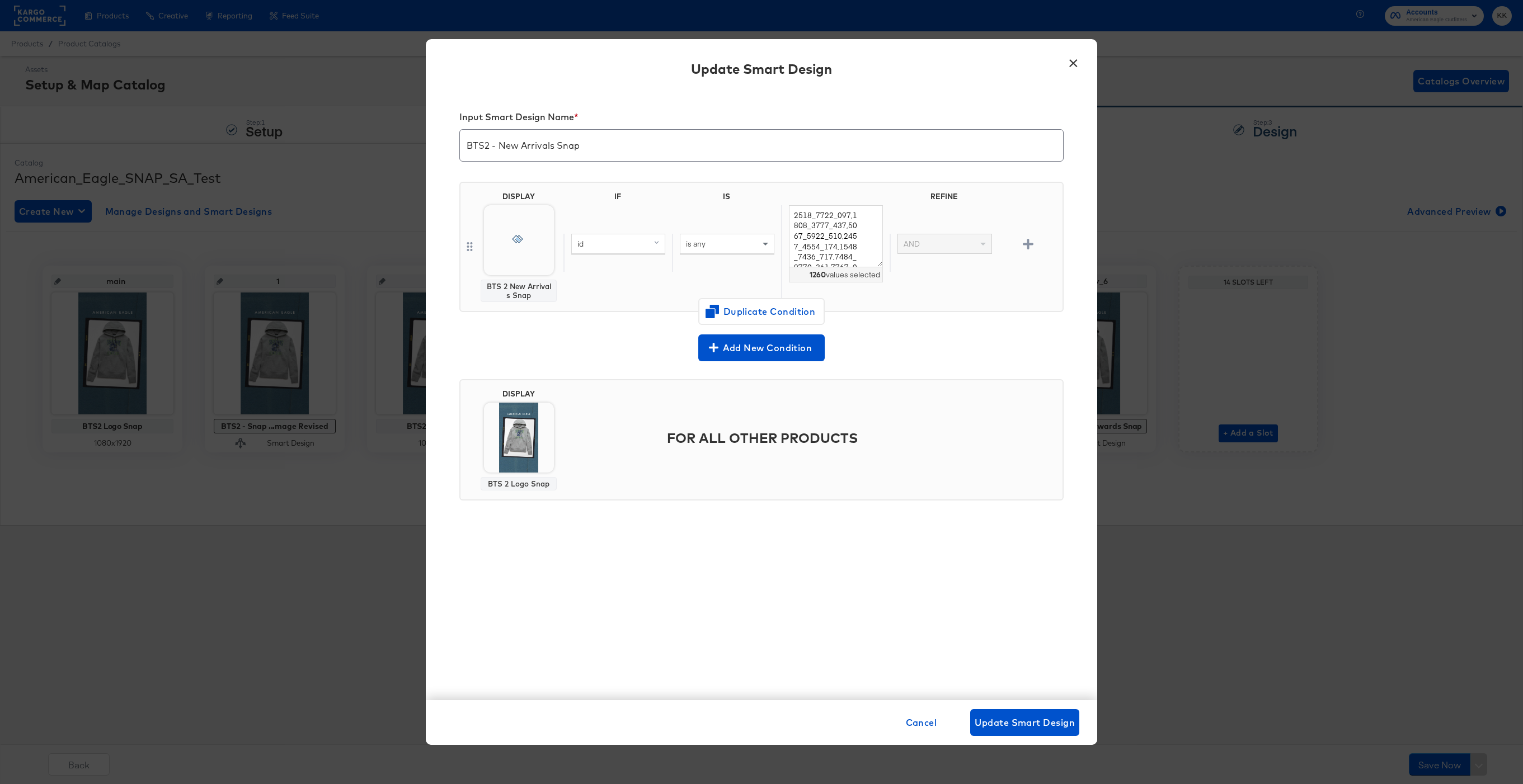
click at [1074, 63] on button "×" at bounding box center [1073, 60] width 20 height 20
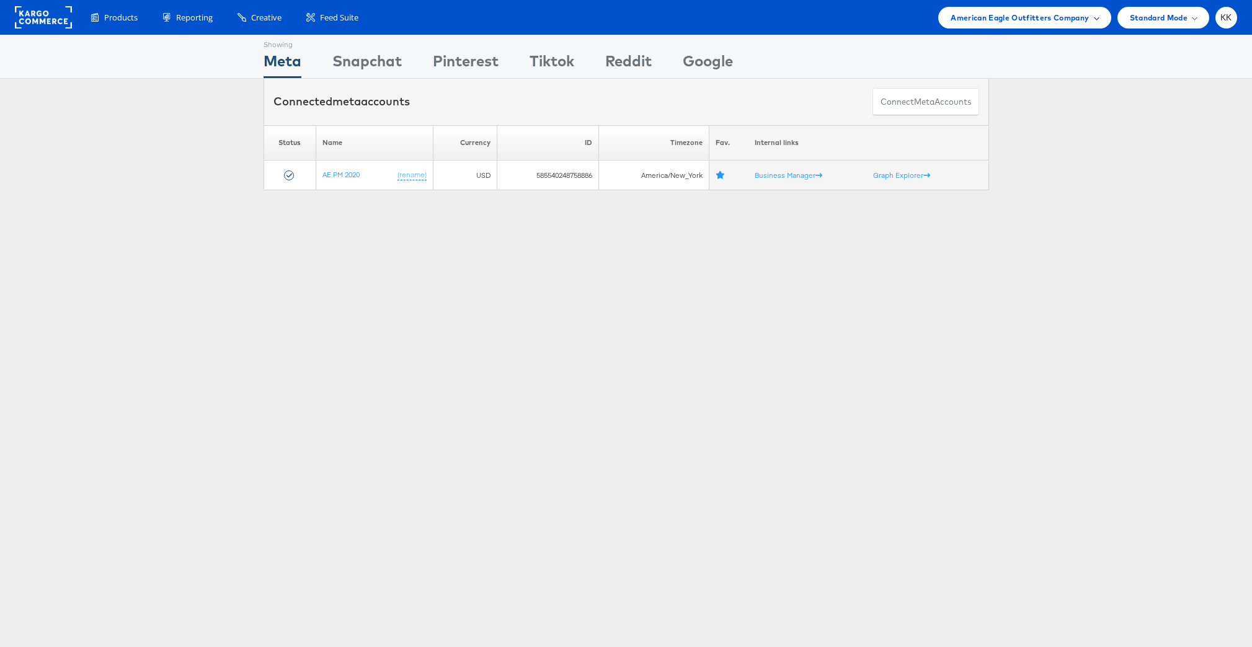
click at [1042, 7] on div "American Eagle Outfitters Company" at bounding box center [1024, 18] width 172 height 22
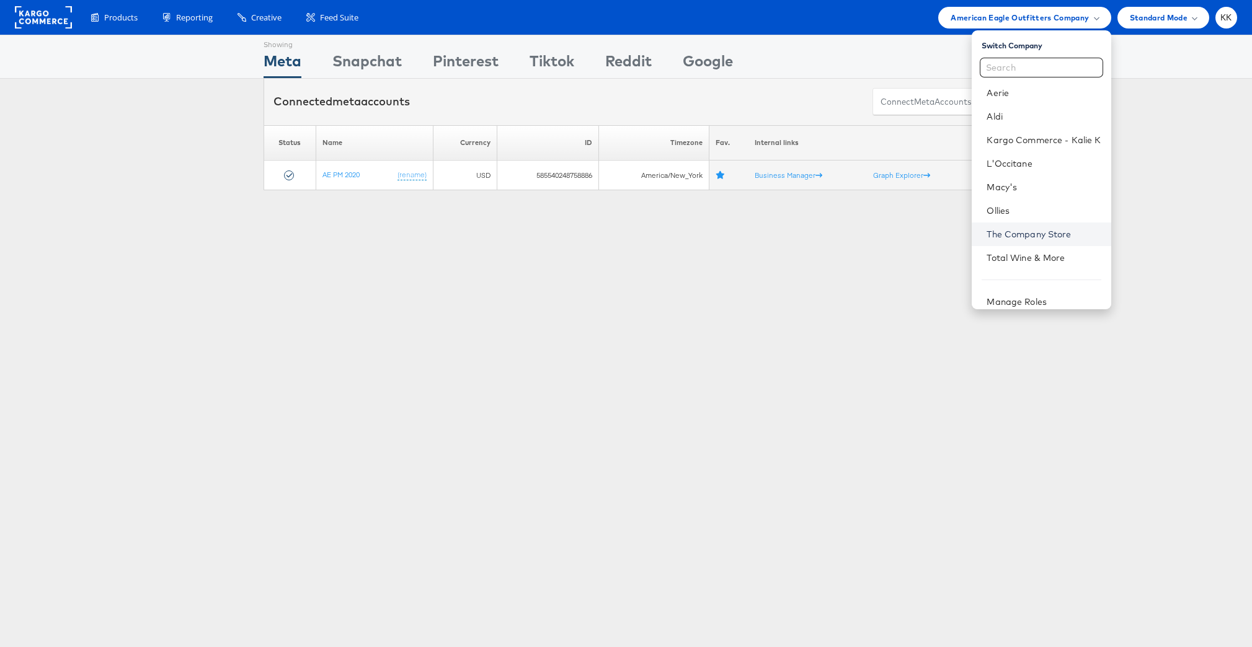
click at [1042, 230] on link "The Company Store" at bounding box center [1043, 234] width 114 height 12
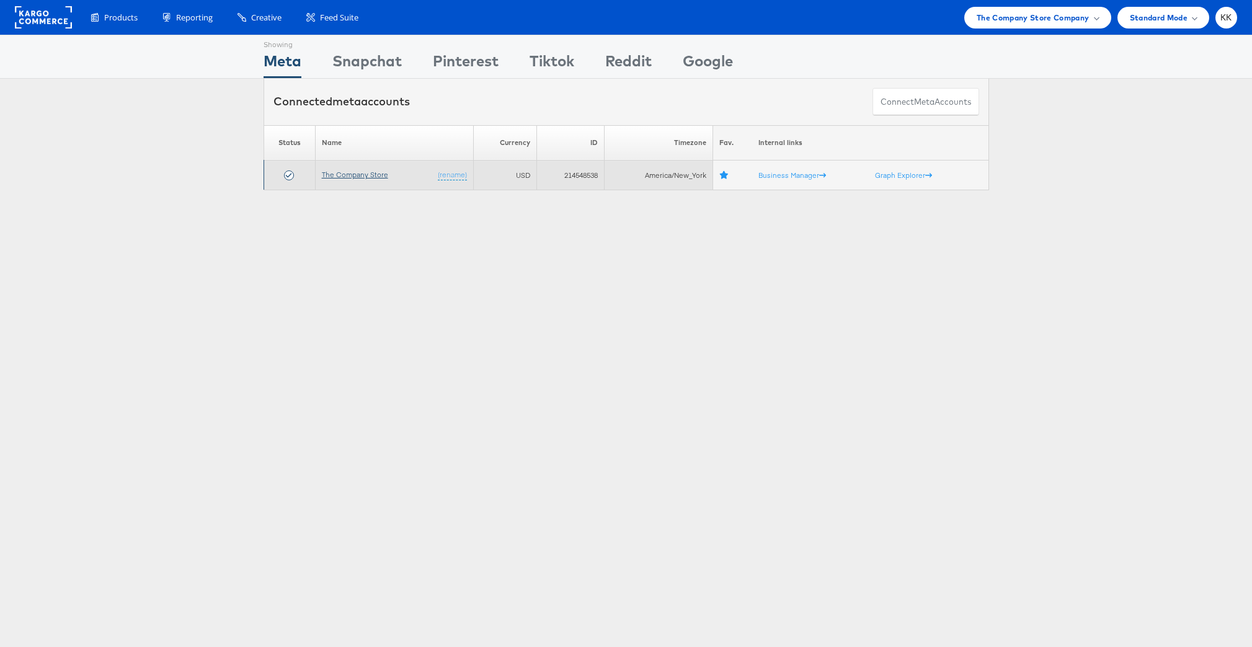
click at [337, 172] on link "The Company Store" at bounding box center [355, 174] width 66 height 9
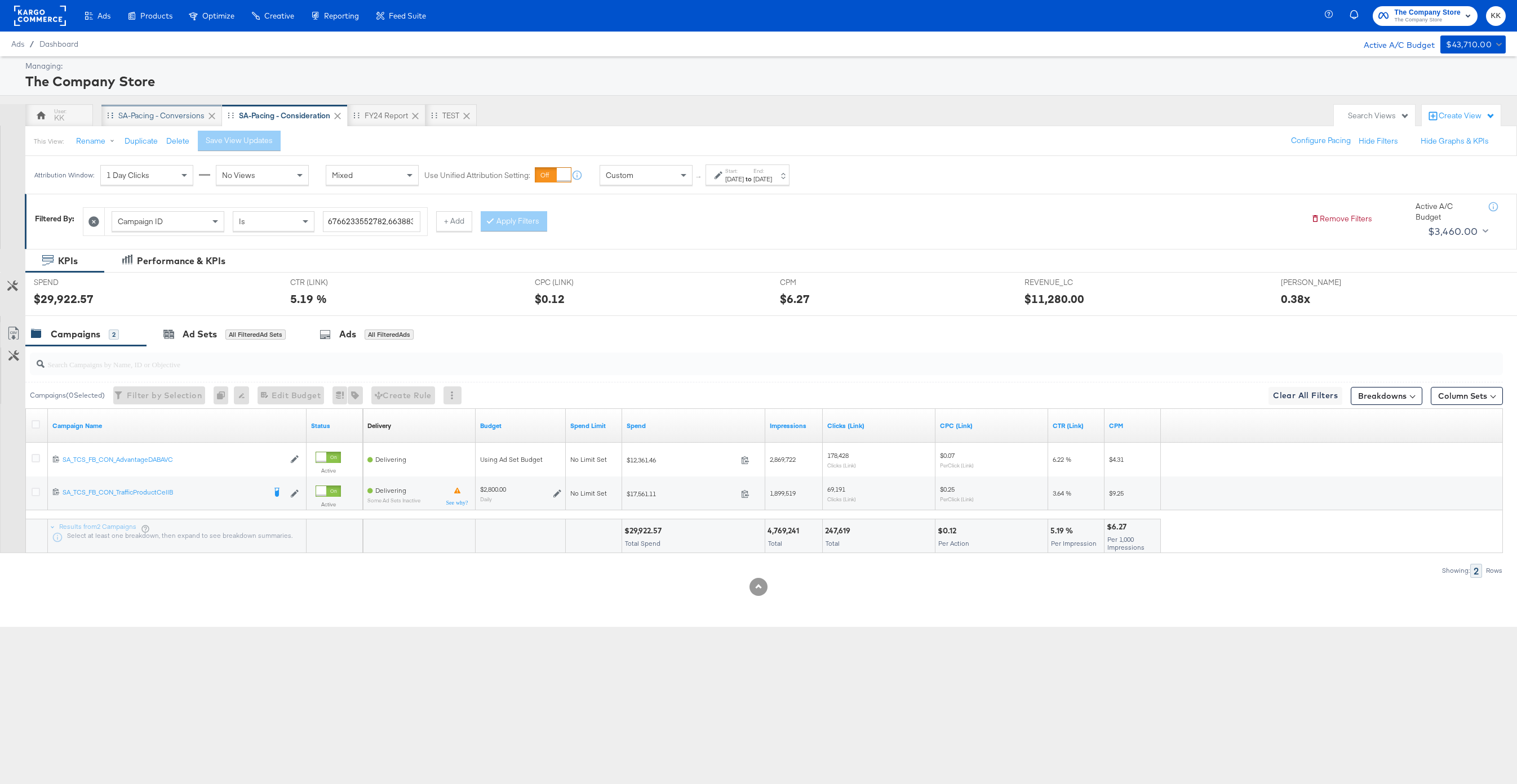
click at [160, 108] on div "SA-Pacing - Conversions" at bounding box center [162, 115] width 121 height 23
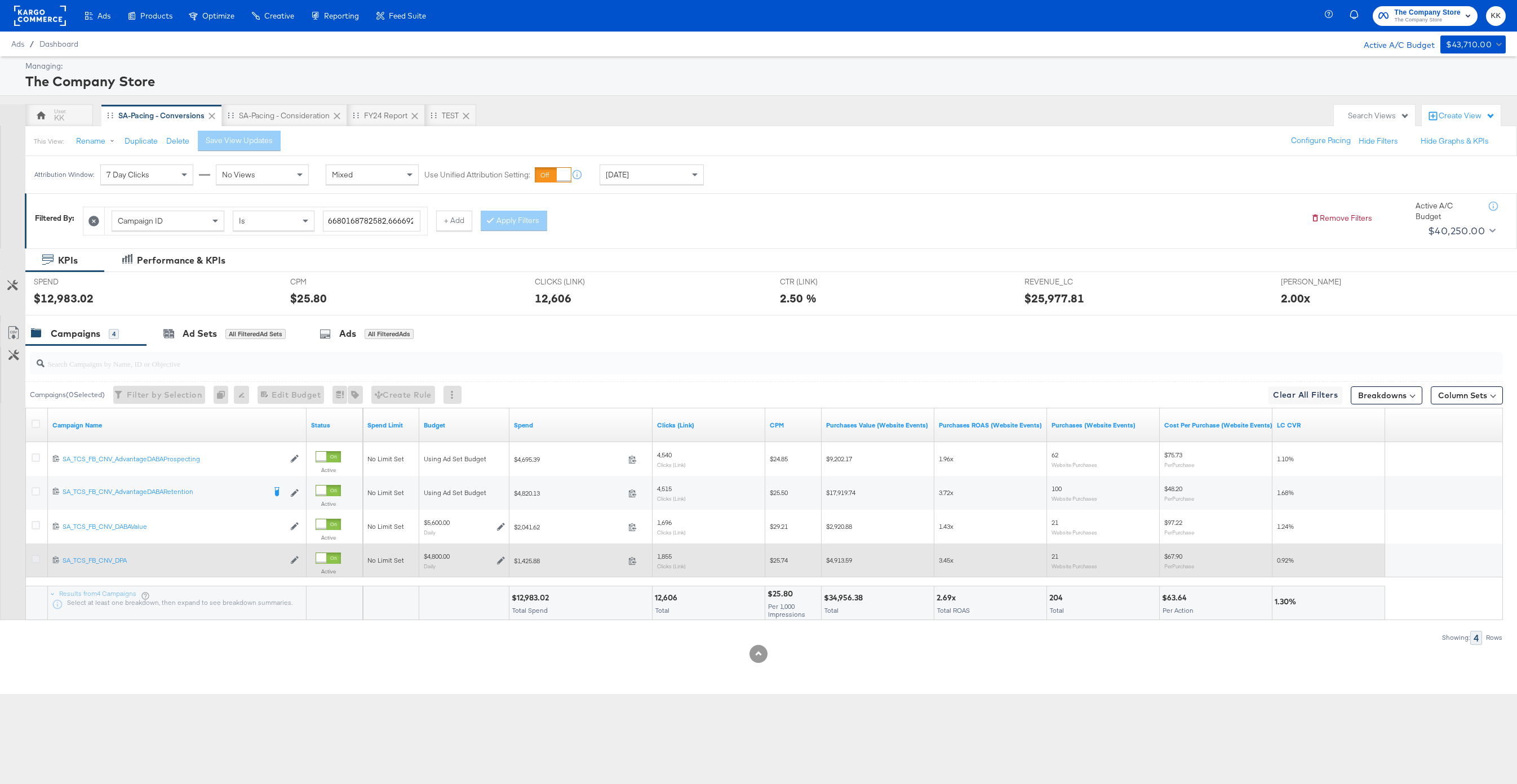
click at [37, 560] on icon at bounding box center [35, 559] width 8 height 8
click at [0, 0] on input "checkbox" at bounding box center [0, 0] width 0 height 0
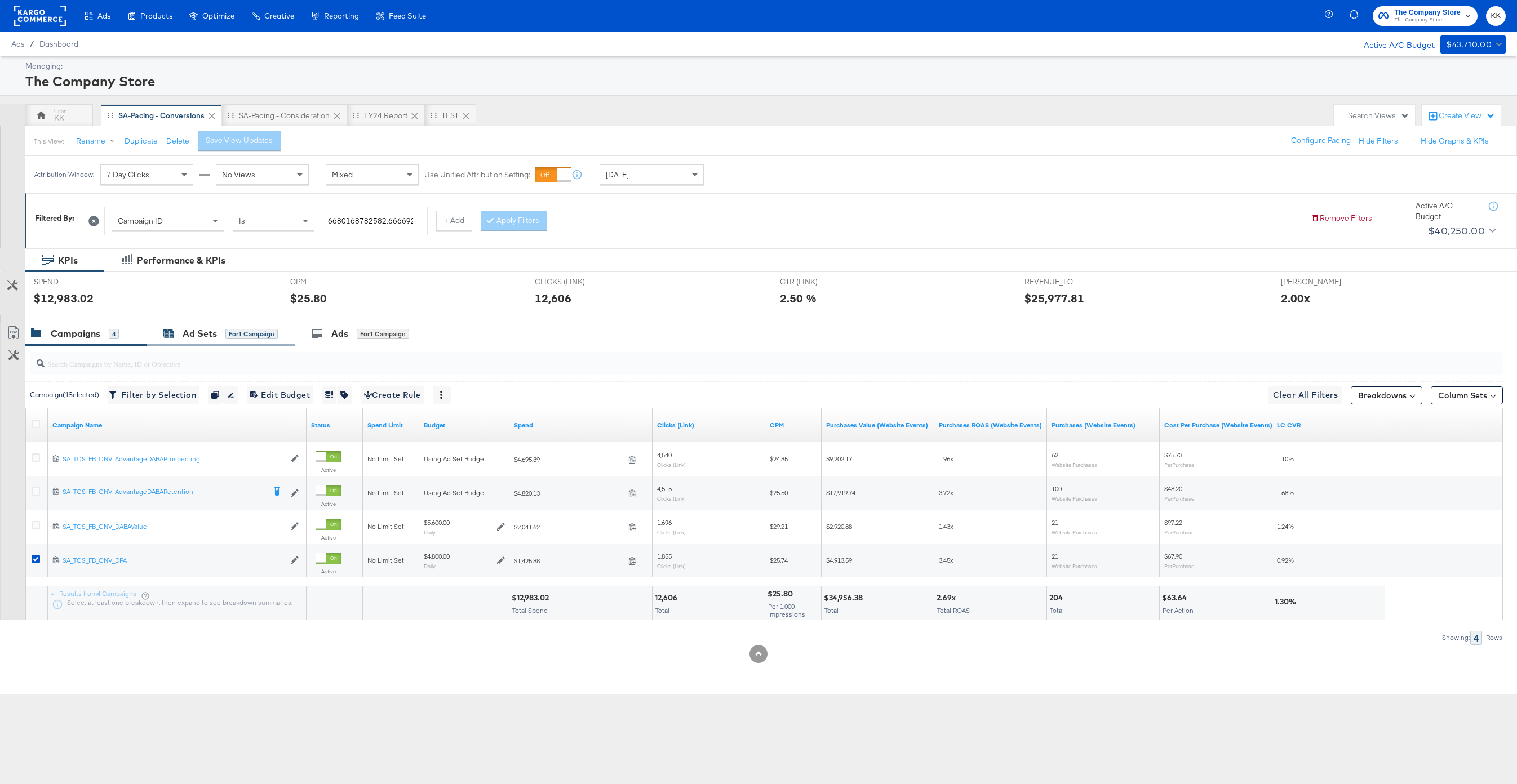
click at [259, 336] on div "for 1 Campaign" at bounding box center [252, 333] width 53 height 10
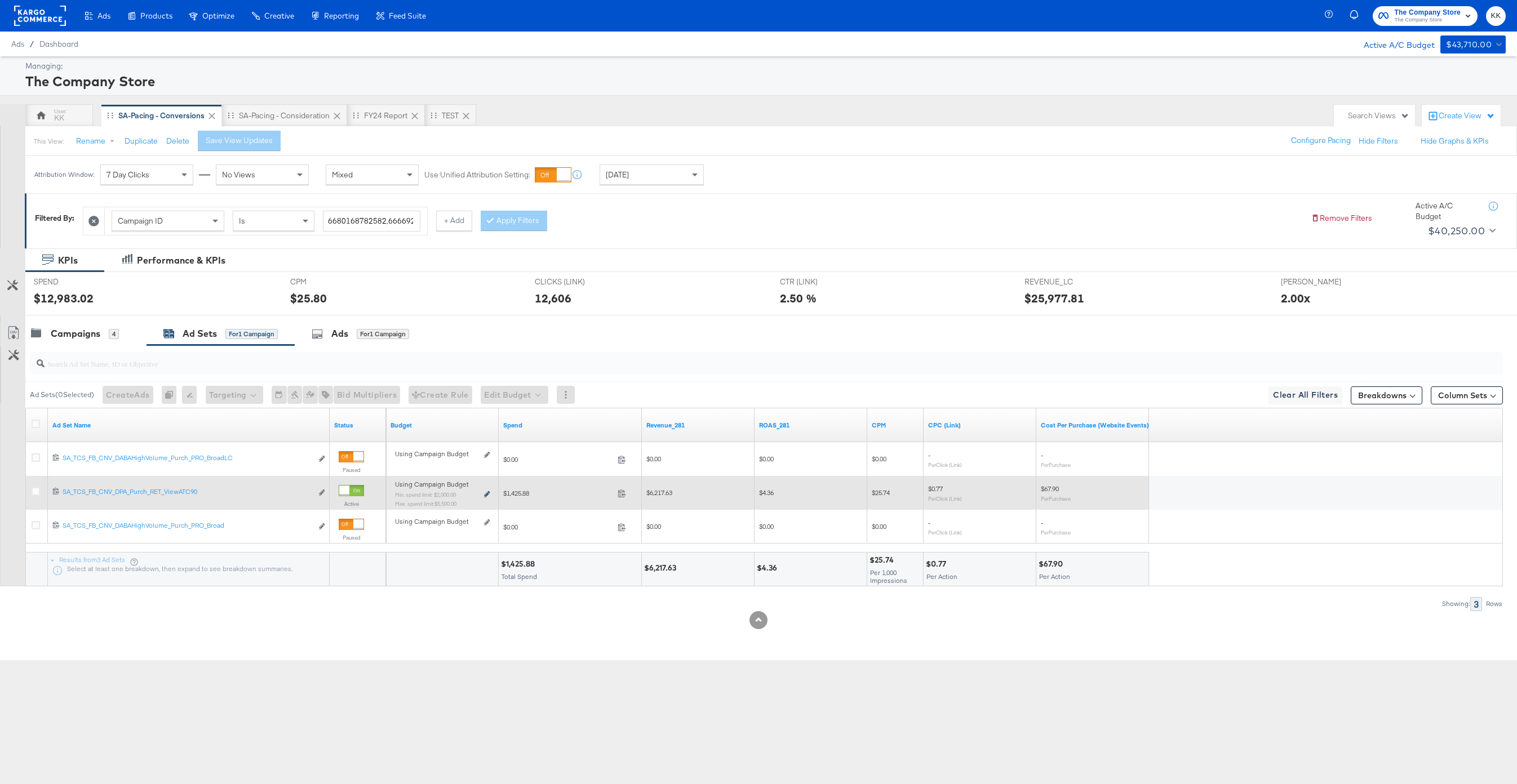
click at [484, 491] on icon at bounding box center [487, 494] width 5 height 6
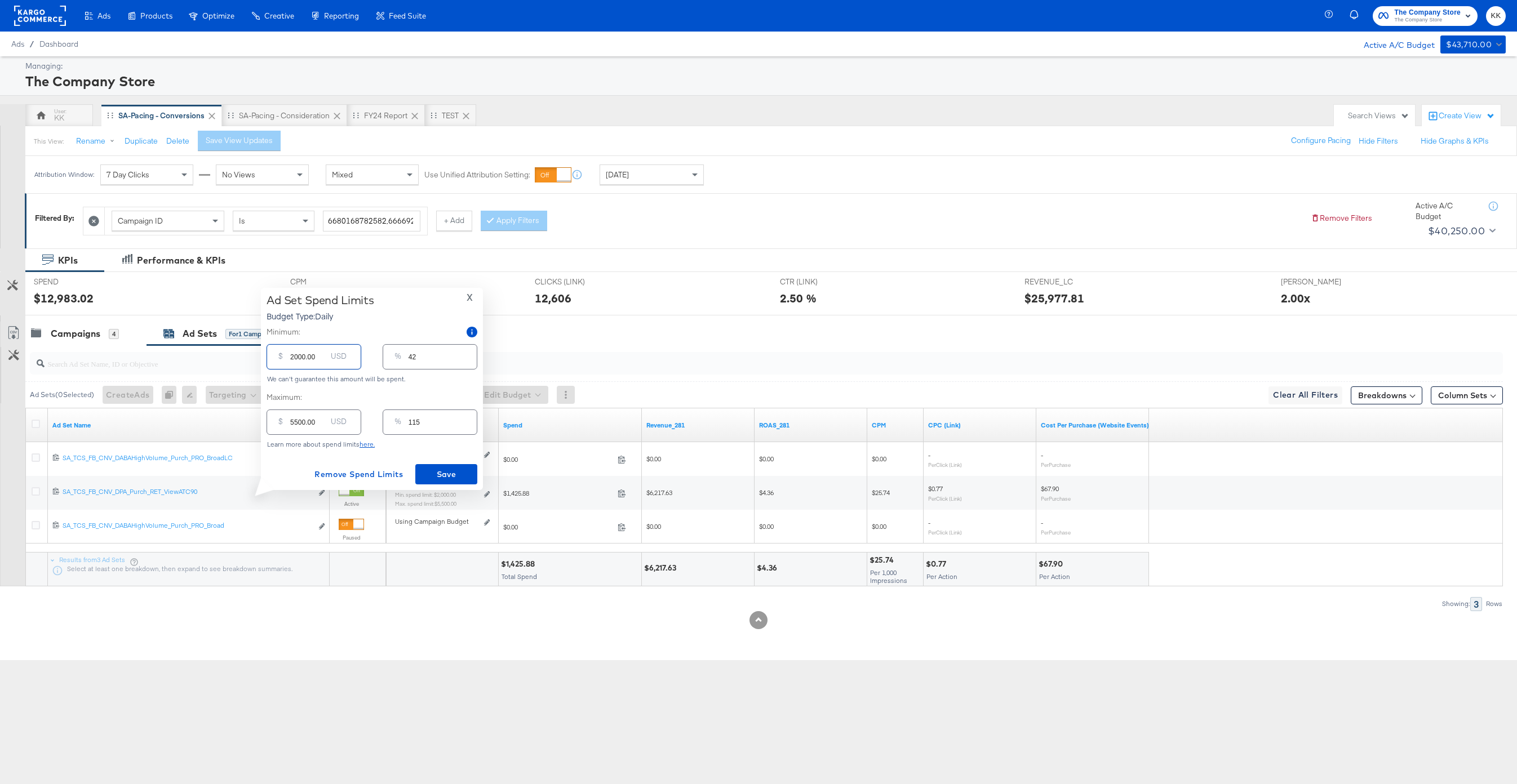
drag, startPoint x: 297, startPoint y: 358, endPoint x: 264, endPoint y: 357, distance: 33.0
click at [264, 357] on div "Ad Set Spend Limits Budget Type: Daily X Minimum: $ 2000.00 USD % 42 We can't g…" at bounding box center [372, 389] width 222 height 203
type input "100.00"
type input "2"
type input "1500.00"
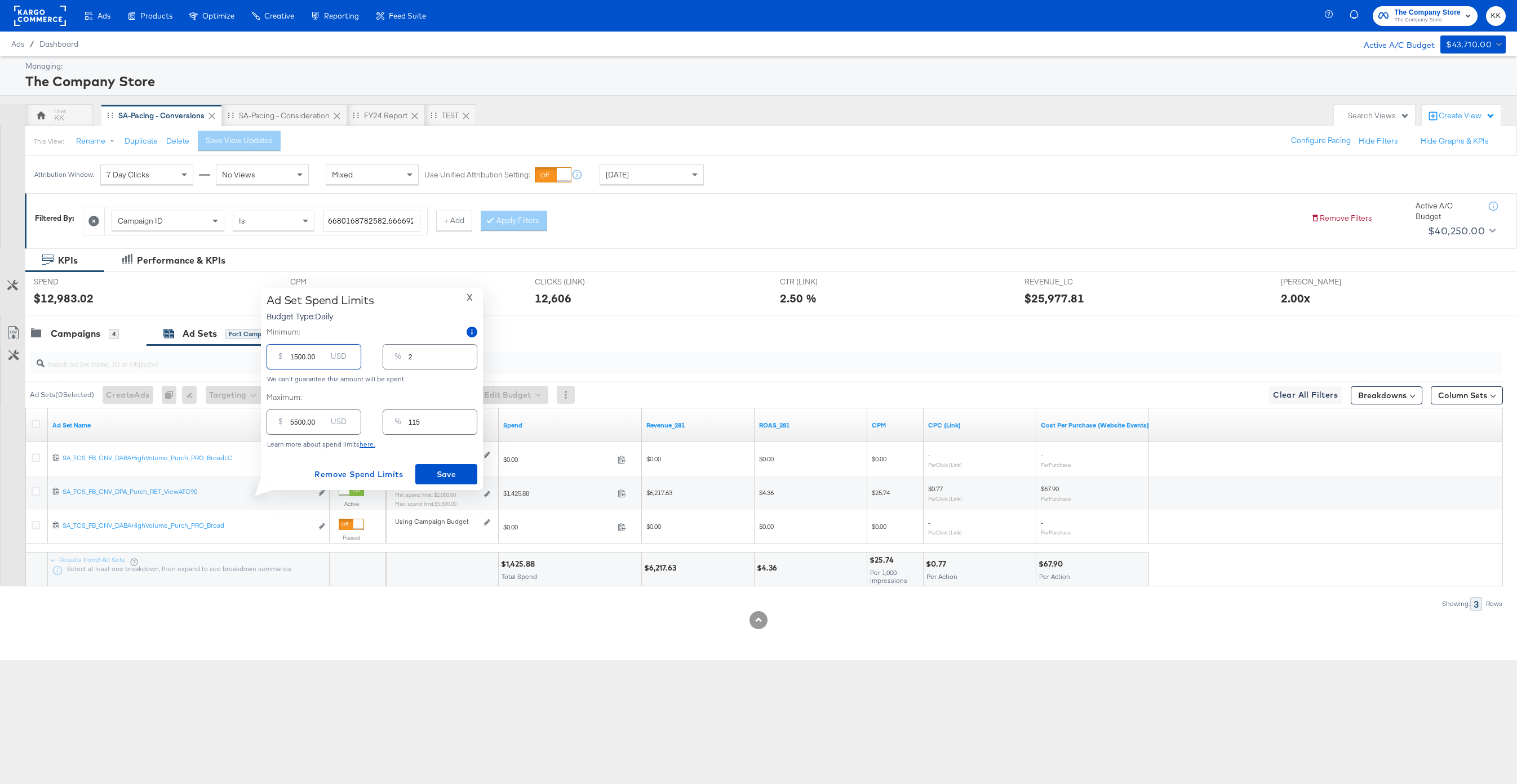
type input "31"
type input "1500.00"
drag, startPoint x: 297, startPoint y: 423, endPoint x: 281, endPoint y: 423, distance: 16.0
click at [281, 423] on div "$ 5500.00 USD" at bounding box center [314, 422] width 95 height 25
type input "300.00"
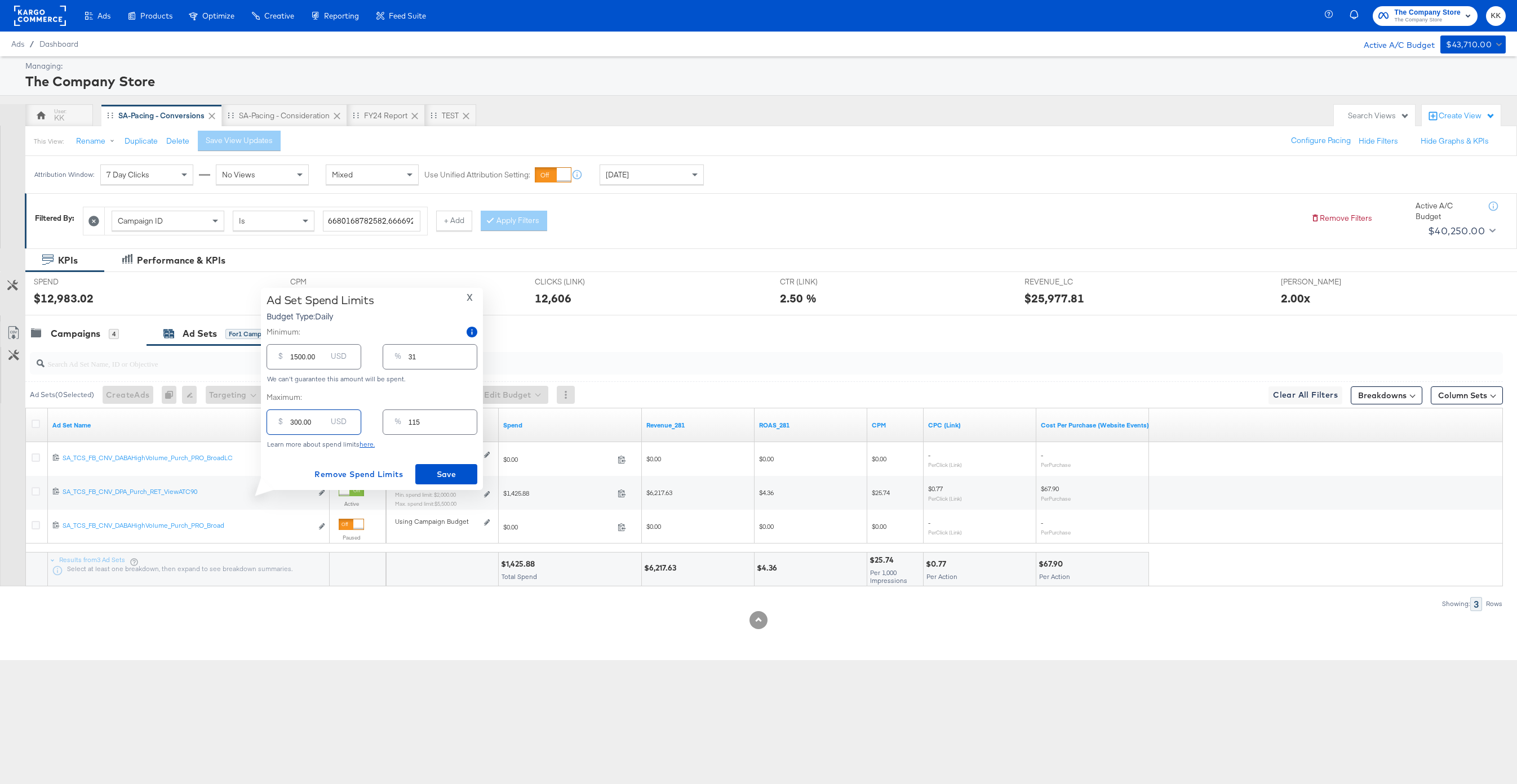
type input "6"
type input "3000.00"
type input "63"
type input "3000.00"
click at [446, 468] on span "Save" at bounding box center [446, 474] width 53 height 14
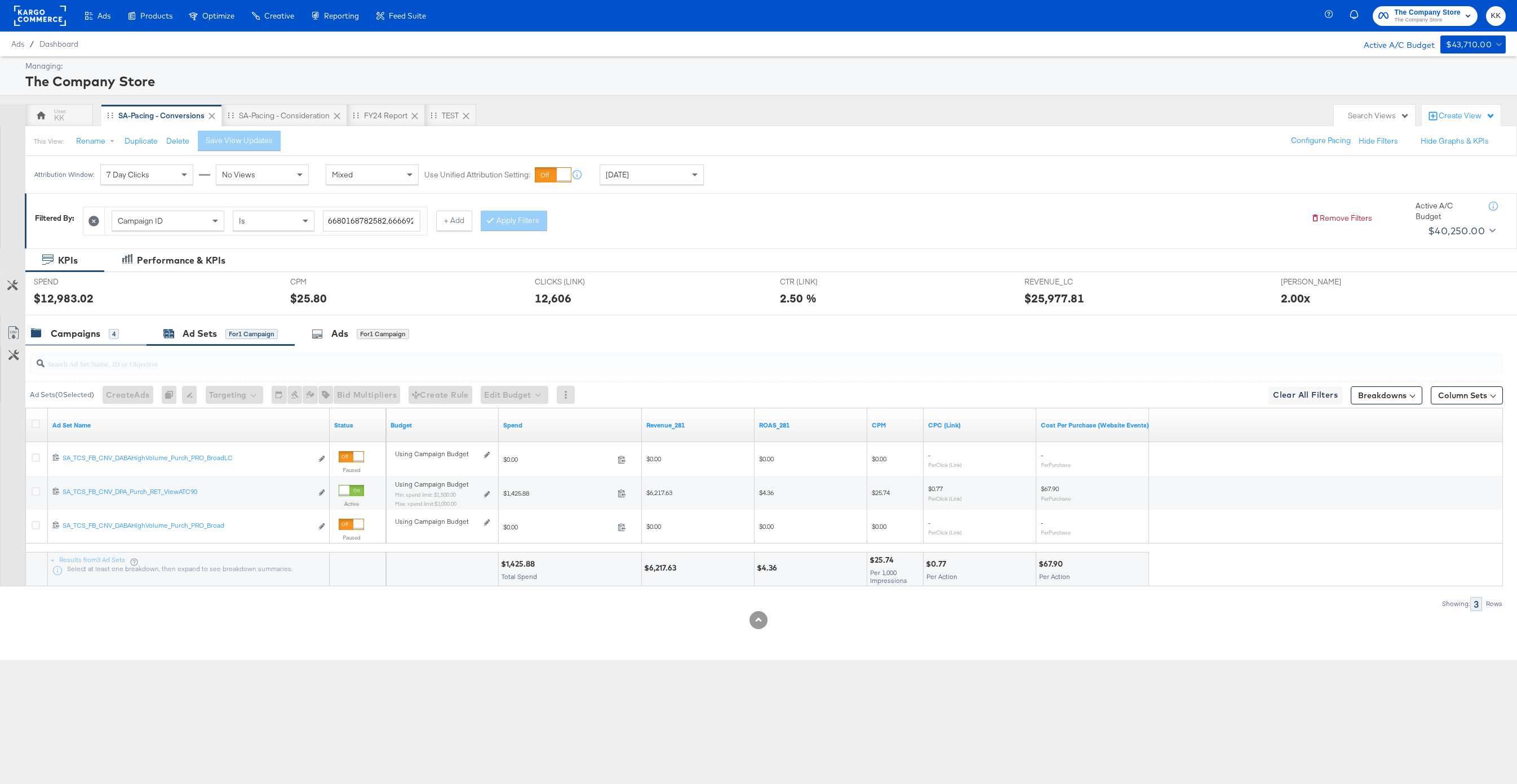
click at [84, 323] on div "Campaigns 4" at bounding box center [85, 333] width 121 height 25
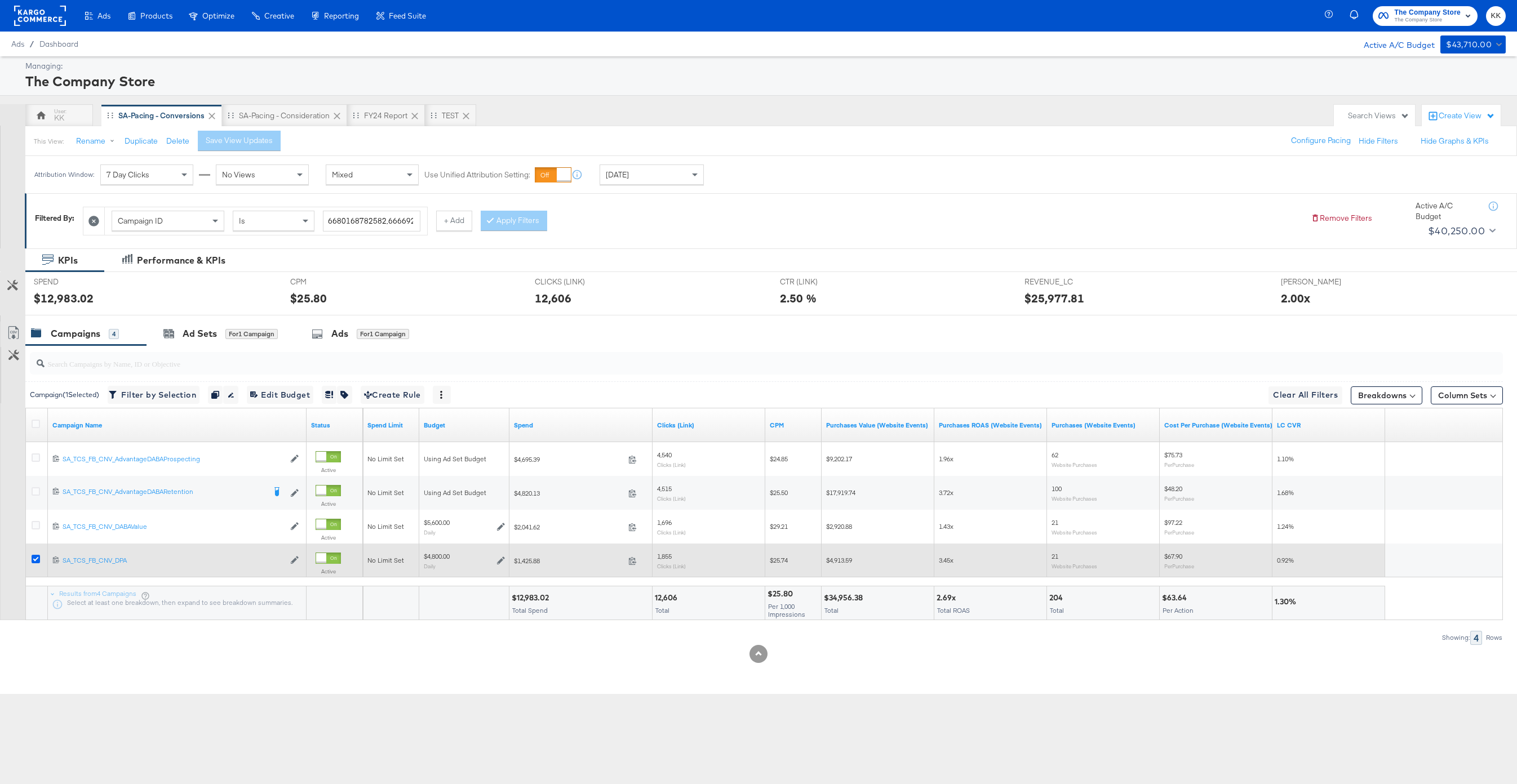
click at [38, 559] on icon at bounding box center [35, 559] width 8 height 8
click at [0, 0] on input "checkbox" at bounding box center [0, 0] width 0 height 0
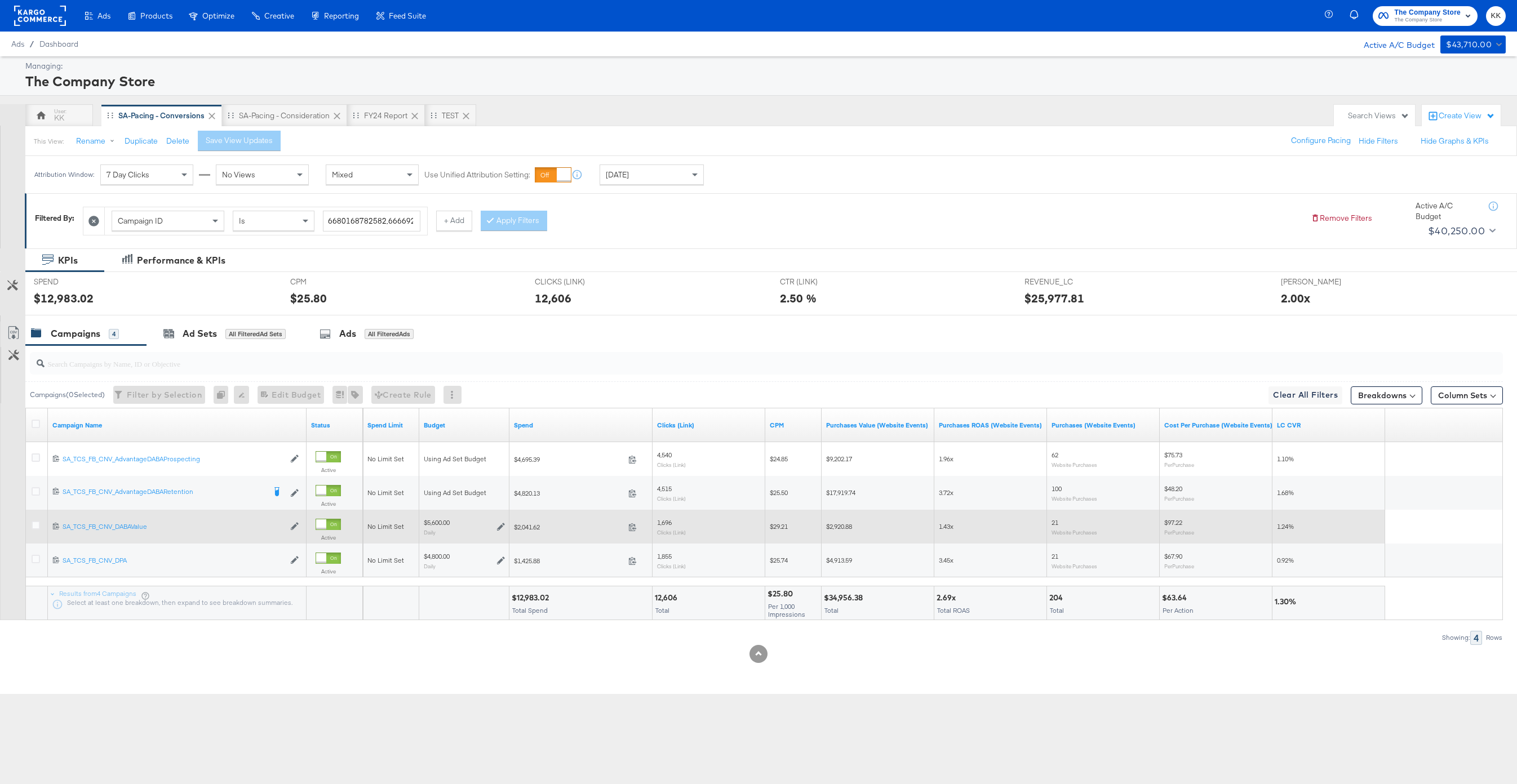
click at [30, 525] on div at bounding box center [37, 527] width 21 height 20
click at [34, 525] on icon at bounding box center [35, 524] width 8 height 8
click at [0, 0] on input "checkbox" at bounding box center [0, 0] width 0 height 0
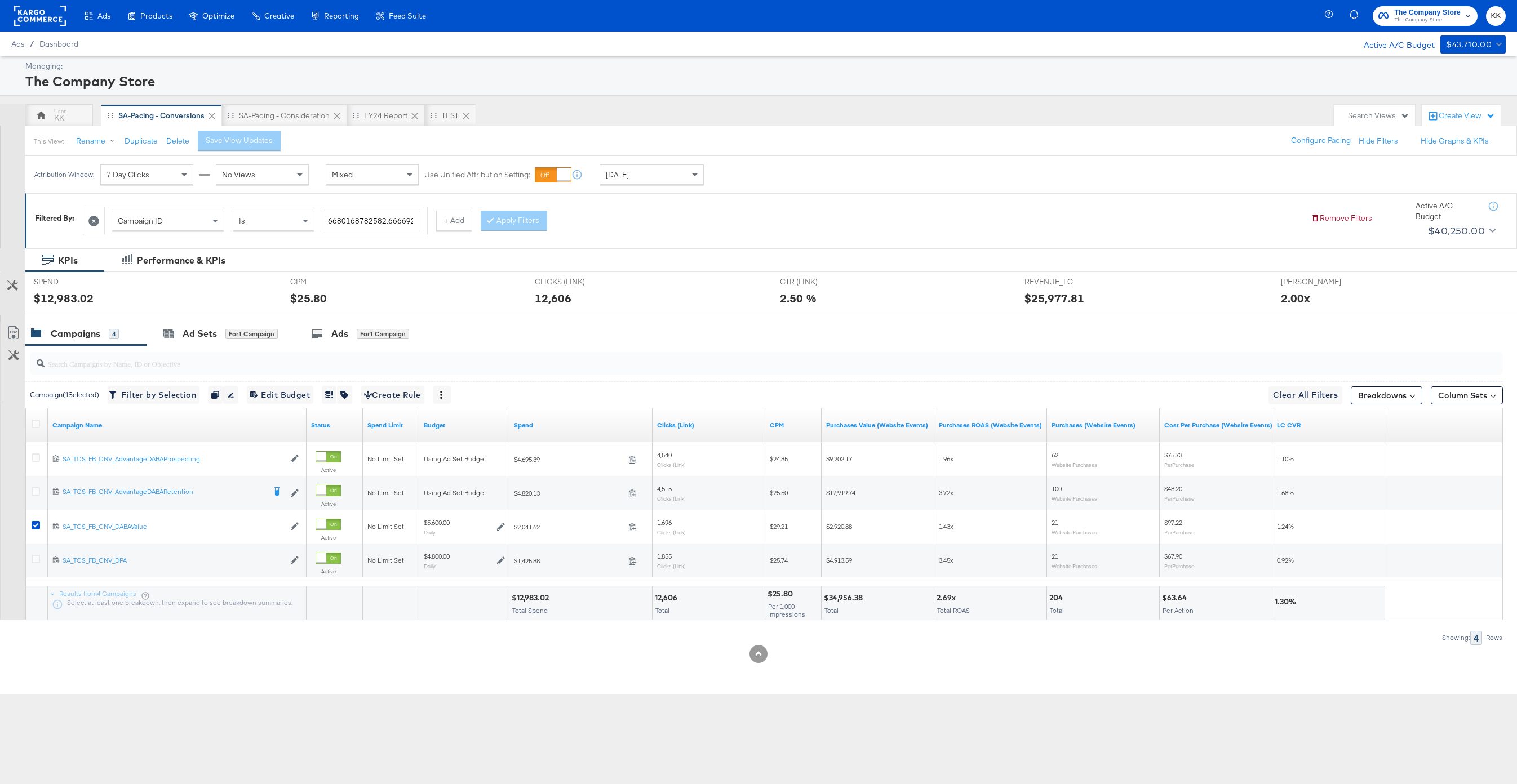
click at [218, 302] on div "$12,983.02" at bounding box center [153, 298] width 239 height 16
click at [218, 324] on div "Ad Sets for 1 Campaign" at bounding box center [220, 333] width 148 height 25
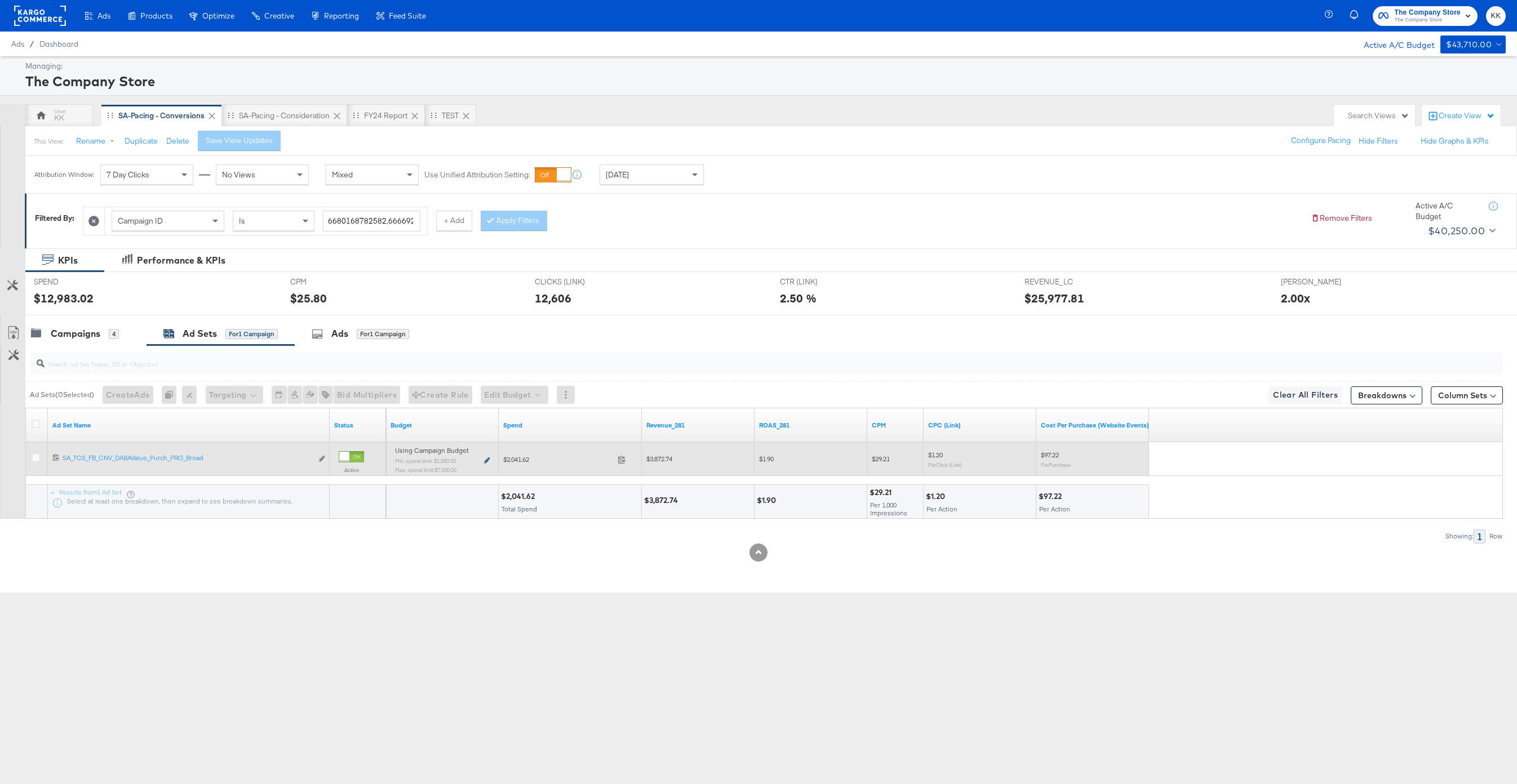
click at [485, 461] on icon at bounding box center [487, 460] width 5 height 6
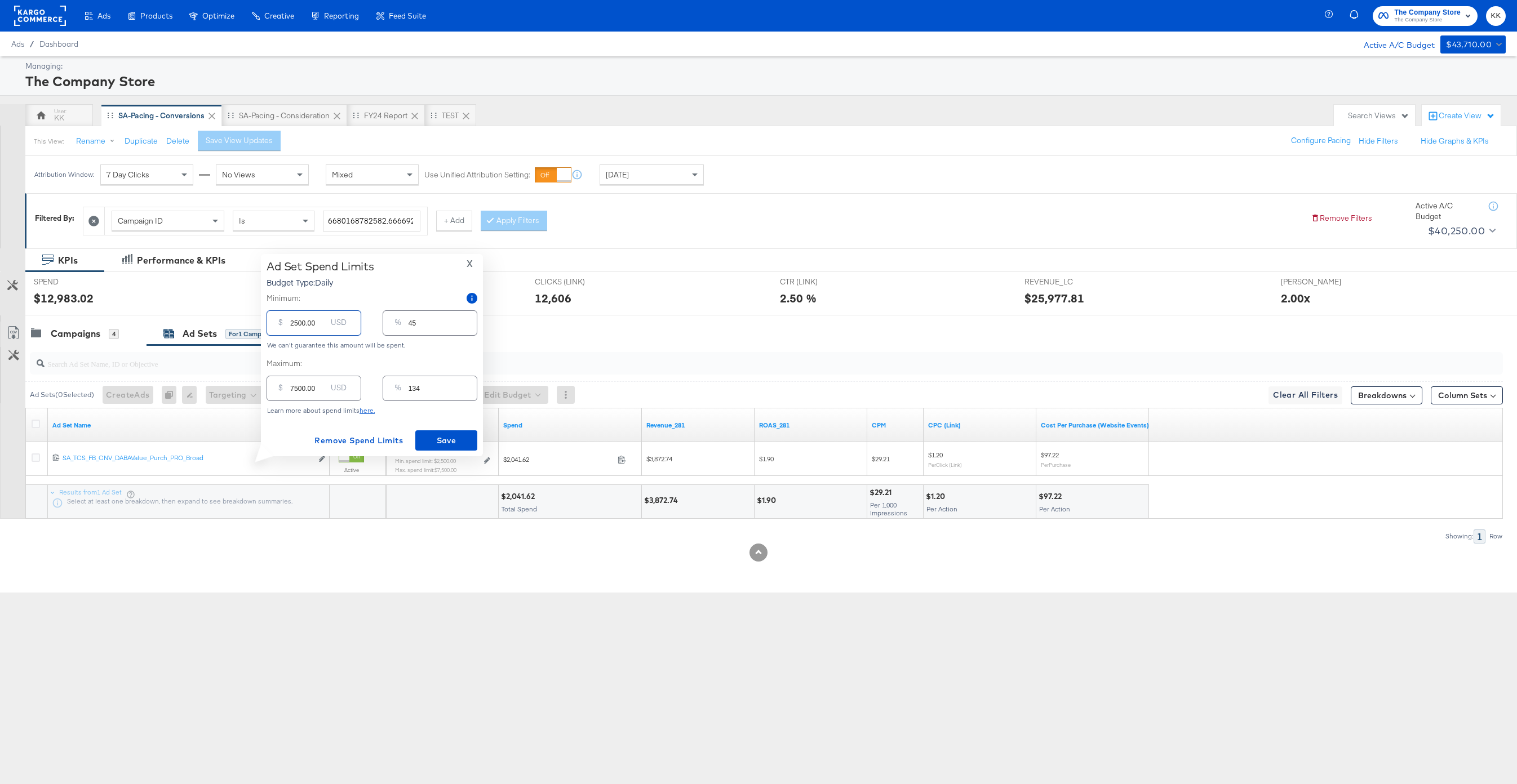
drag, startPoint x: 296, startPoint y: 324, endPoint x: 282, endPoint y: 324, distance: 14.0
click at [282, 324] on div "$ 2500.00 USD" at bounding box center [314, 323] width 95 height 25
type input "1800.00"
type input "32"
type input "1800.00"
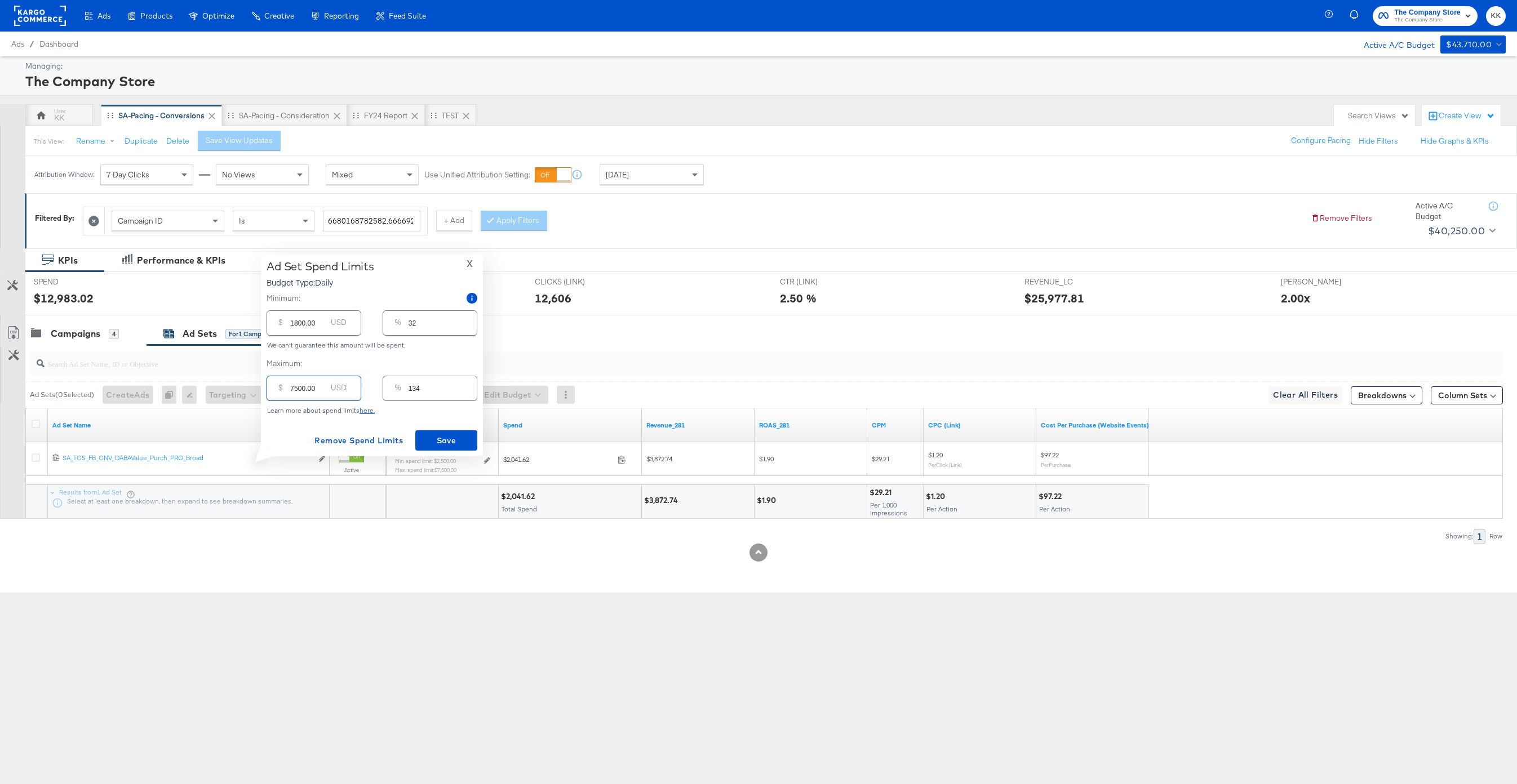
drag, startPoint x: 297, startPoint y: 389, endPoint x: 282, endPoint y: 389, distance: 15.0
click at [282, 389] on div "$ 7500.00 USD" at bounding box center [314, 389] width 95 height 25
type input "500.00"
type input "9"
type input "5000.00"
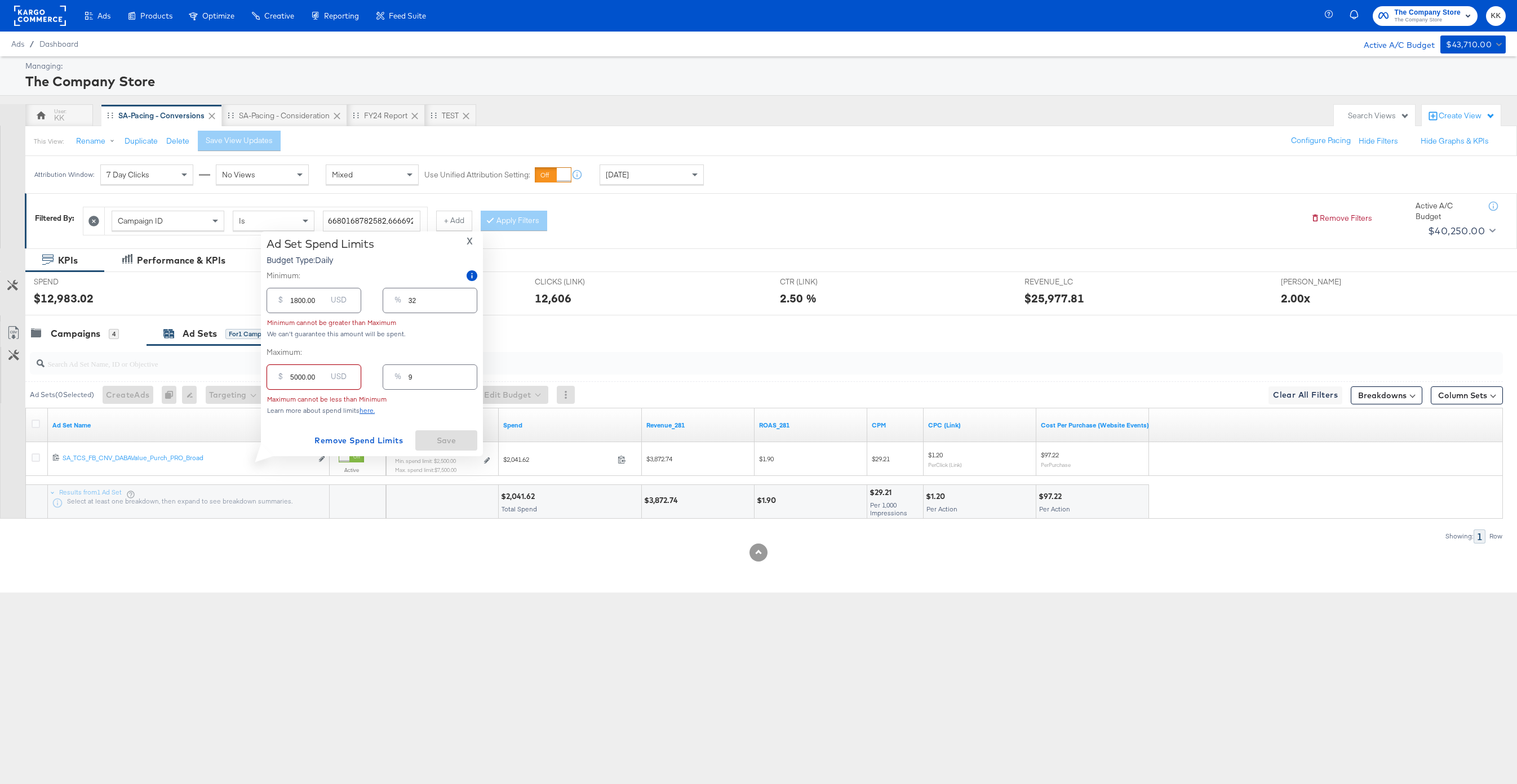
type input "89"
click at [295, 389] on input "5000.00" at bounding box center [308, 383] width 36 height 25
type input "000.00"
type input "0"
type input "4000.00"
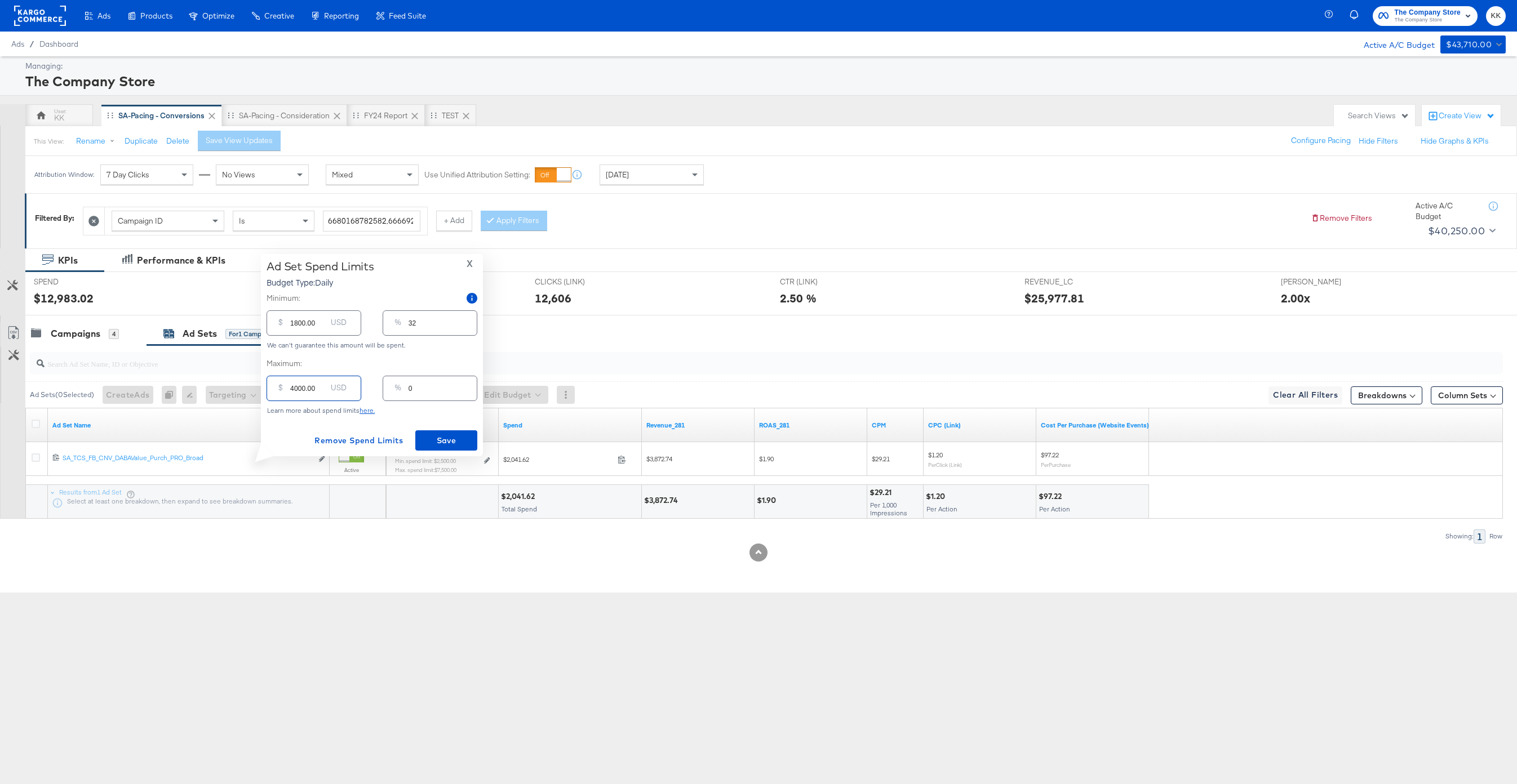
type input "71"
type input "4000.00"
click at [442, 440] on span "Save" at bounding box center [446, 440] width 53 height 14
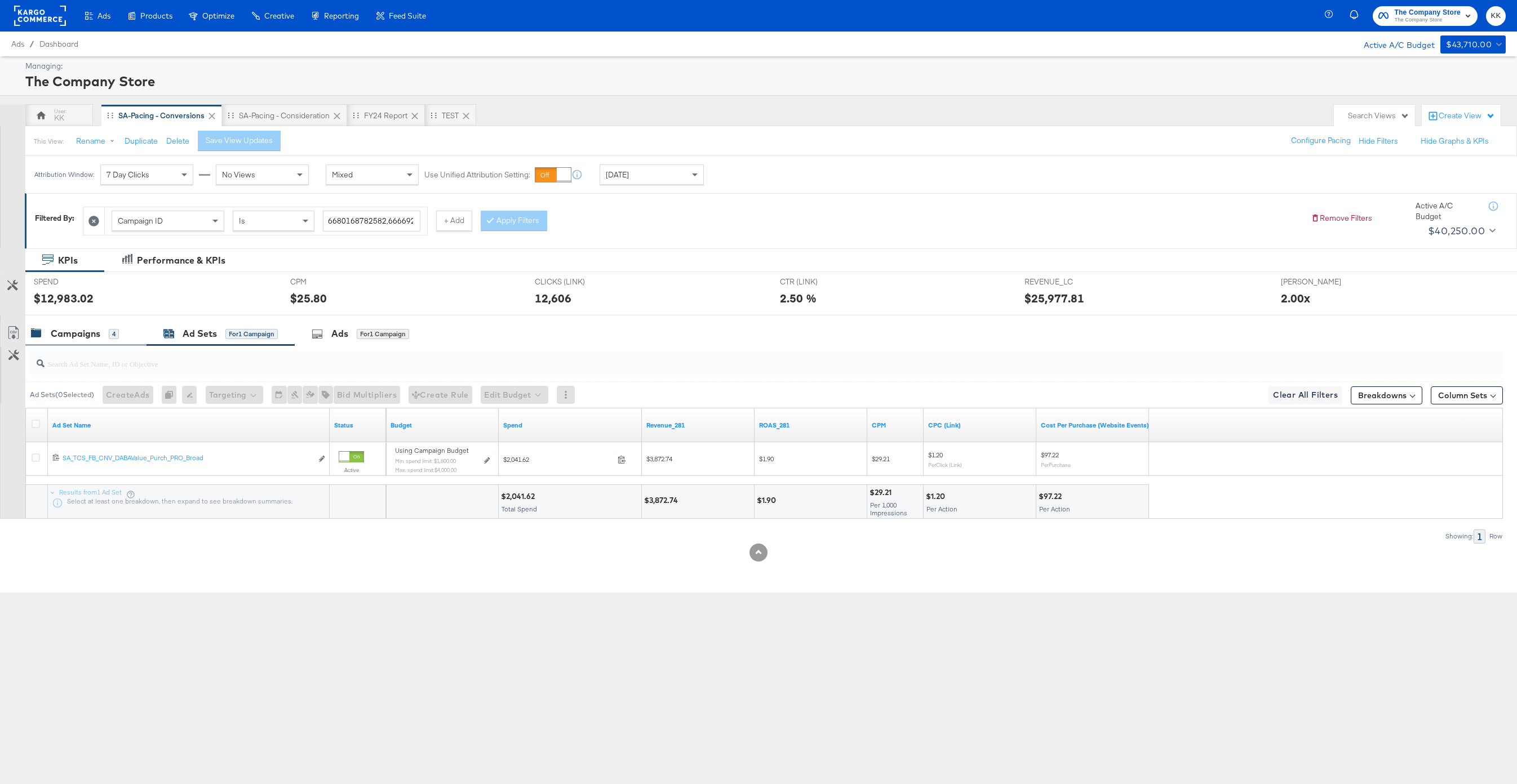
click at [66, 338] on div "Campaigns" at bounding box center [75, 333] width 50 height 13
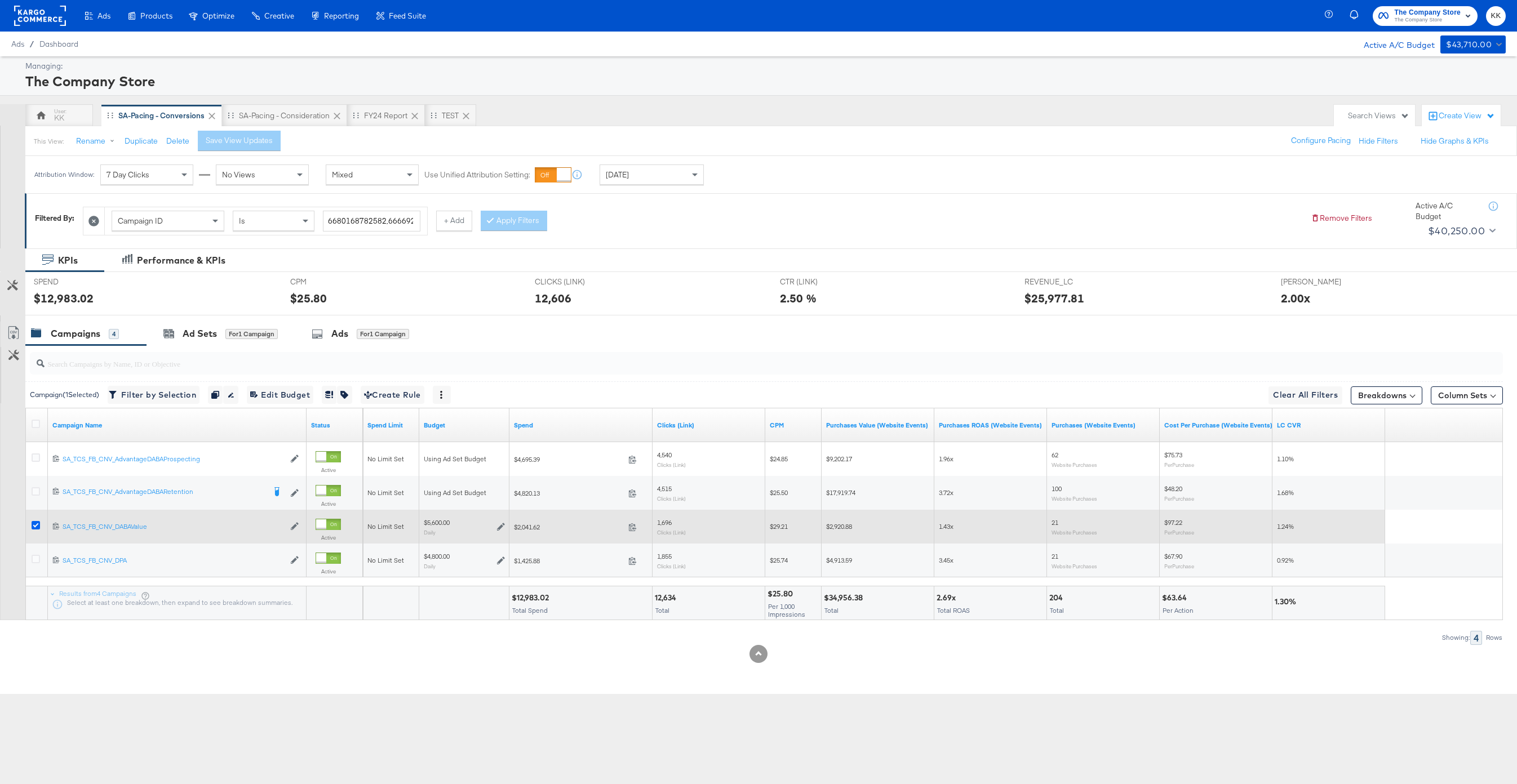
click at [32, 529] on icon at bounding box center [35, 524] width 8 height 8
click at [0, 0] on input "checkbox" at bounding box center [0, 0] width 0 height 0
